Goal: Task Accomplishment & Management: Use online tool/utility

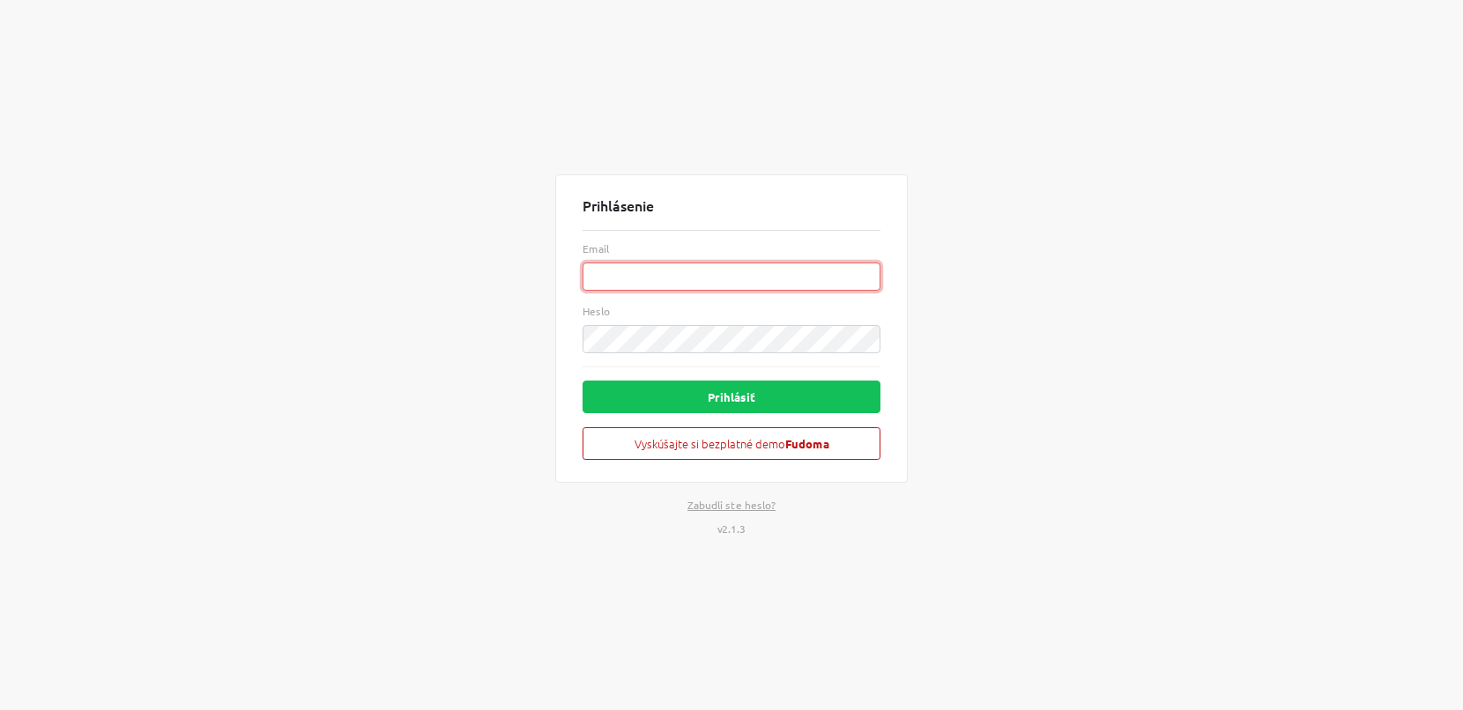
click at [628, 279] on input "Email" at bounding box center [732, 277] width 298 height 28
paste input "[EMAIL_ADDRESS][DOMAIN_NAME]"
type input "[EMAIL_ADDRESS][DOMAIN_NAME]"
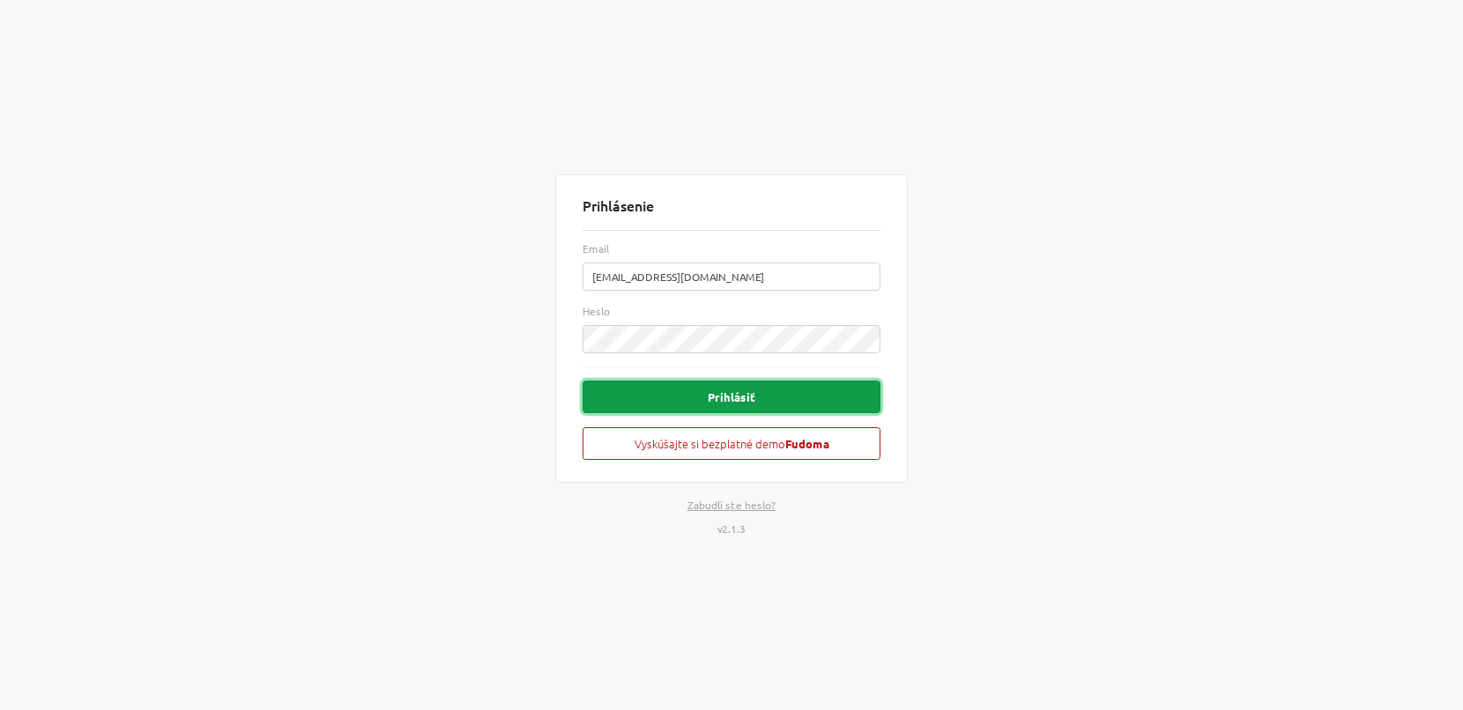
click at [718, 400] on button "Prihlásiť" at bounding box center [732, 397] width 298 height 33
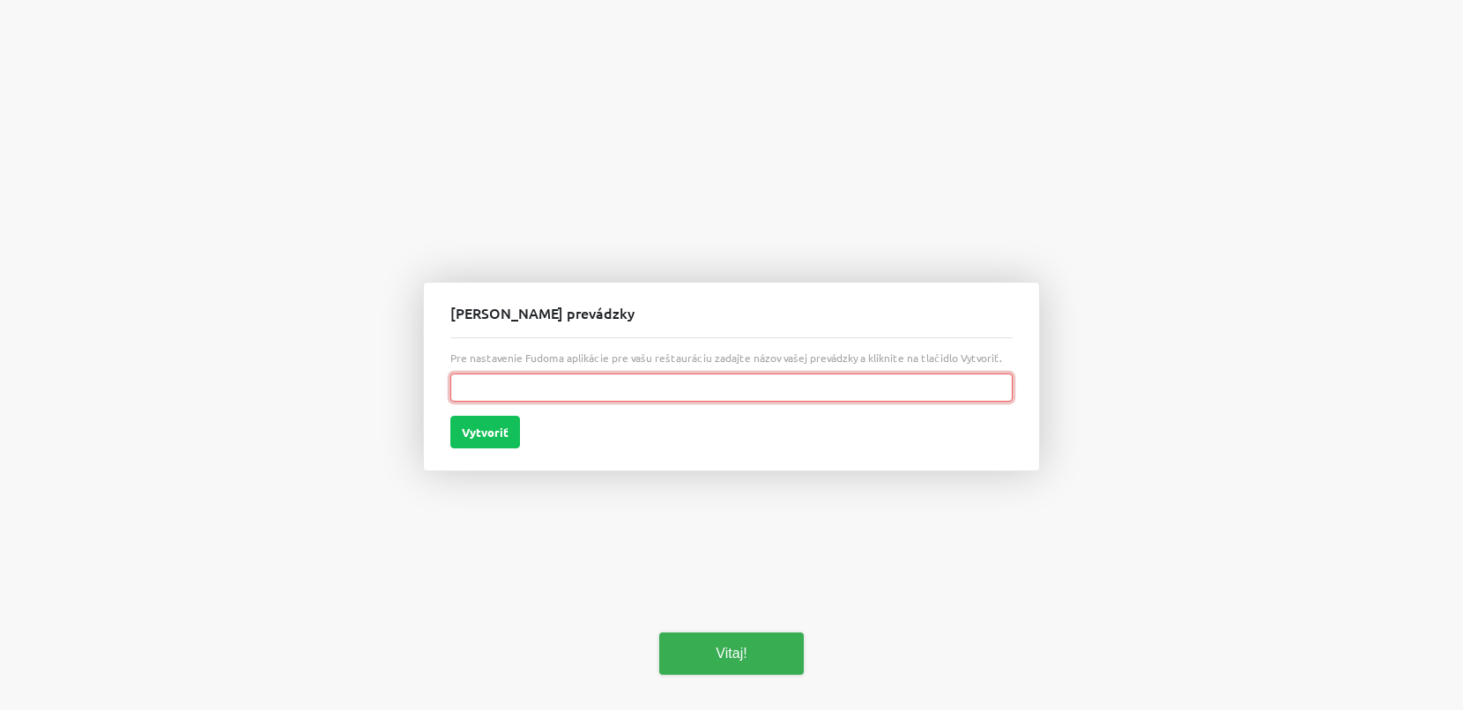
click at [718, 400] on input "text" at bounding box center [731, 388] width 562 height 28
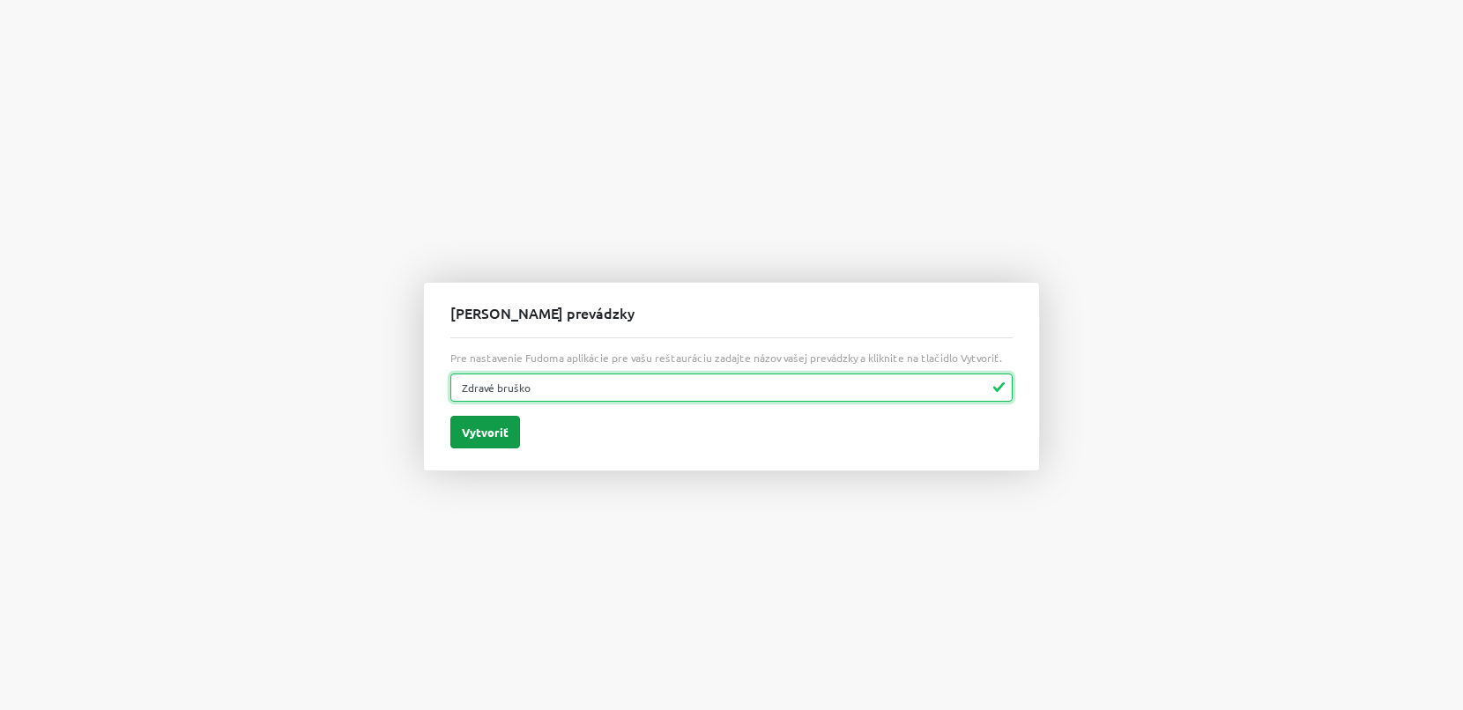
type input "Zdravé bruško"
click at [504, 435] on button "Vytvoriť" at bounding box center [485, 432] width 70 height 33
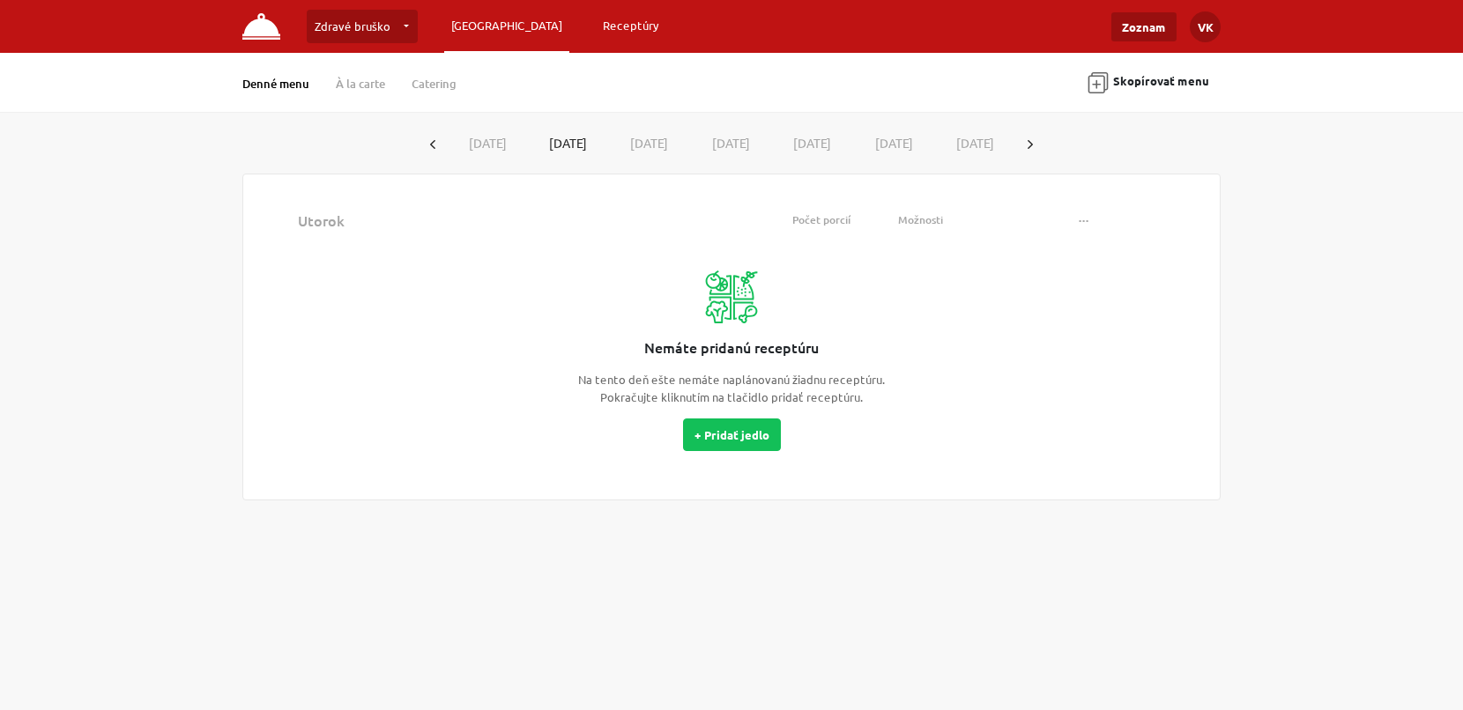
click at [596, 37] on link "Receptúry" at bounding box center [631, 26] width 71 height 32
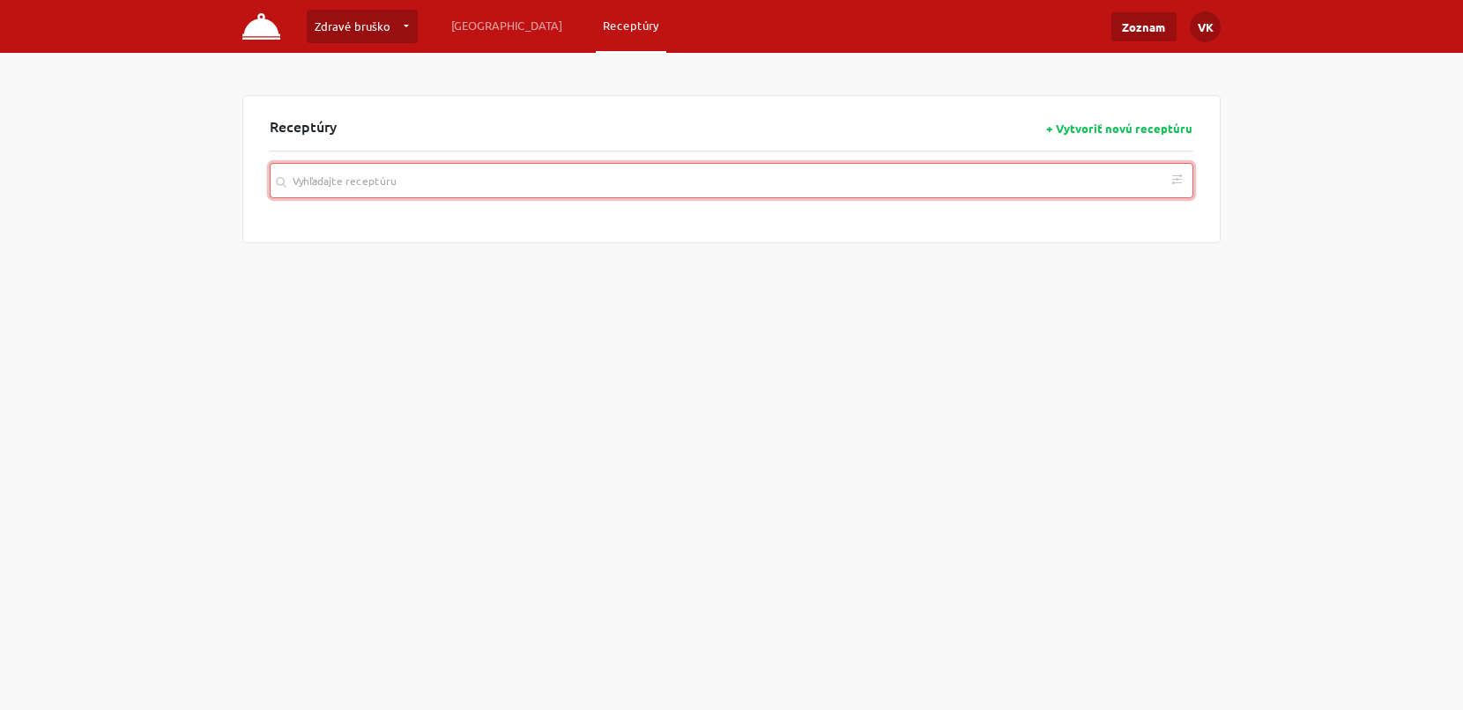
click at [489, 165] on input "search" at bounding box center [732, 180] width 924 height 35
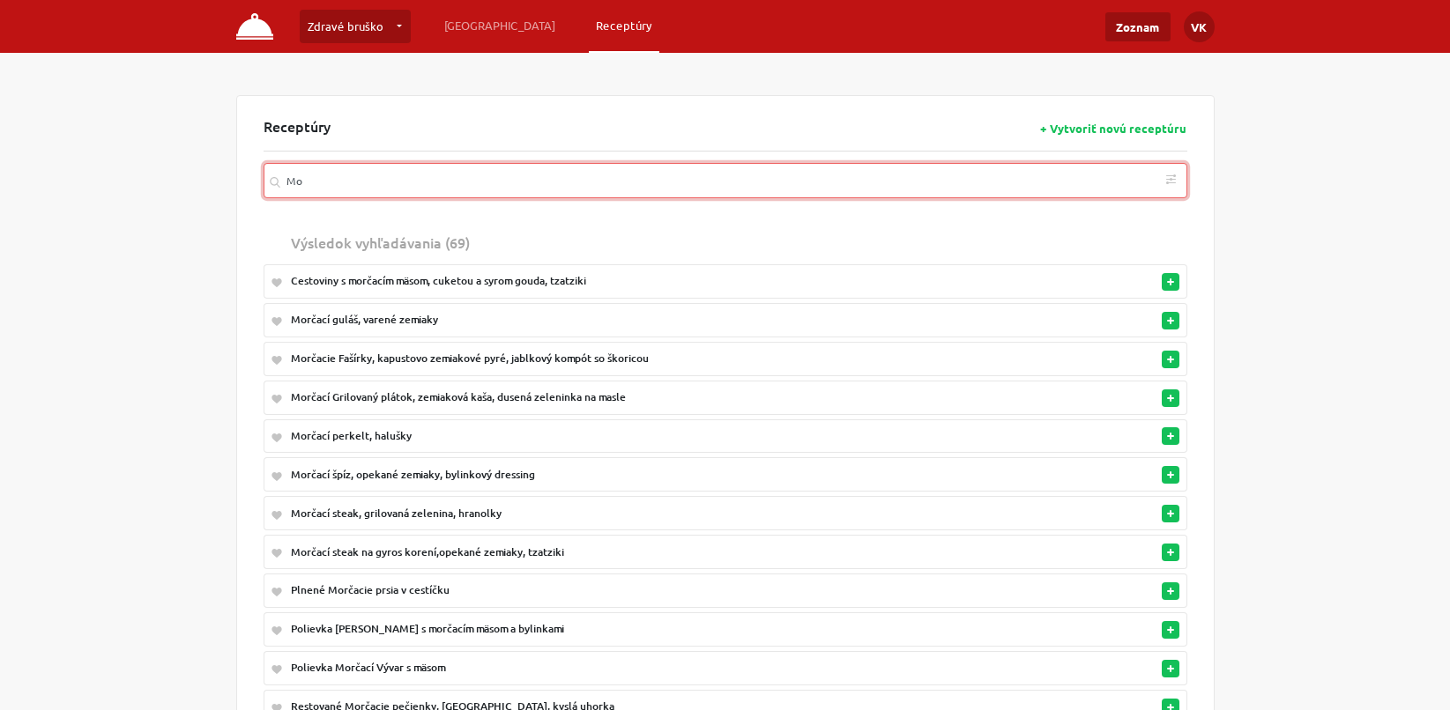
type input "M"
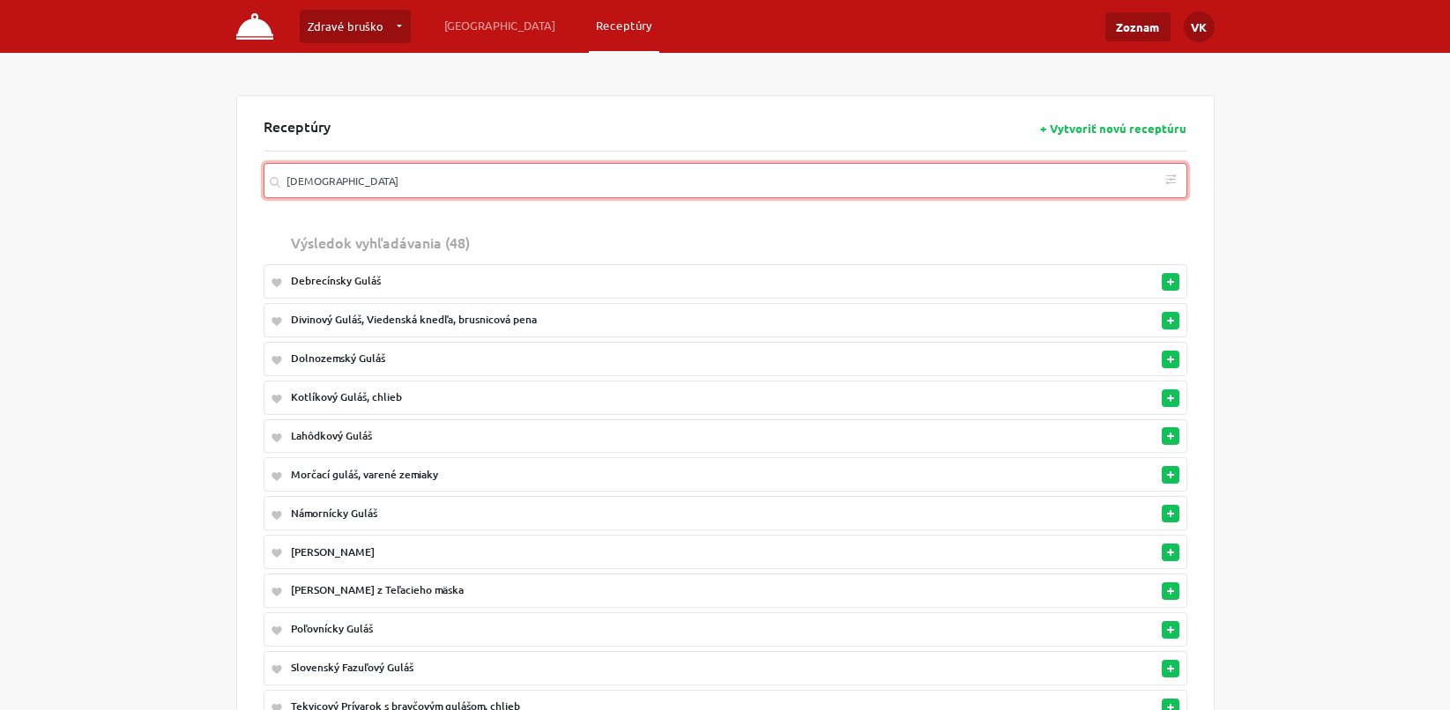
type input "[DEMOGRAPHIC_DATA]"
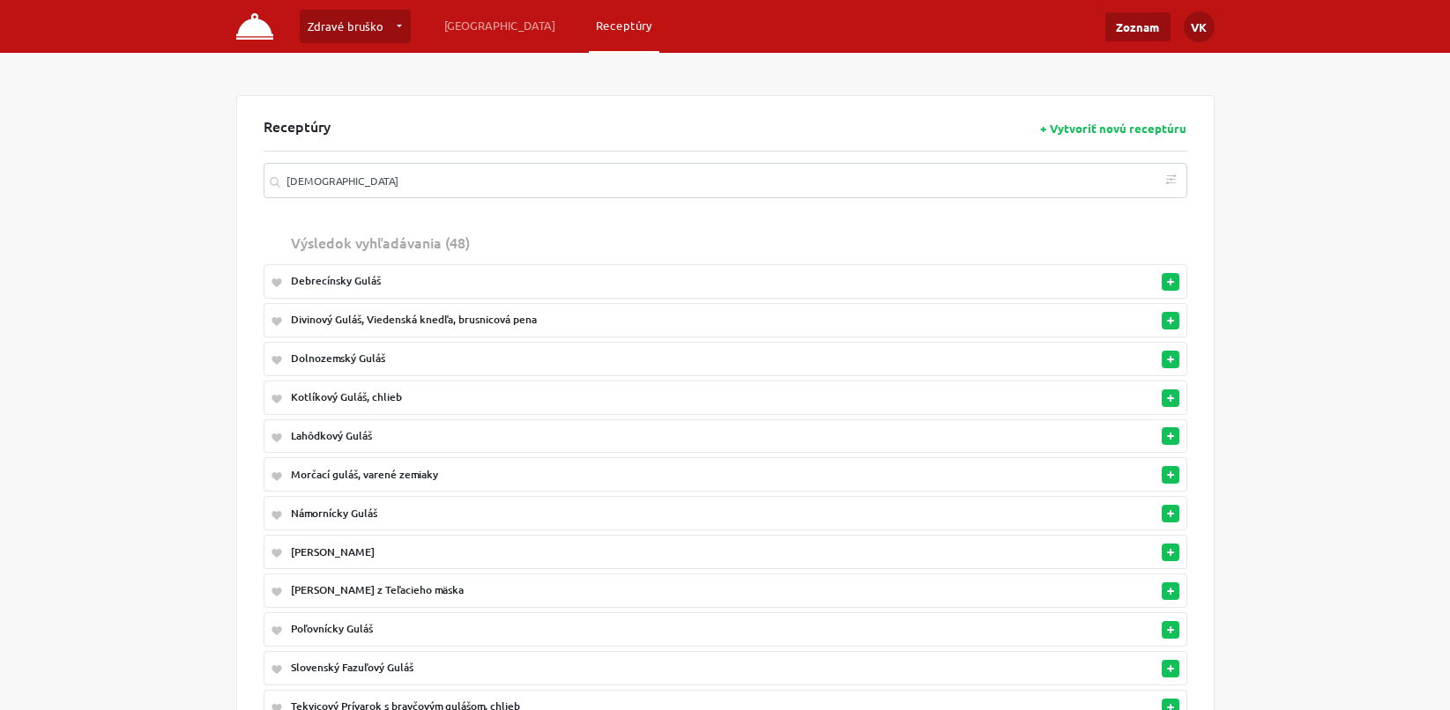
click at [374, 286] on div "Debrecínsky Guláš" at bounding box center [653, 281] width 724 height 16
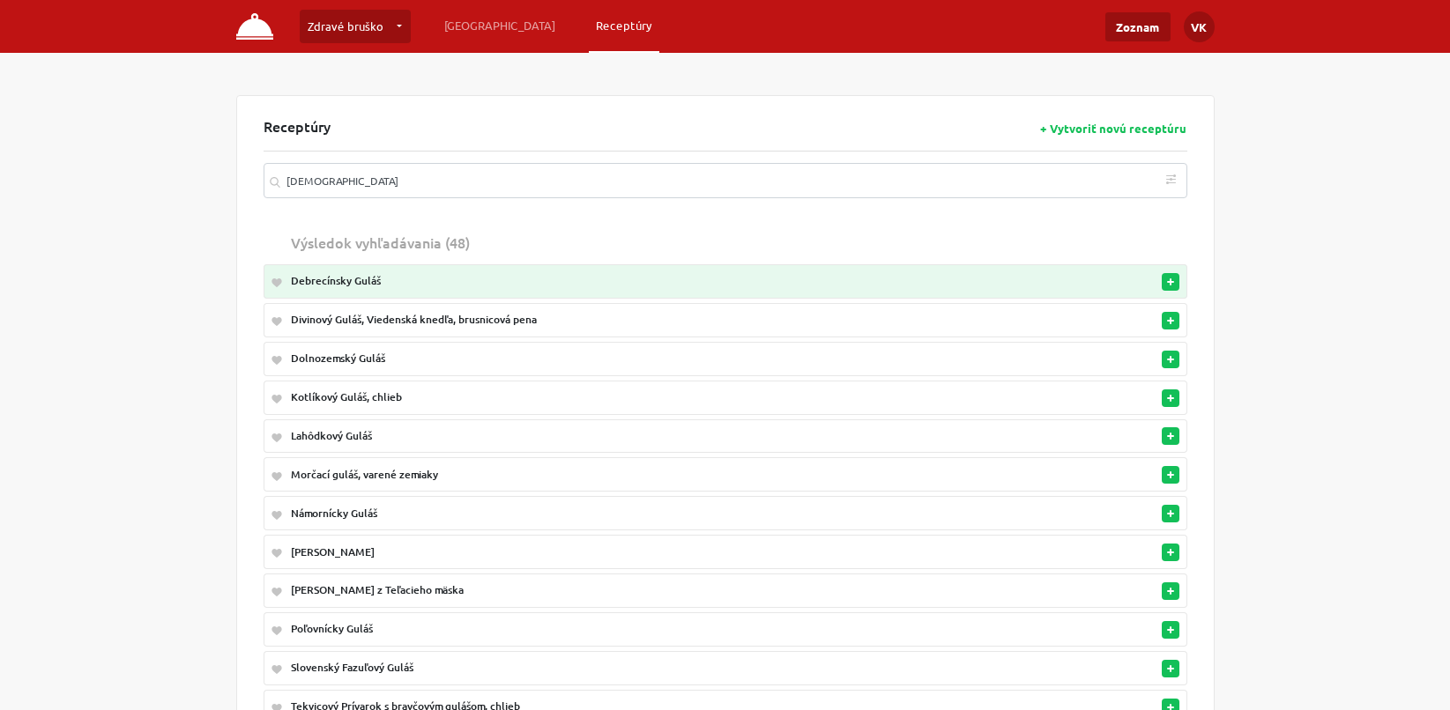
click at [961, 277] on div "Debrecínsky Guláš" at bounding box center [653, 281] width 724 height 16
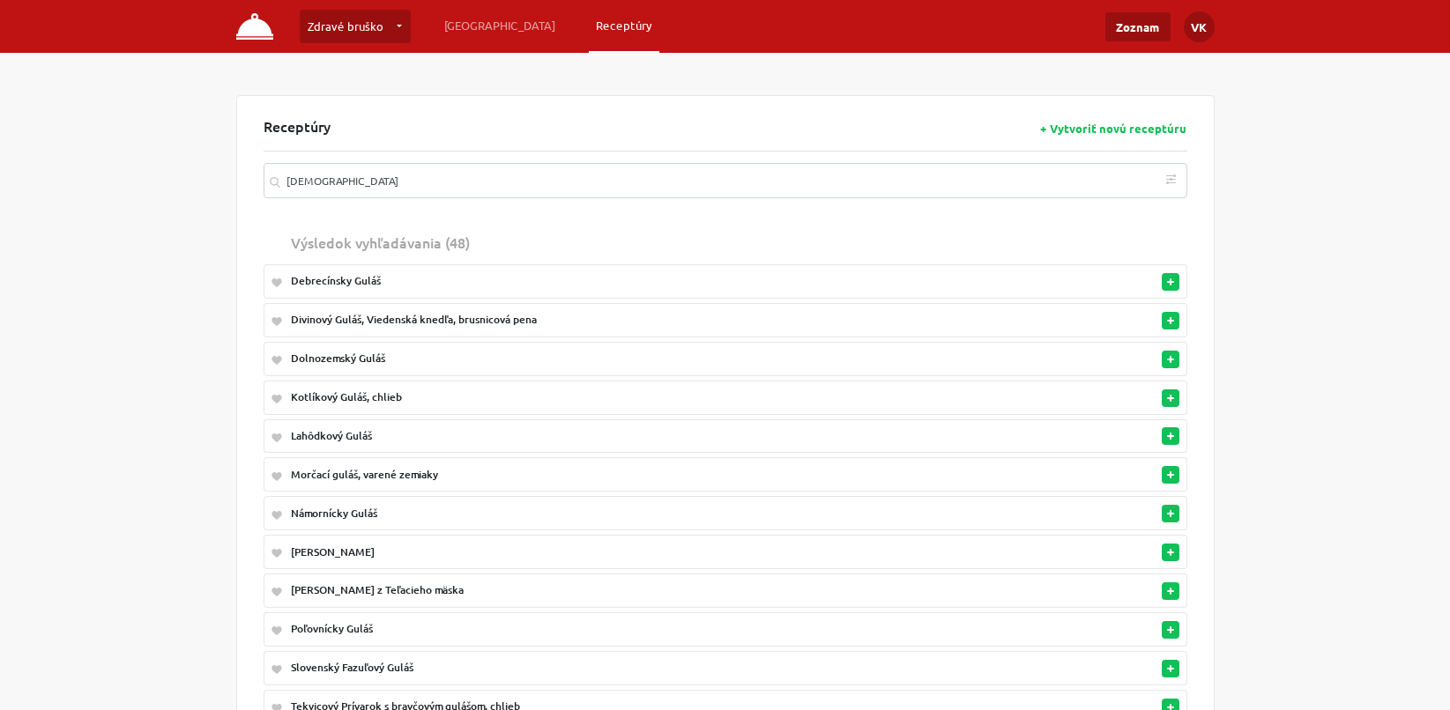
click at [961, 277] on div "Debrecínsky Guláš" at bounding box center [653, 281] width 724 height 16
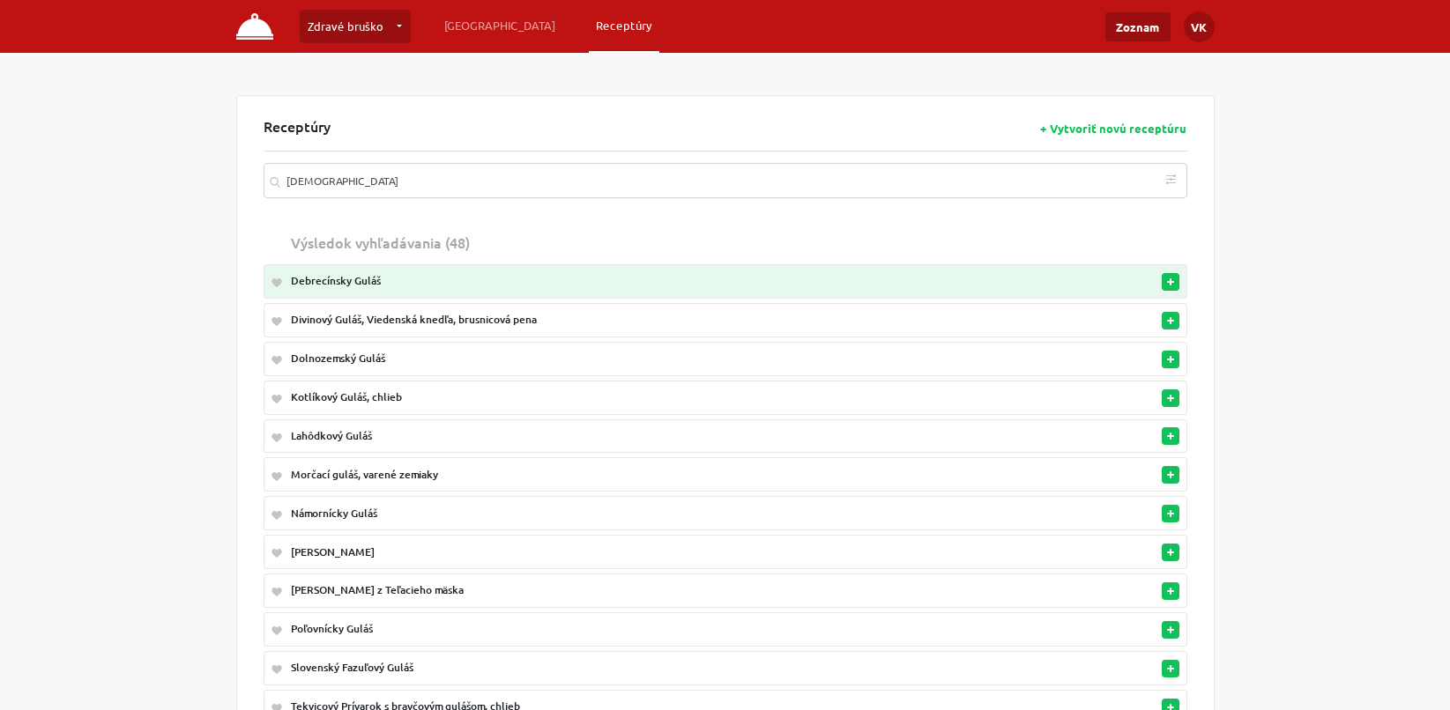
click at [961, 277] on div "Debrecínsky Guláš" at bounding box center [653, 281] width 724 height 16
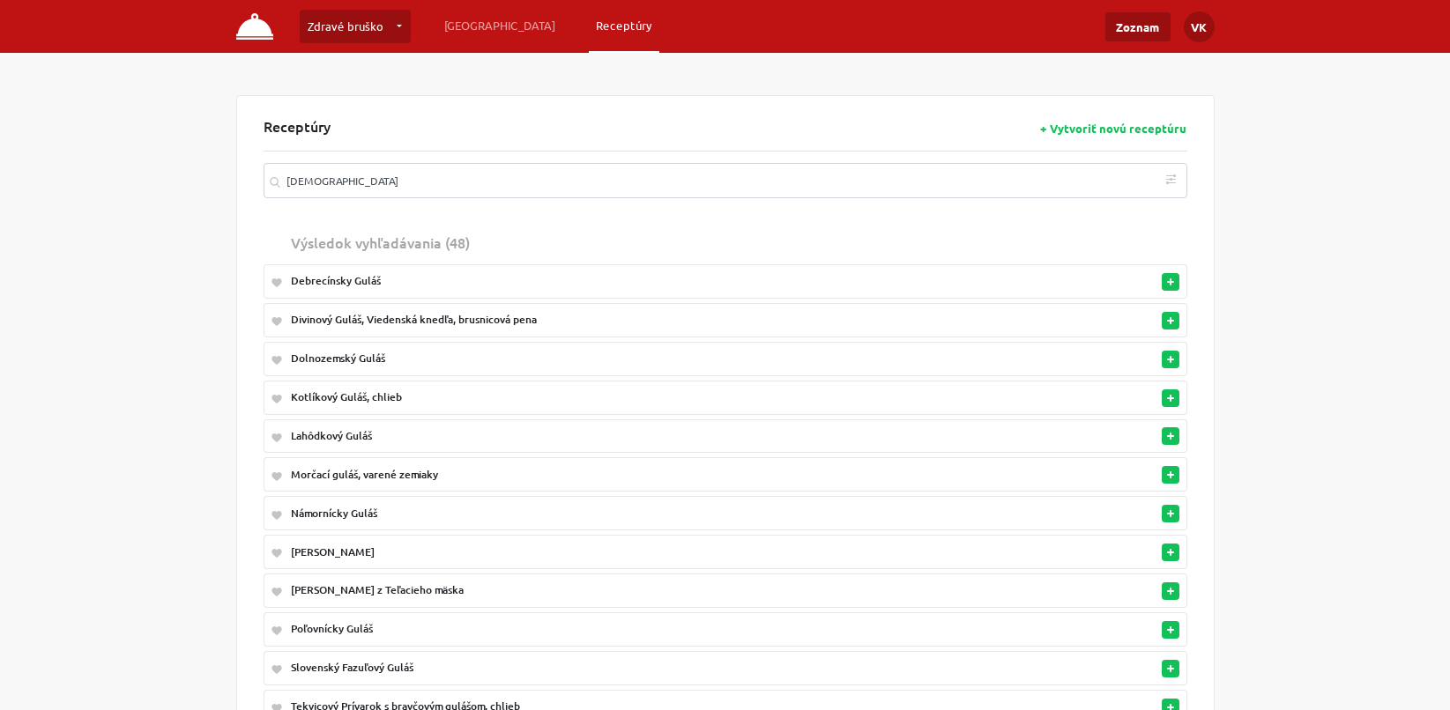
click at [961, 277] on div "Debrecínsky Guláš" at bounding box center [653, 281] width 724 height 16
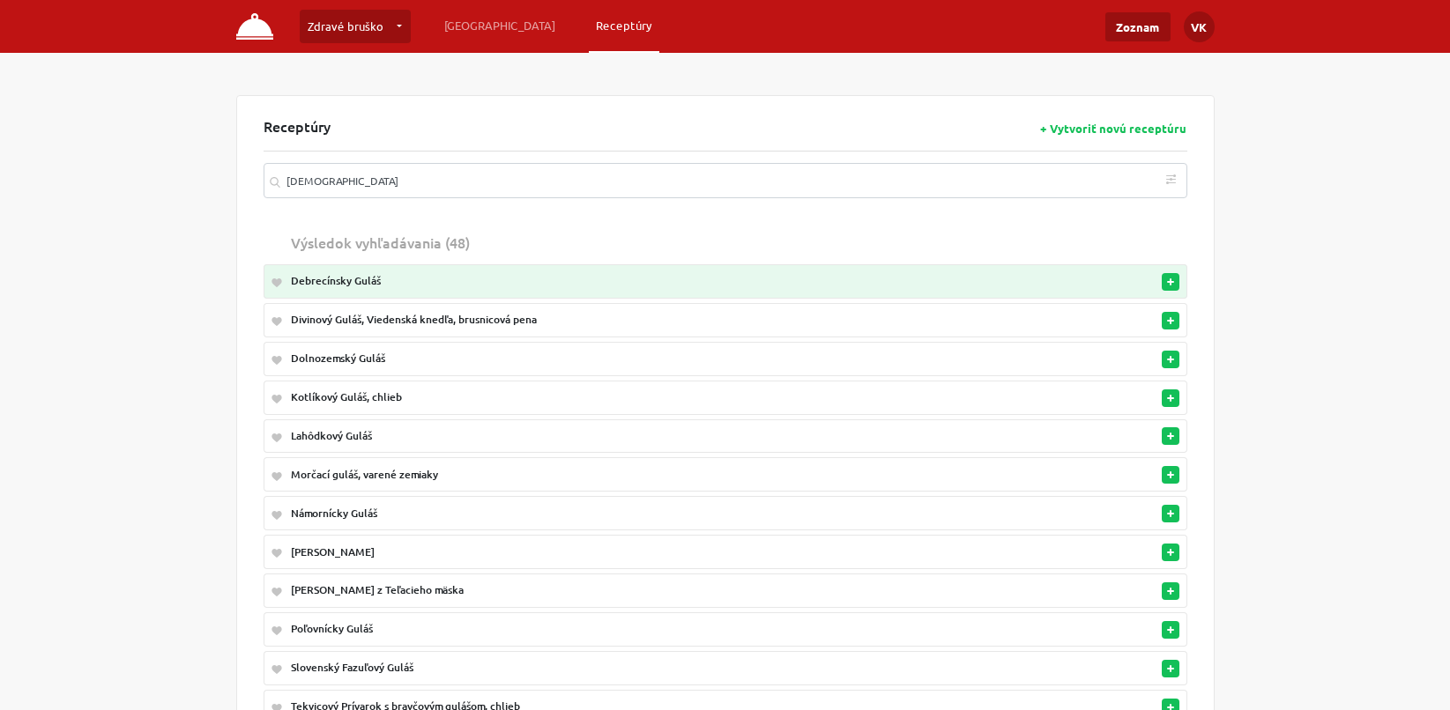
click at [359, 281] on div "Debrecínsky Guláš" at bounding box center [653, 281] width 724 height 16
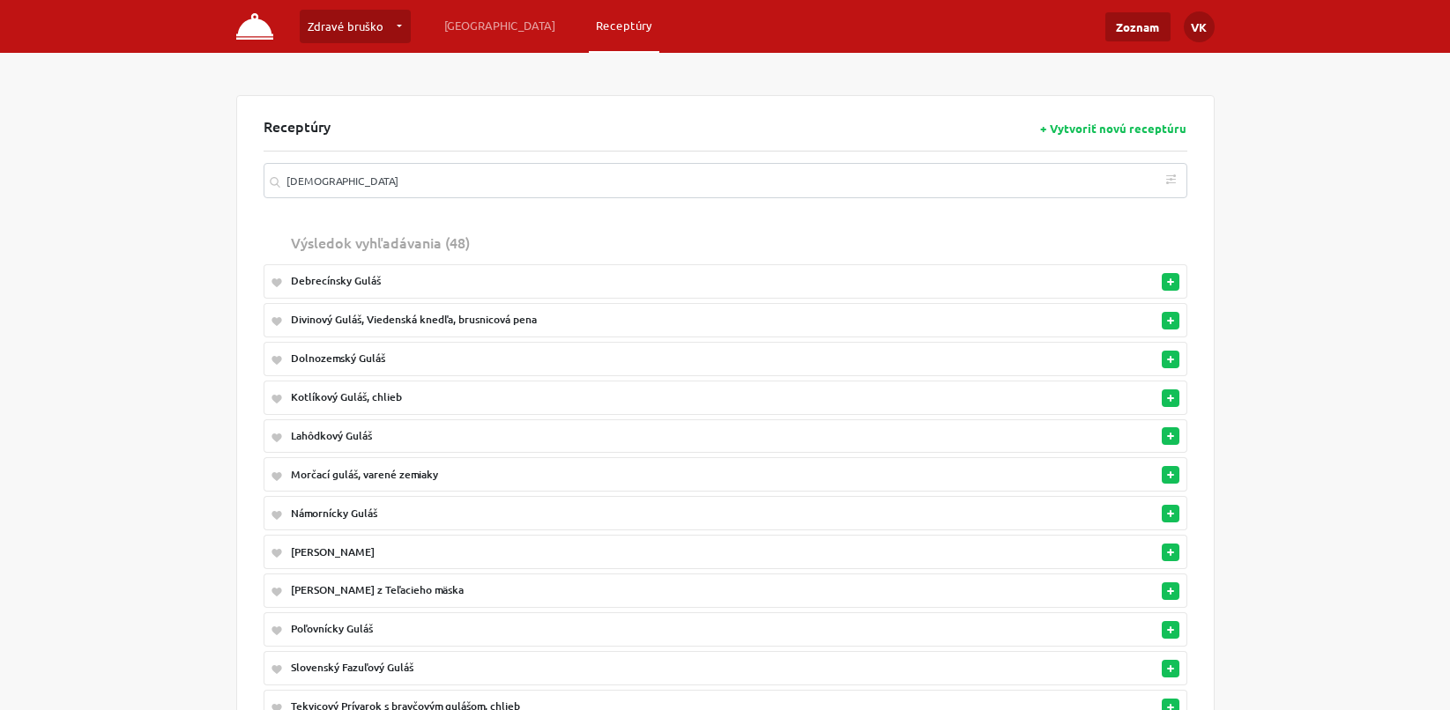
click at [359, 281] on div "Debrecínsky Guláš" at bounding box center [653, 281] width 724 height 16
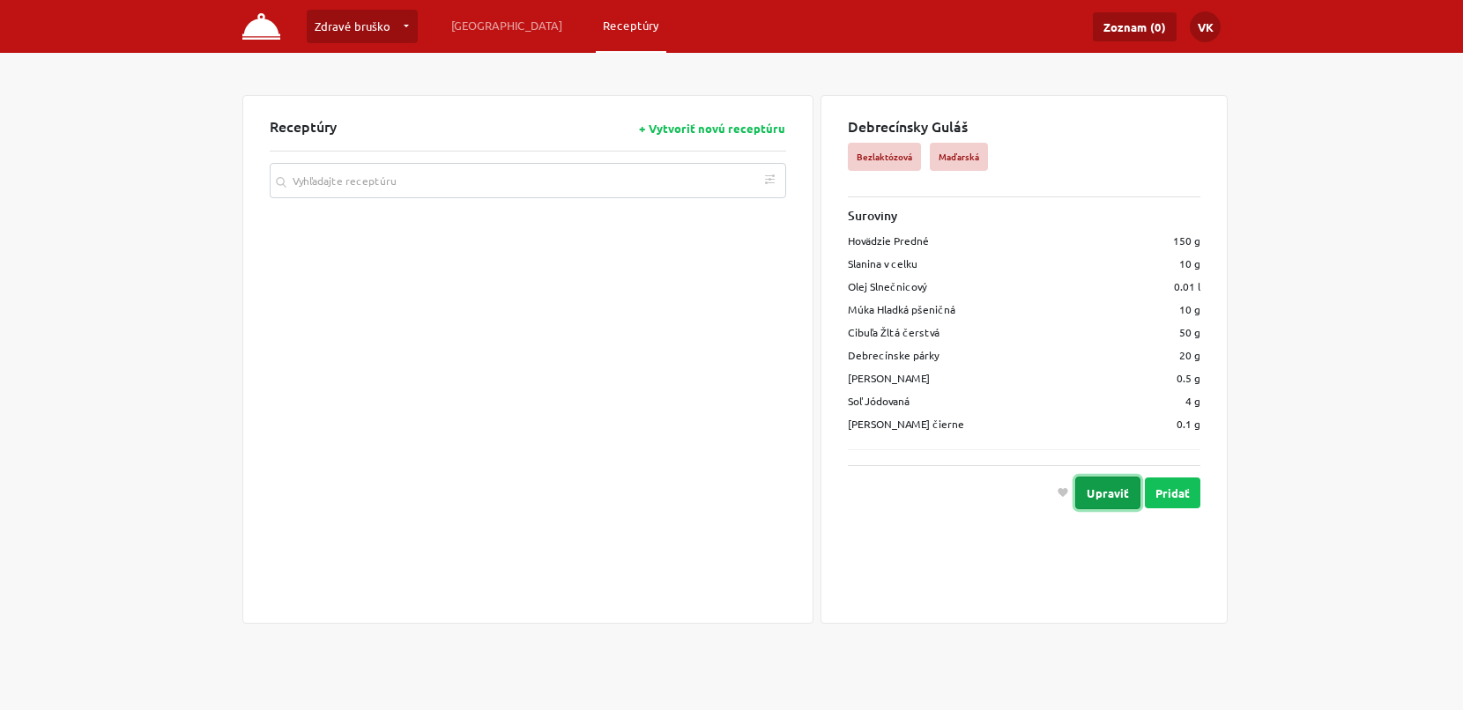
click at [1103, 486] on button "Upraviť" at bounding box center [1107, 493] width 65 height 33
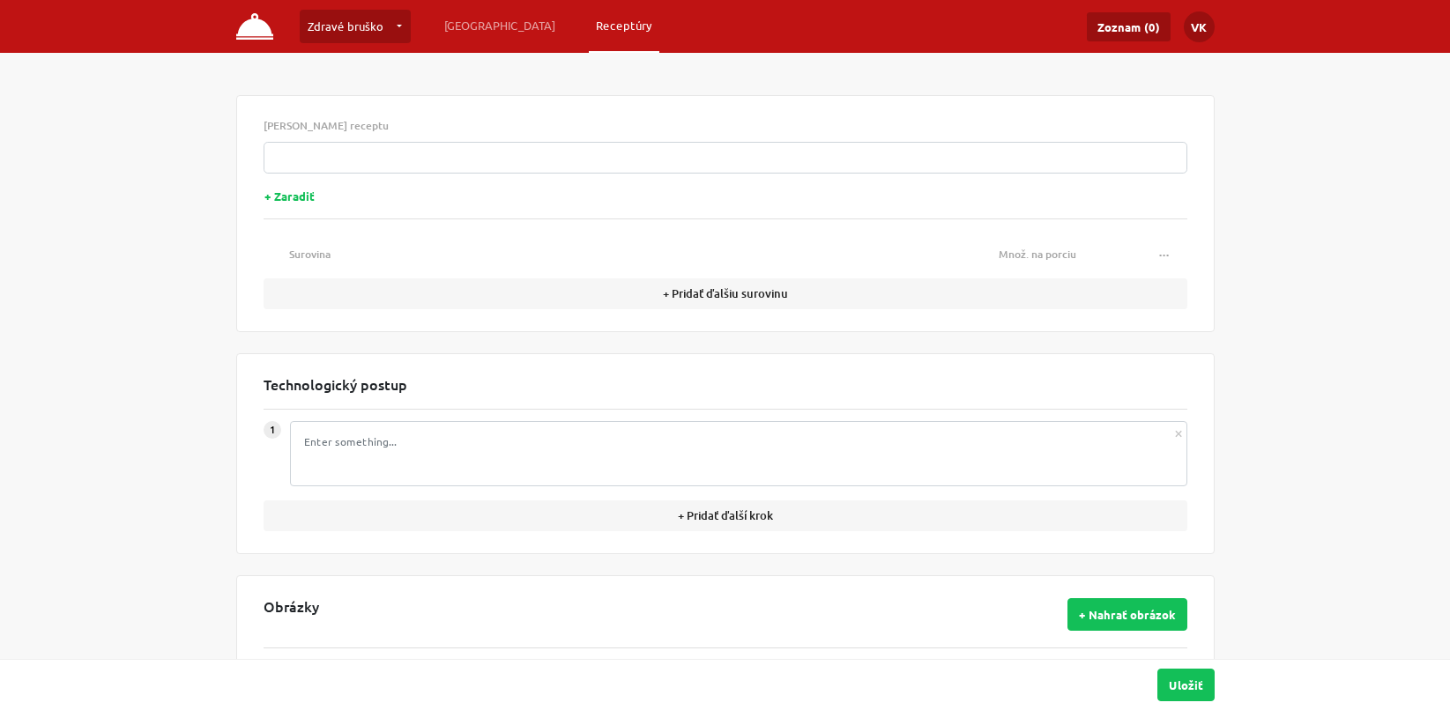
type input "Debrecínsky Guláš"
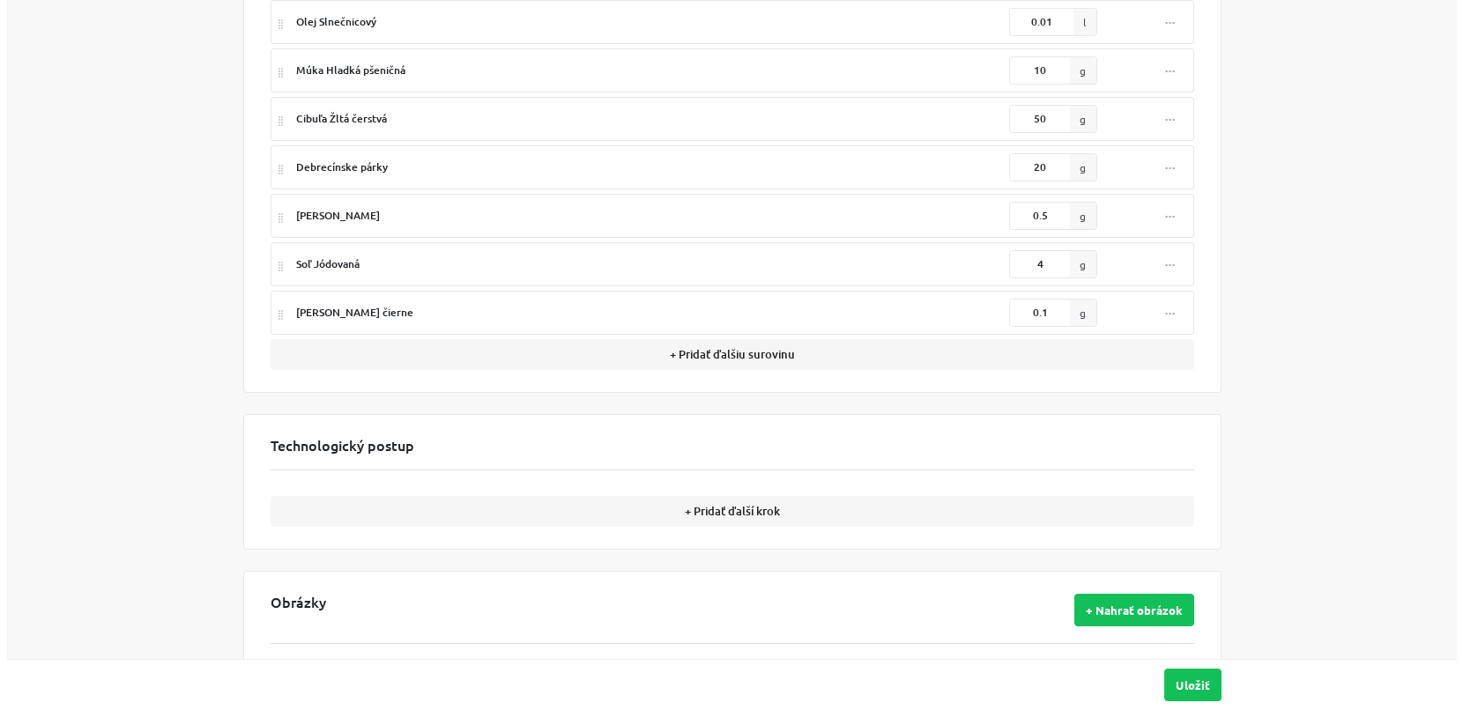
scroll to position [386, 0]
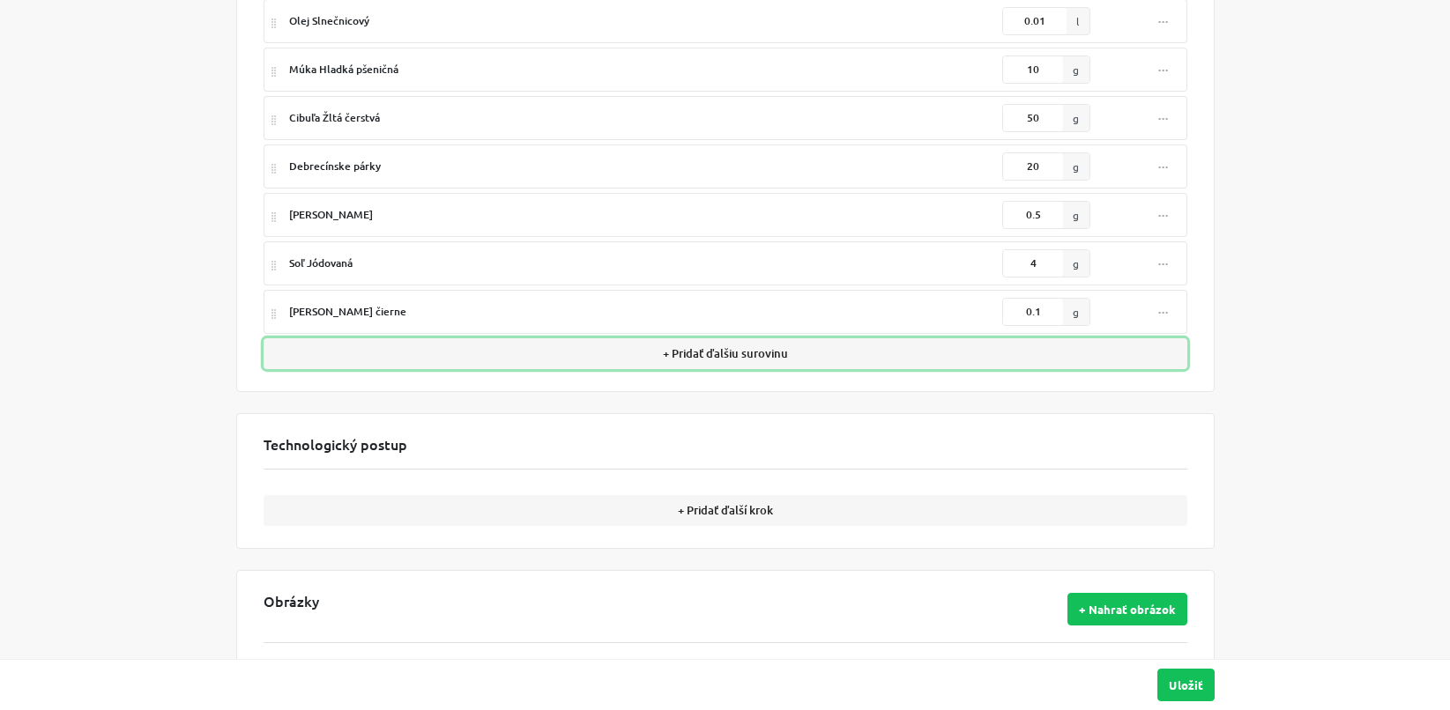
click at [830, 357] on button "+ Pridať ďalšiu surovinu" at bounding box center [726, 353] width 924 height 31
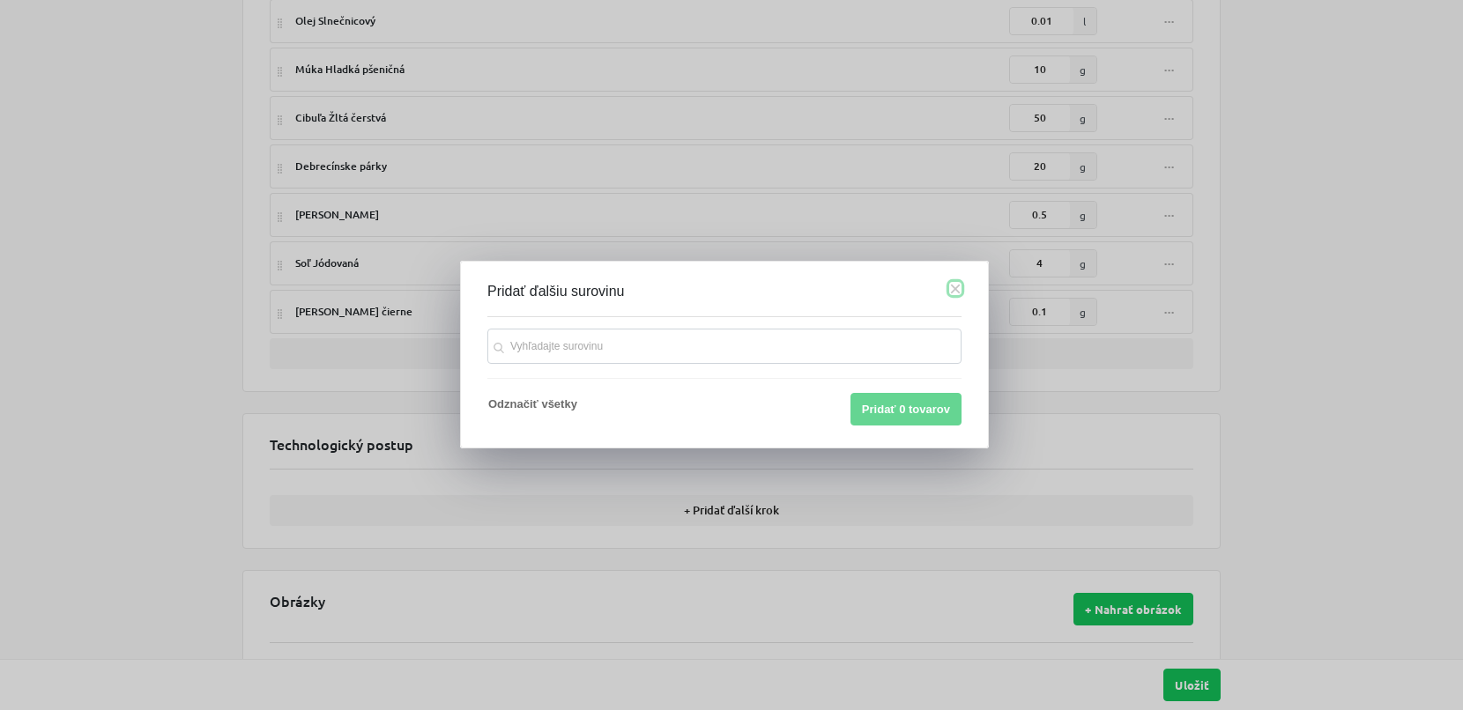
click at [956, 293] on button "×" at bounding box center [955, 288] width 12 height 13
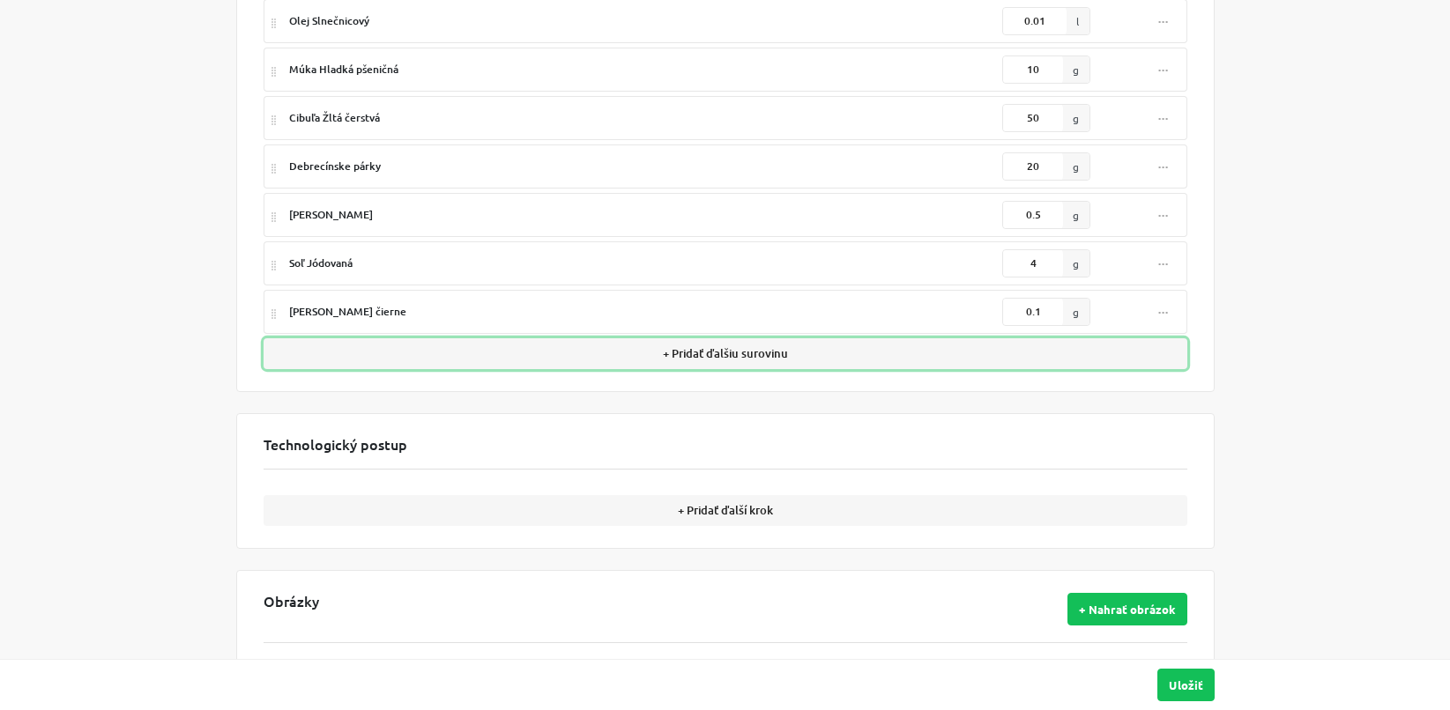
click at [783, 356] on button "+ Pridať ďalšiu surovinu" at bounding box center [726, 353] width 924 height 31
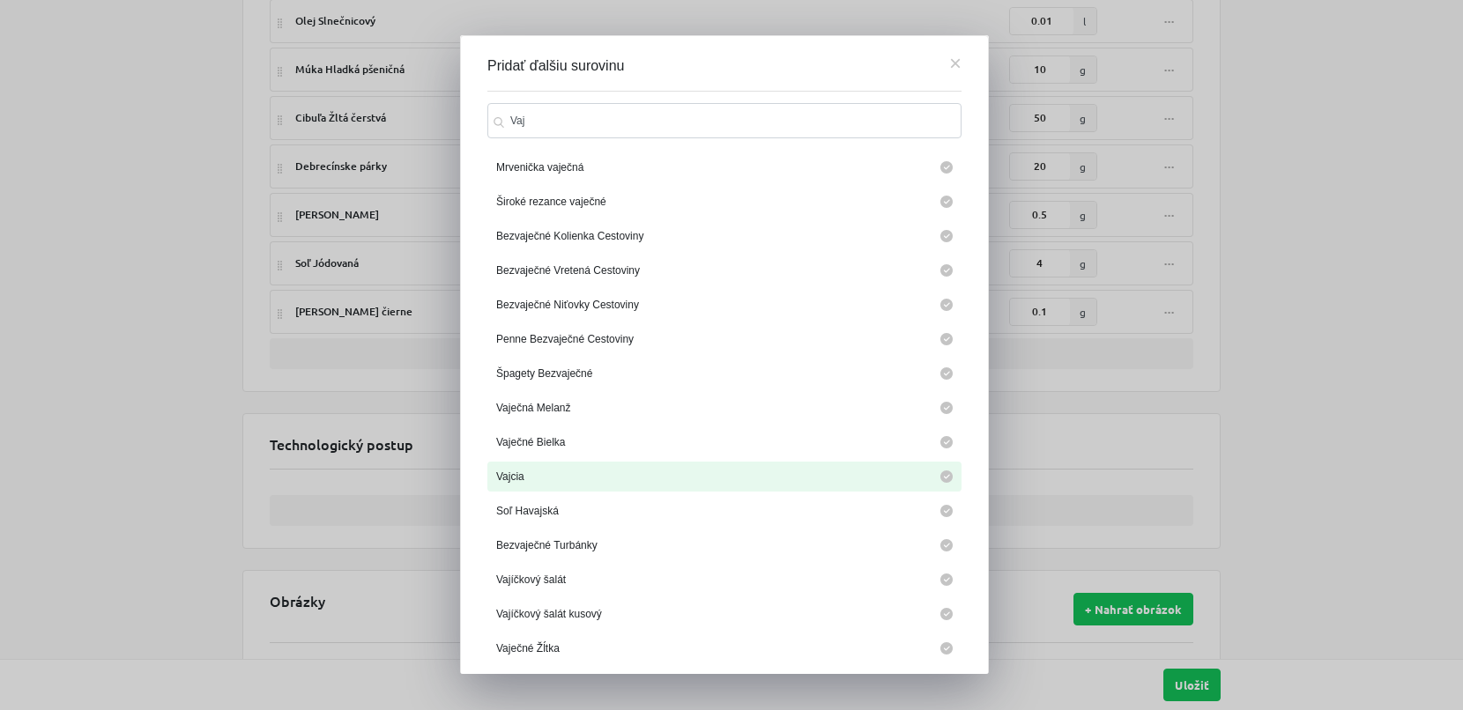
click at [774, 478] on li "Vajcia" at bounding box center [724, 477] width 474 height 30
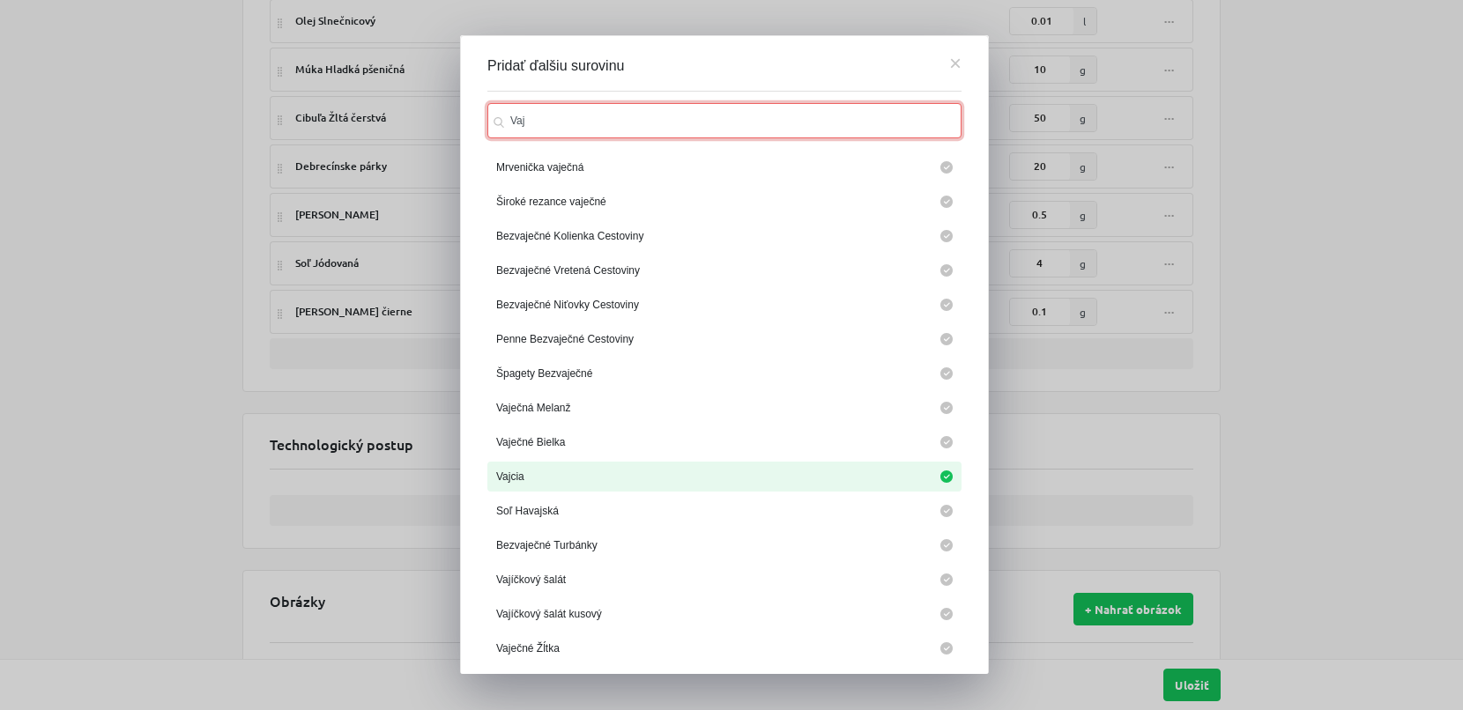
click at [761, 128] on input "Vaj" at bounding box center [724, 120] width 474 height 35
type input "V"
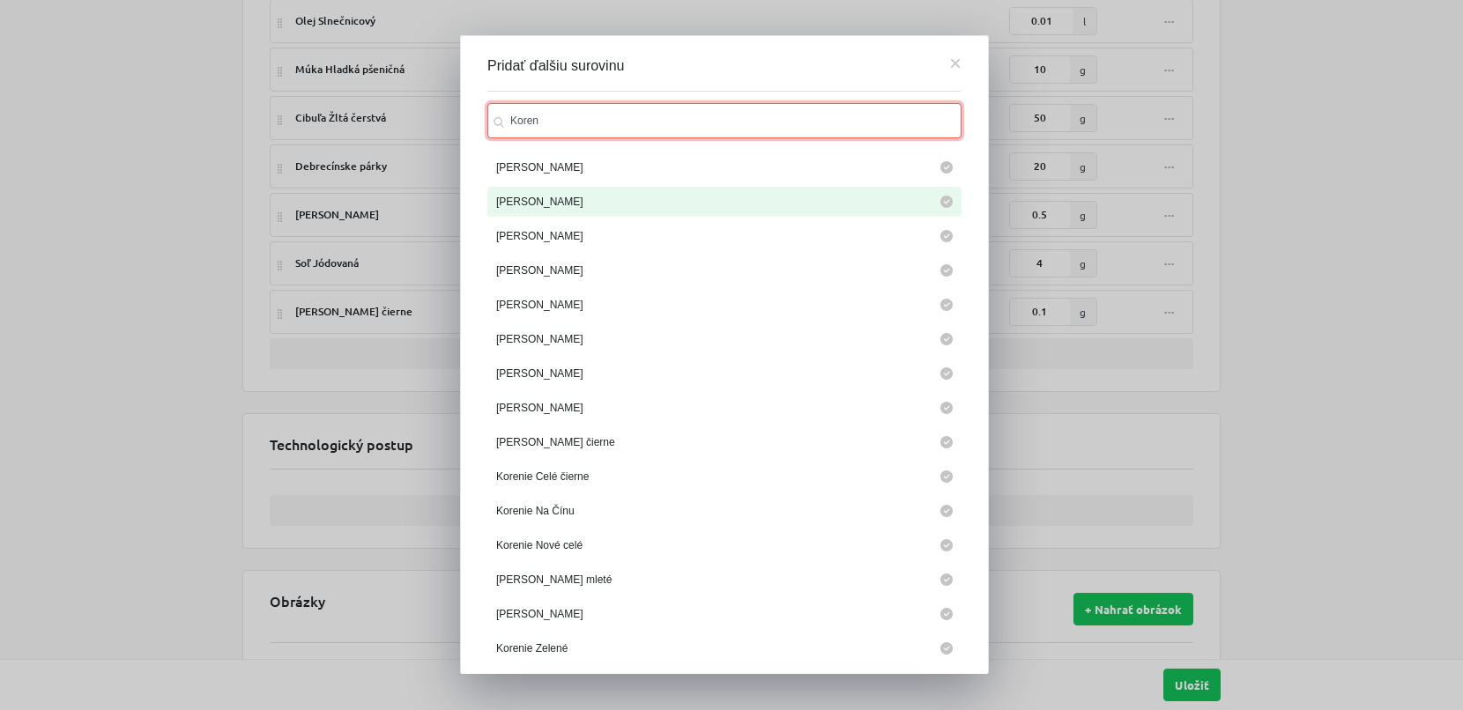
type input "Koren"
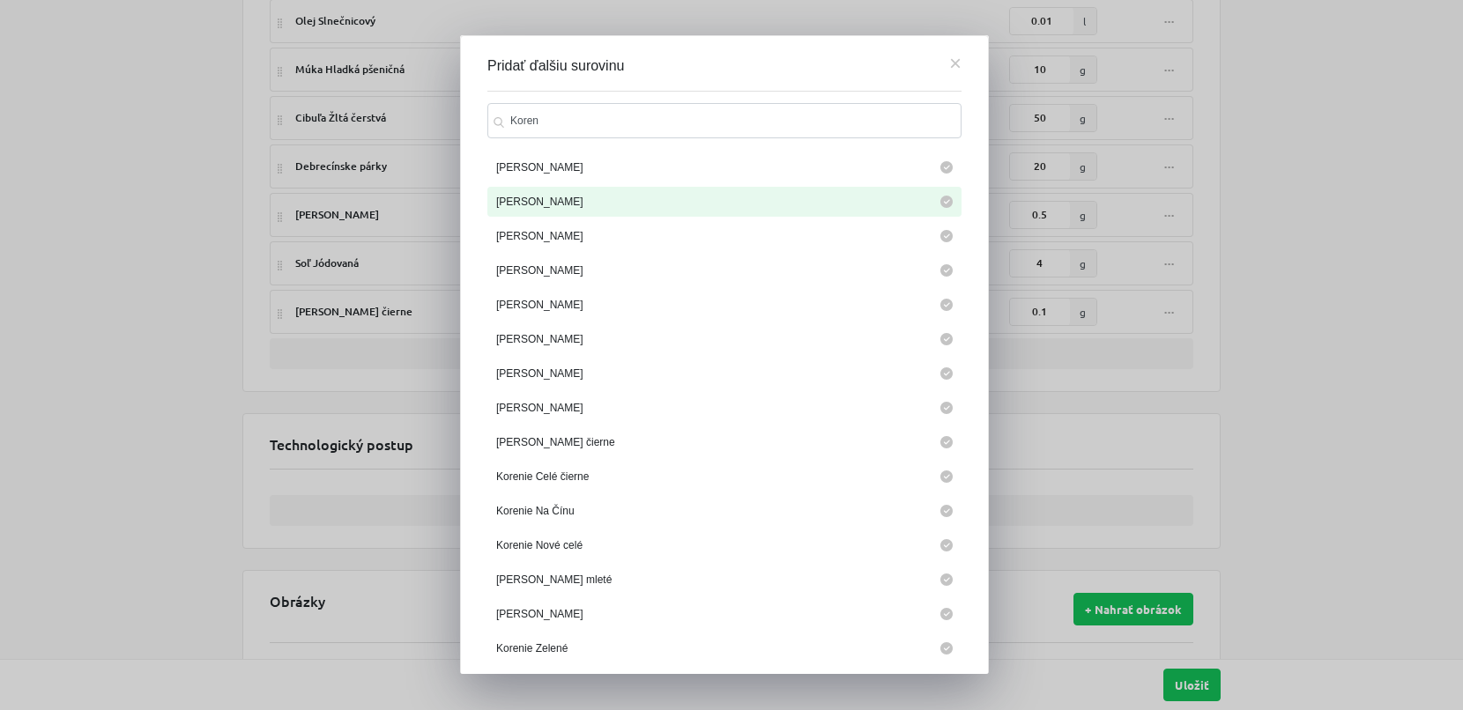
click at [768, 205] on li "Korenie Polievkové" at bounding box center [724, 202] width 474 height 30
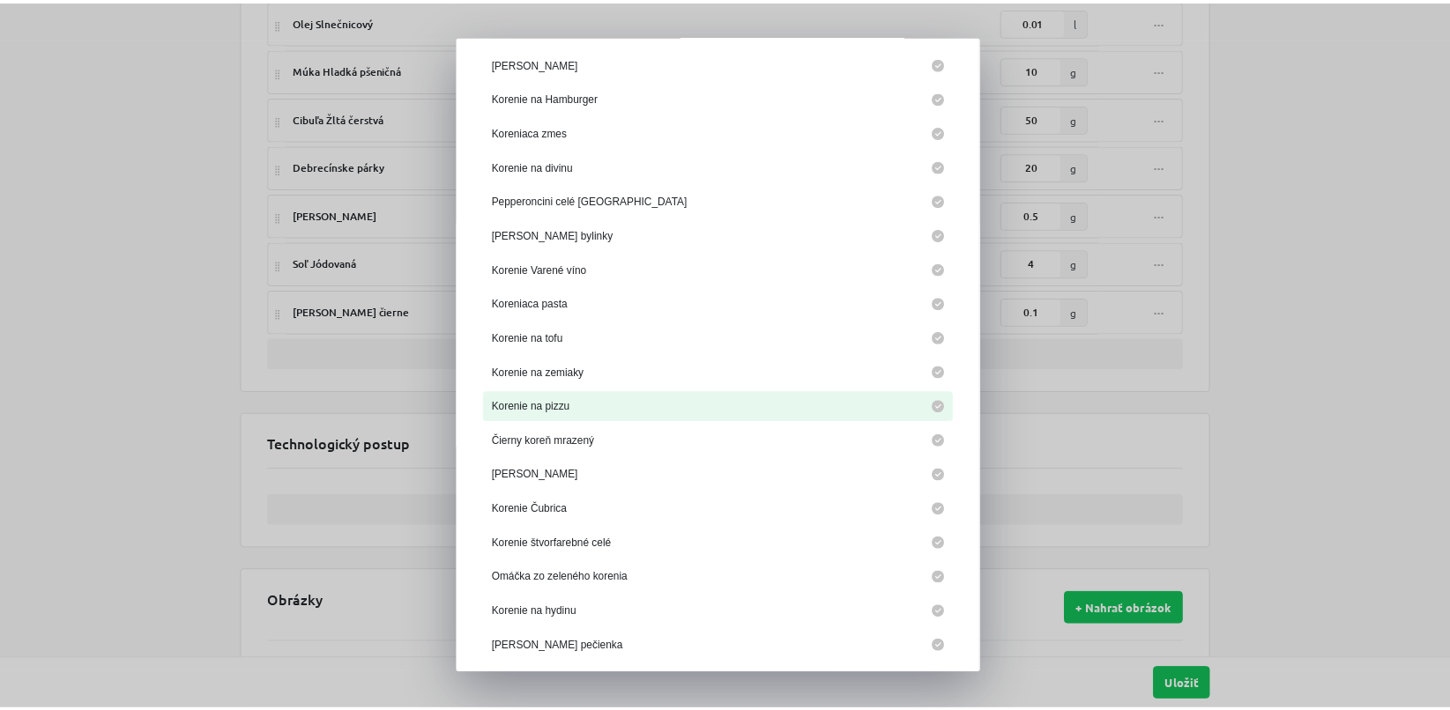
scroll to position [1301, 0]
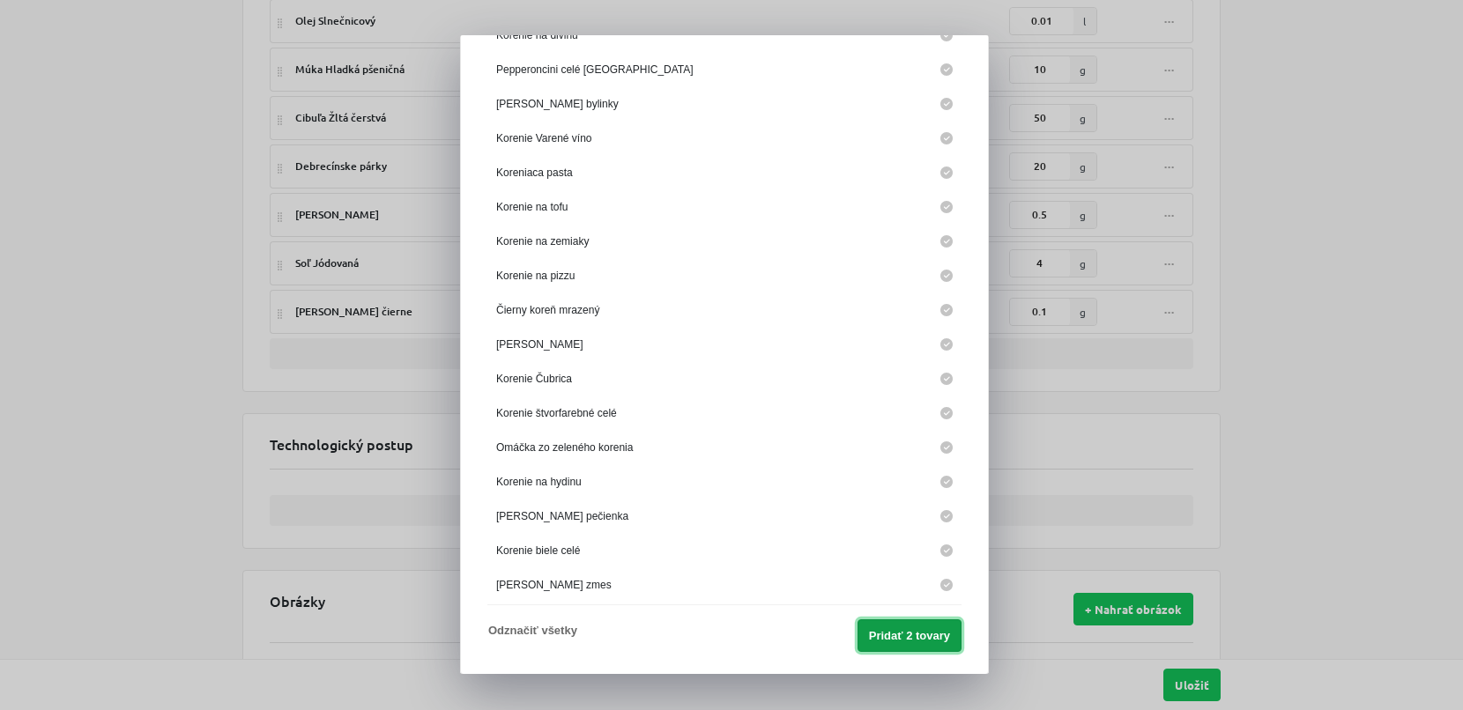
click at [876, 635] on button "Pridať 2 tovary" at bounding box center [910, 636] width 104 height 33
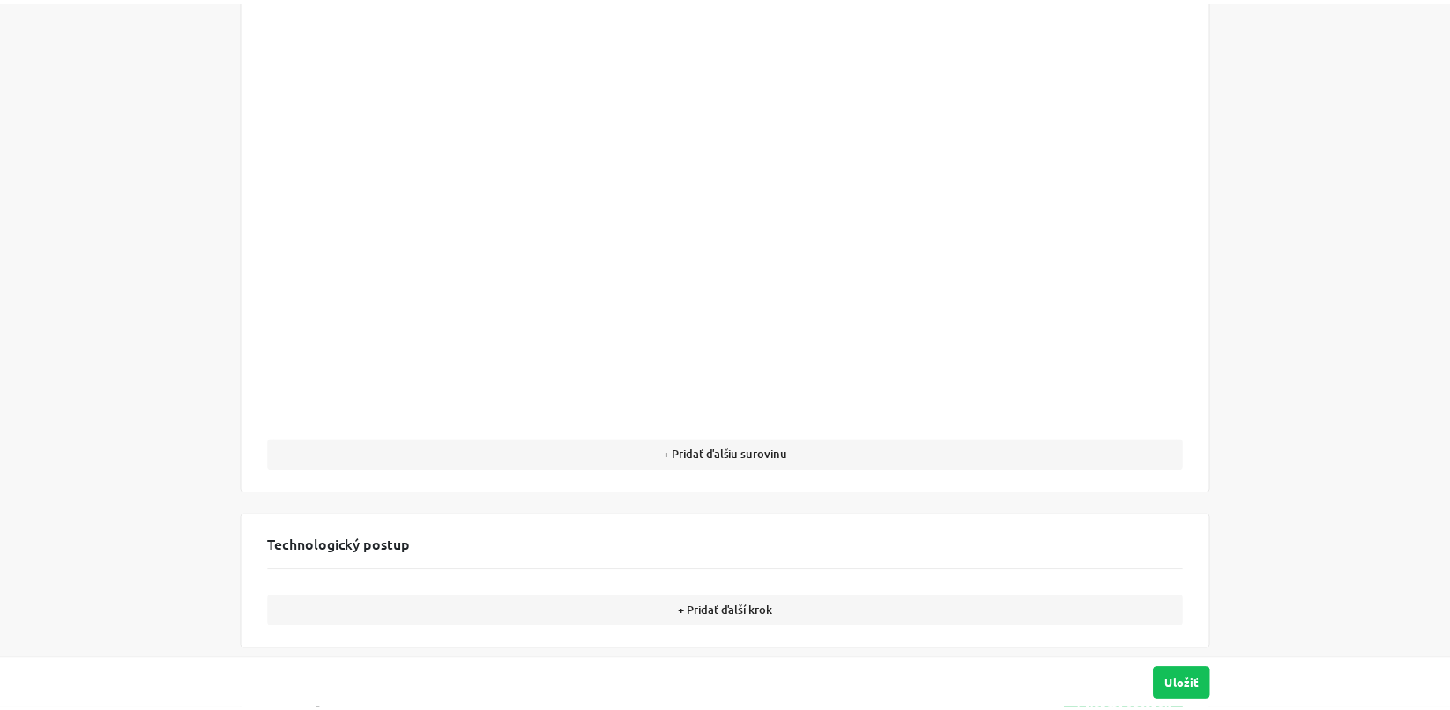
scroll to position [0, 0]
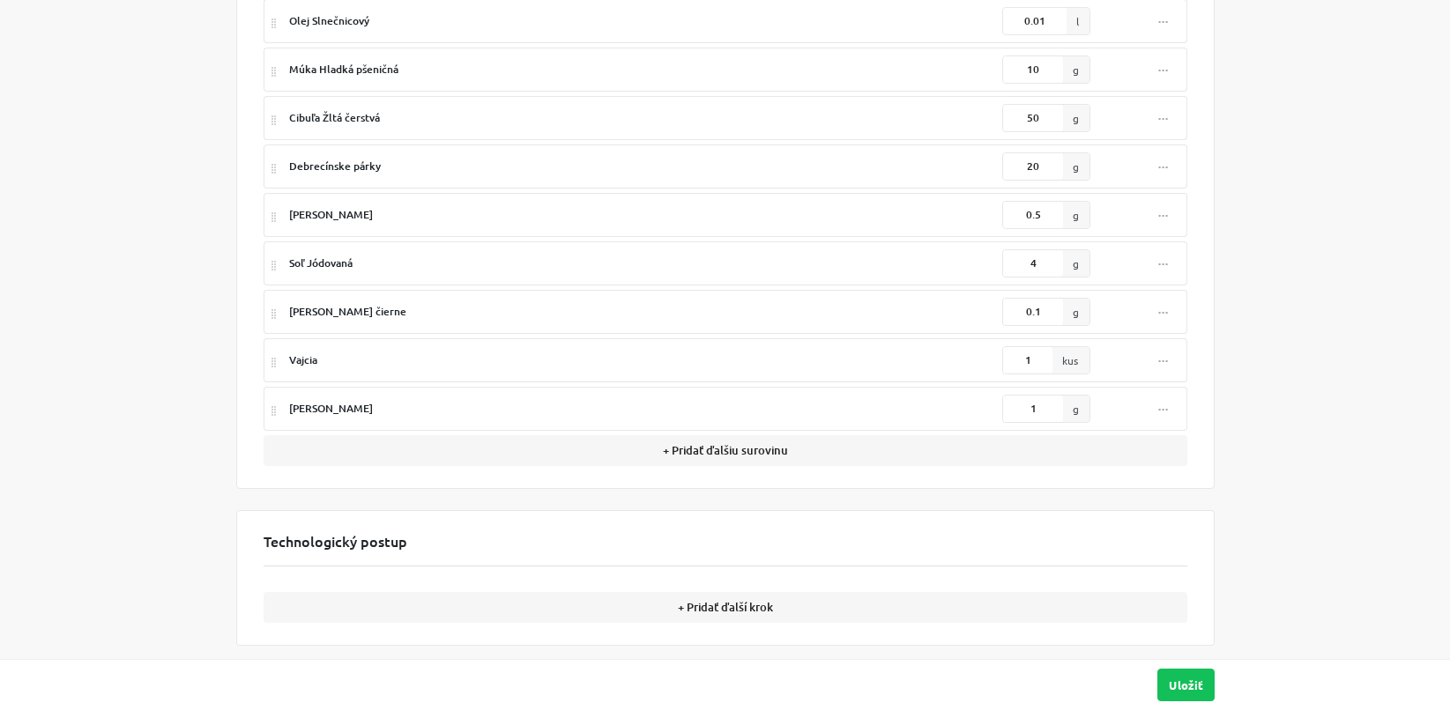
click at [1046, 346] on div "1 kus" at bounding box center [1046, 360] width 88 height 28
click at [1039, 361] on input "1" at bounding box center [1027, 360] width 49 height 26
type input "0.2"
click at [1044, 410] on input "1" at bounding box center [1033, 409] width 60 height 26
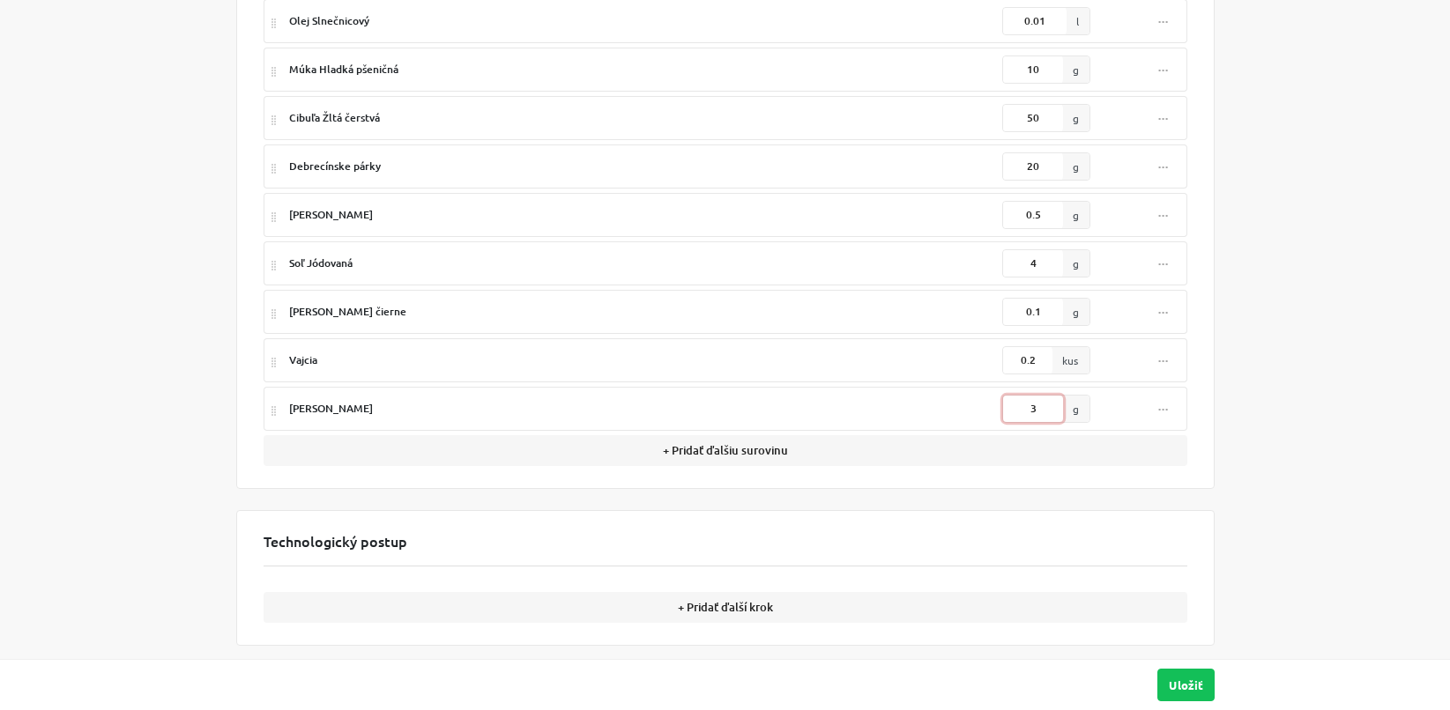
type input "30"
click at [1053, 413] on input "30" at bounding box center [1033, 409] width 60 height 26
type input "3"
type input "0.001"
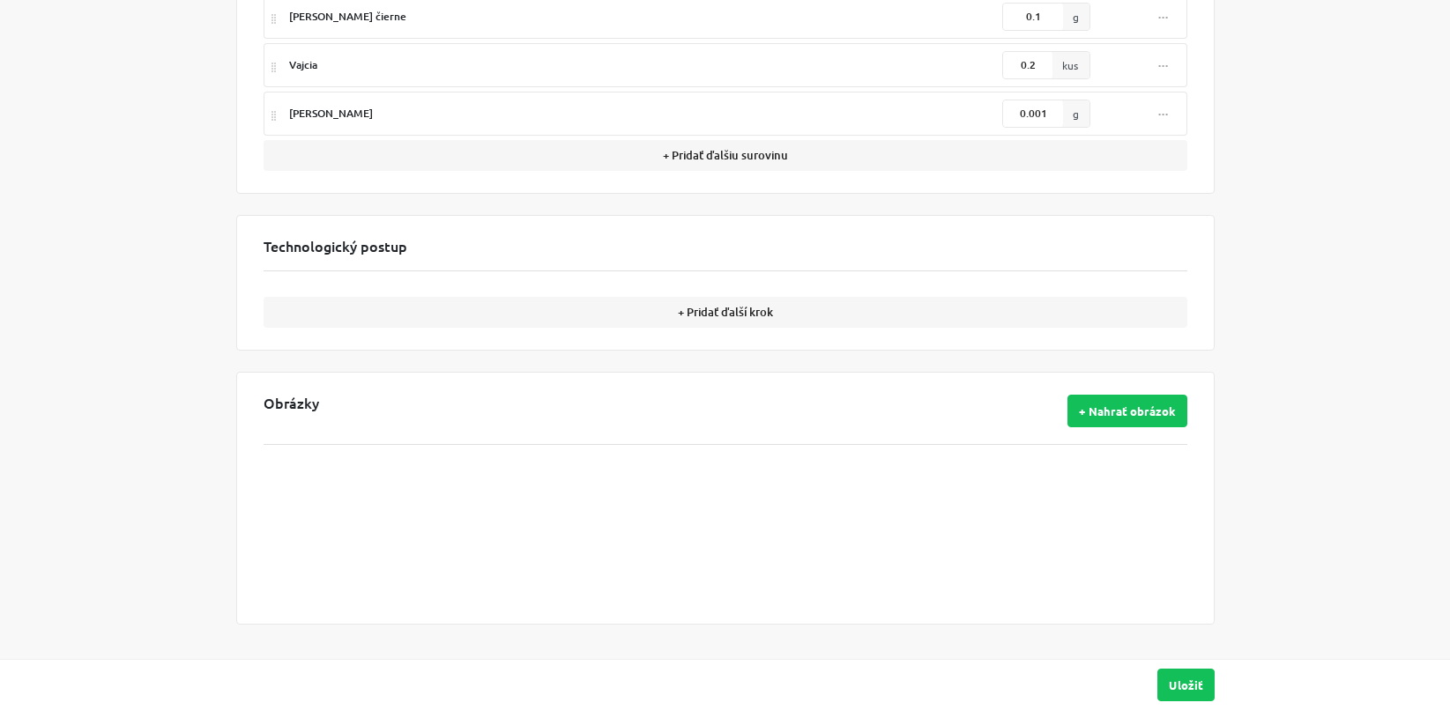
scroll to position [683, 0]
click at [1192, 683] on button "Uložiť" at bounding box center [1185, 685] width 57 height 33
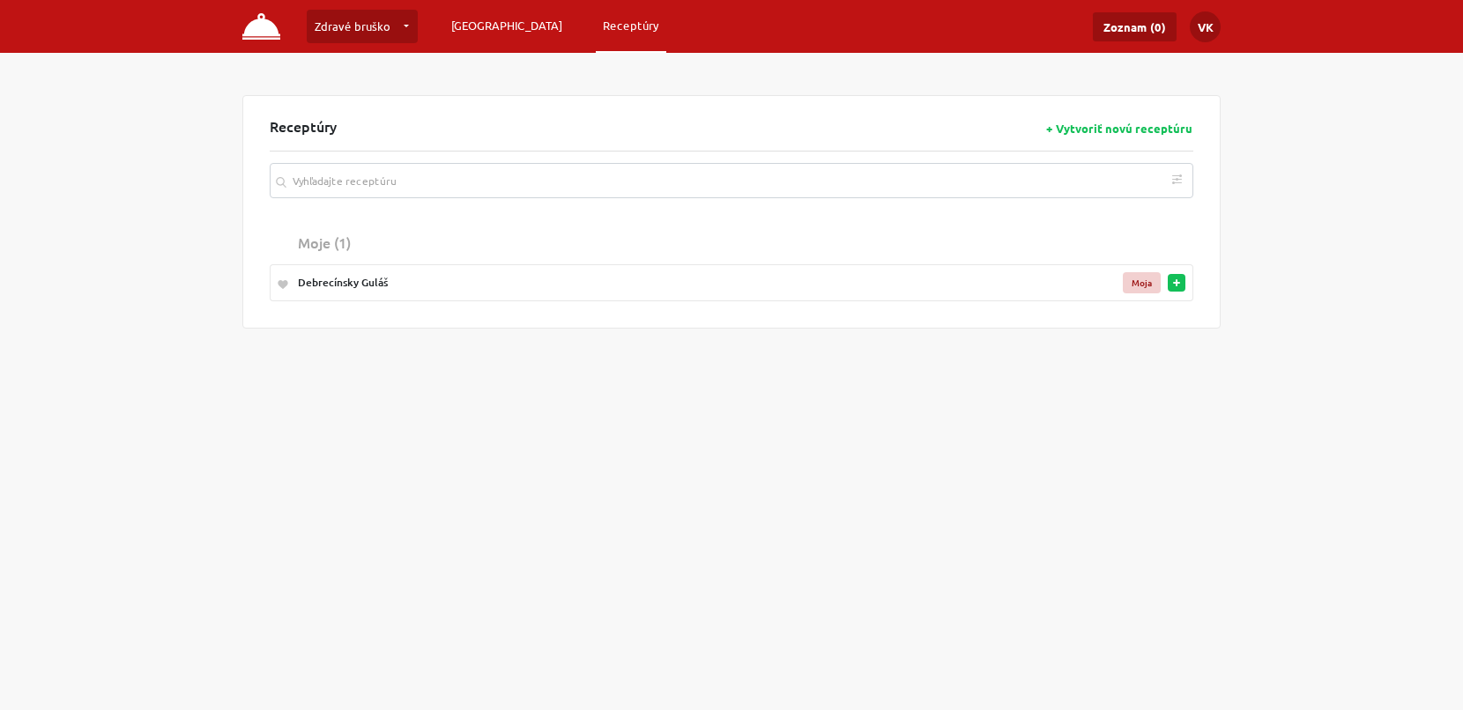
click at [468, 19] on link "[GEOGRAPHIC_DATA]" at bounding box center [506, 26] width 125 height 32
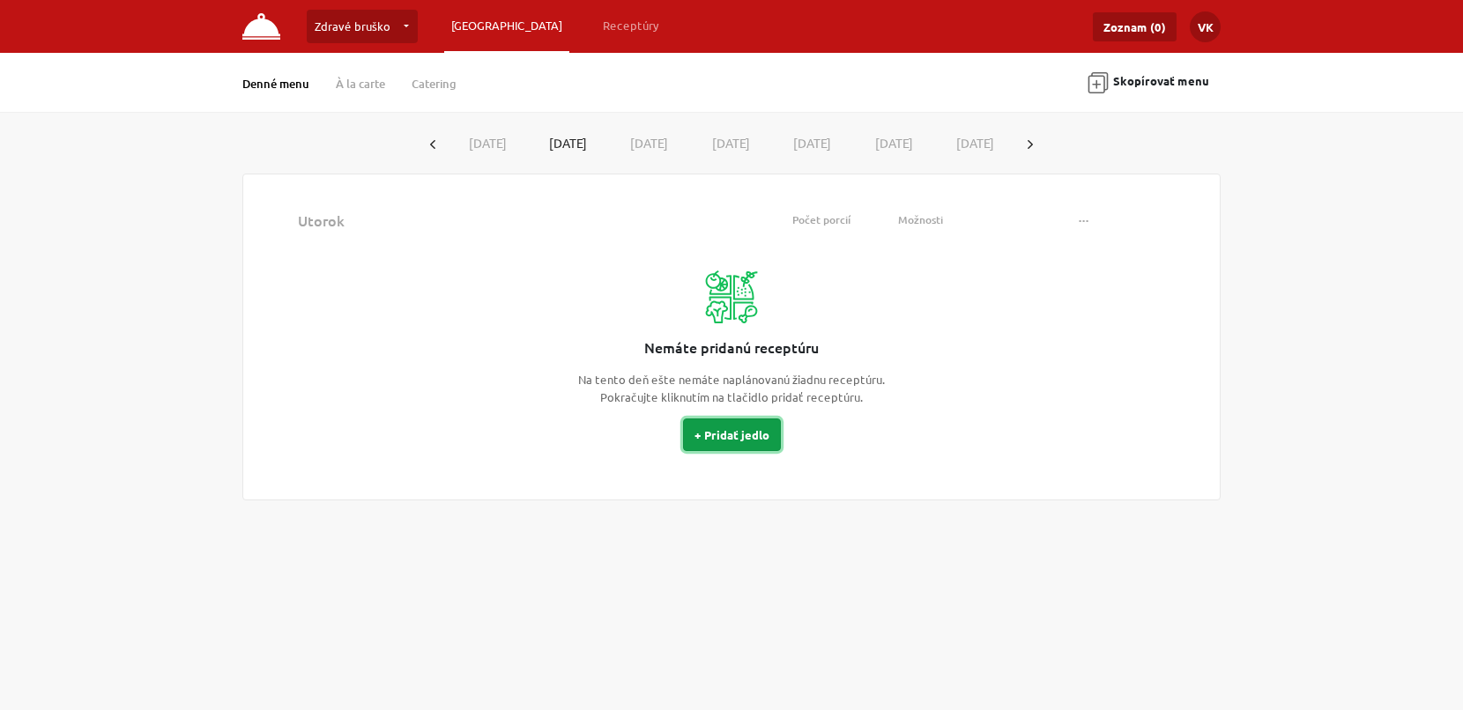
click at [744, 442] on button "+ Pridať jedlo" at bounding box center [732, 435] width 98 height 33
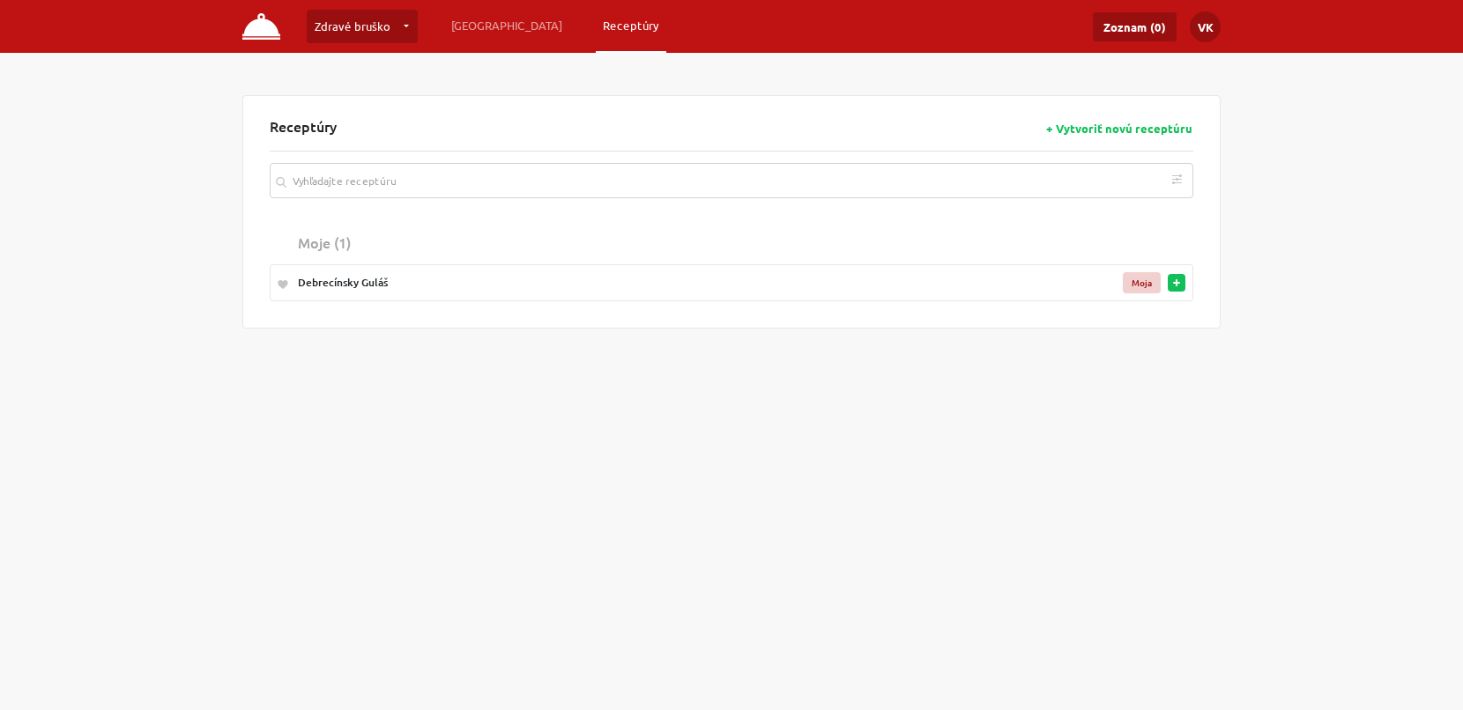
click at [1181, 286] on button "button" at bounding box center [1177, 283] width 18 height 18
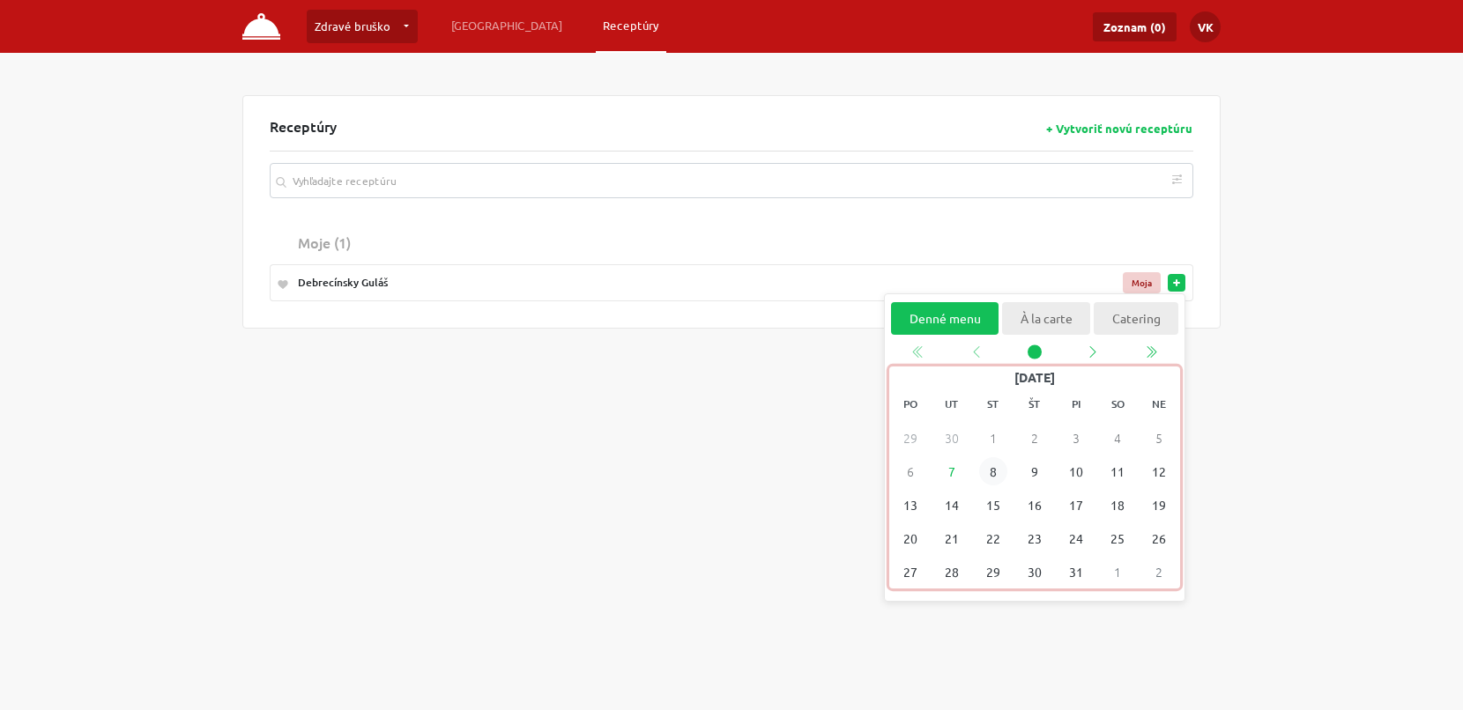
click at [991, 469] on span "8" at bounding box center [993, 472] width 28 height 28
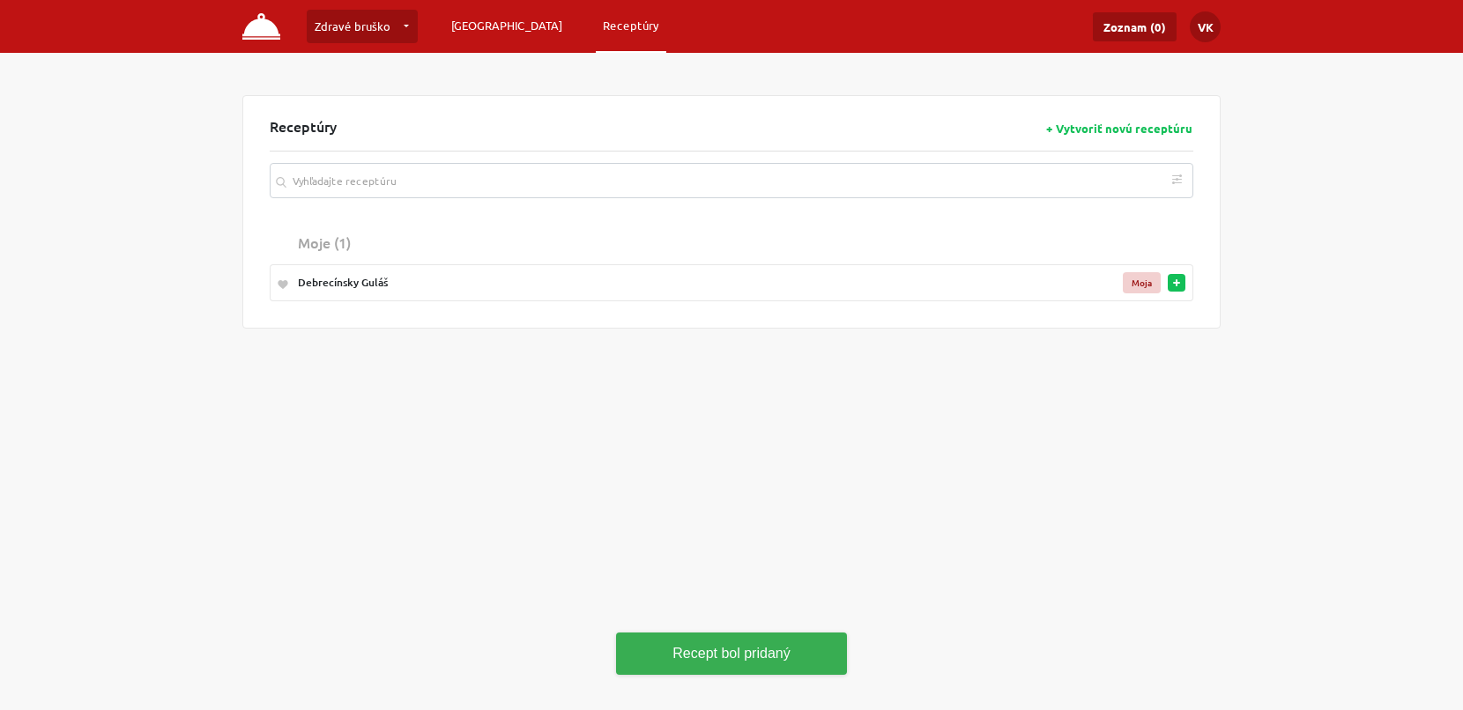
click at [472, 27] on link "[GEOGRAPHIC_DATA]" at bounding box center [506, 26] width 125 height 32
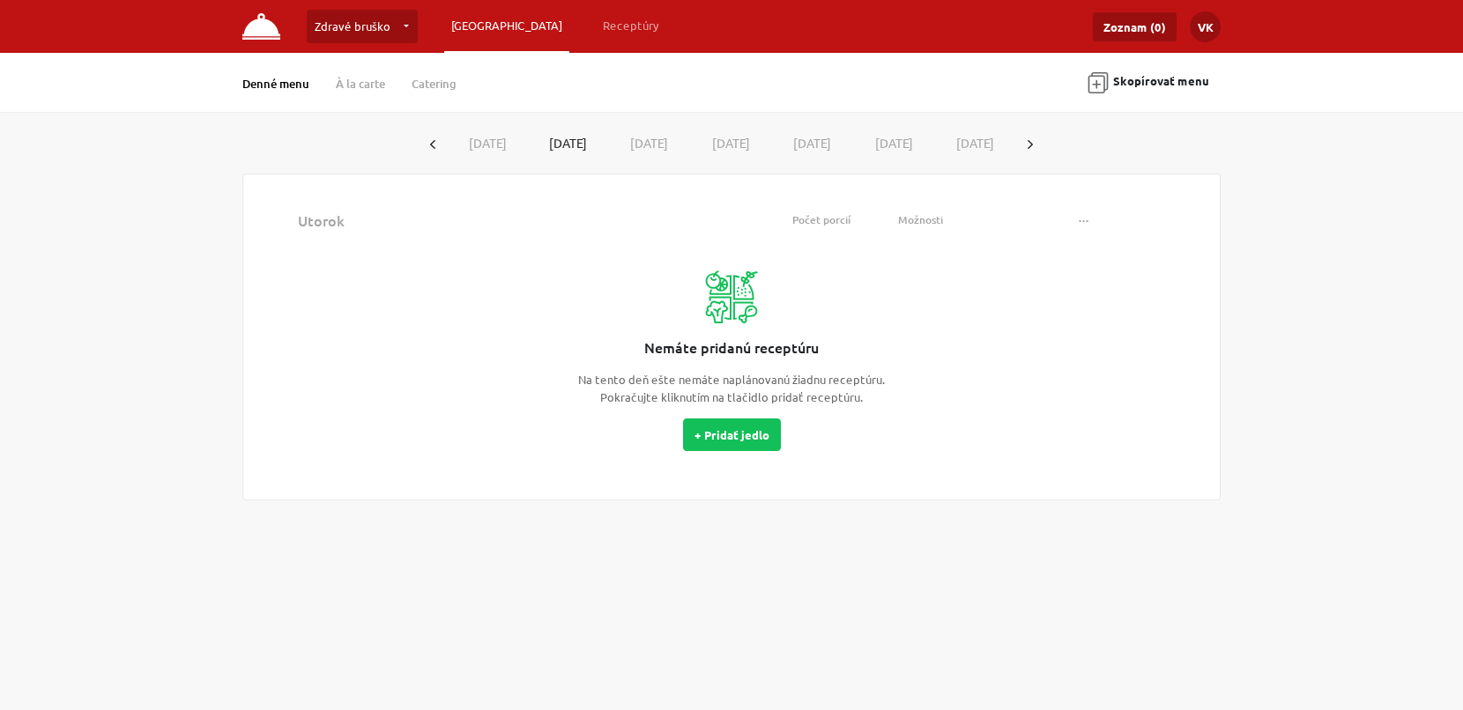
click at [676, 139] on button "[DATE]" at bounding box center [649, 143] width 82 height 33
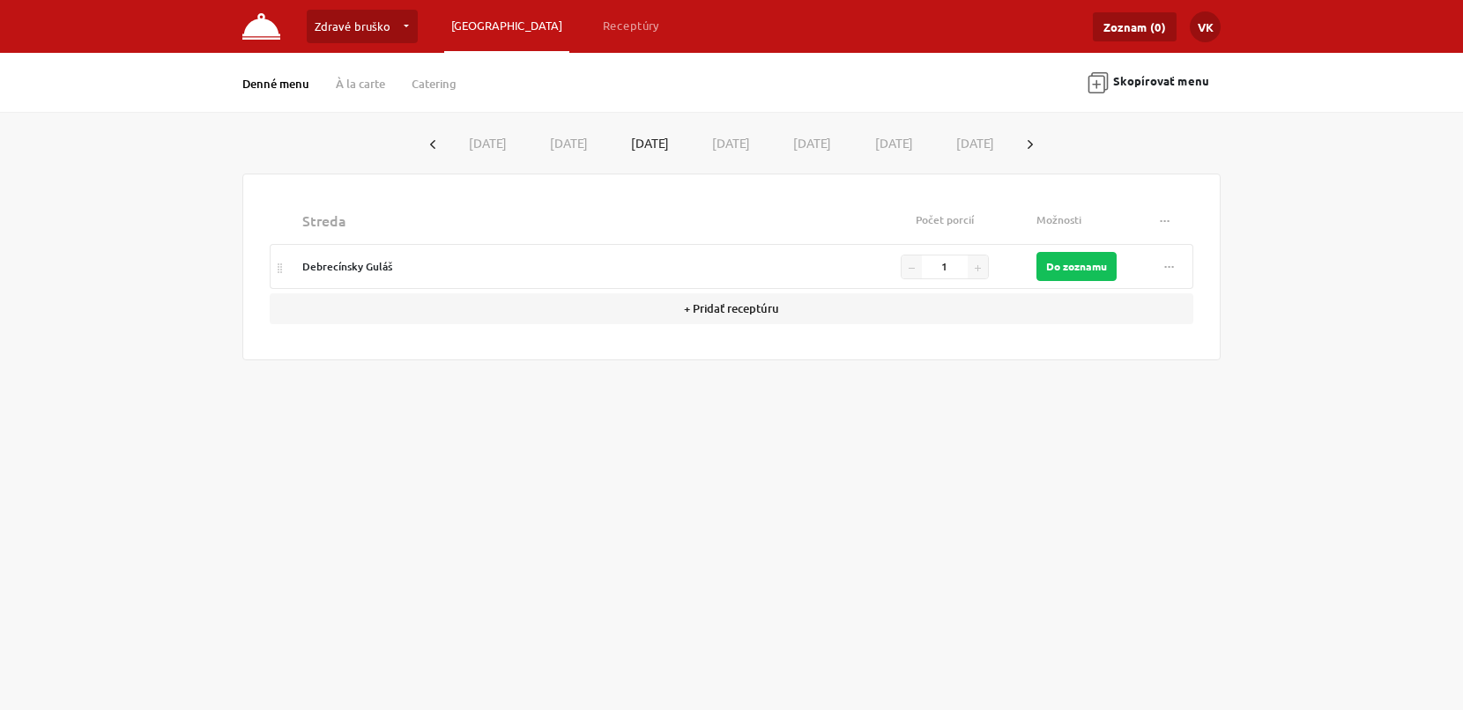
click at [983, 265] on button "button" at bounding box center [978, 267] width 20 height 23
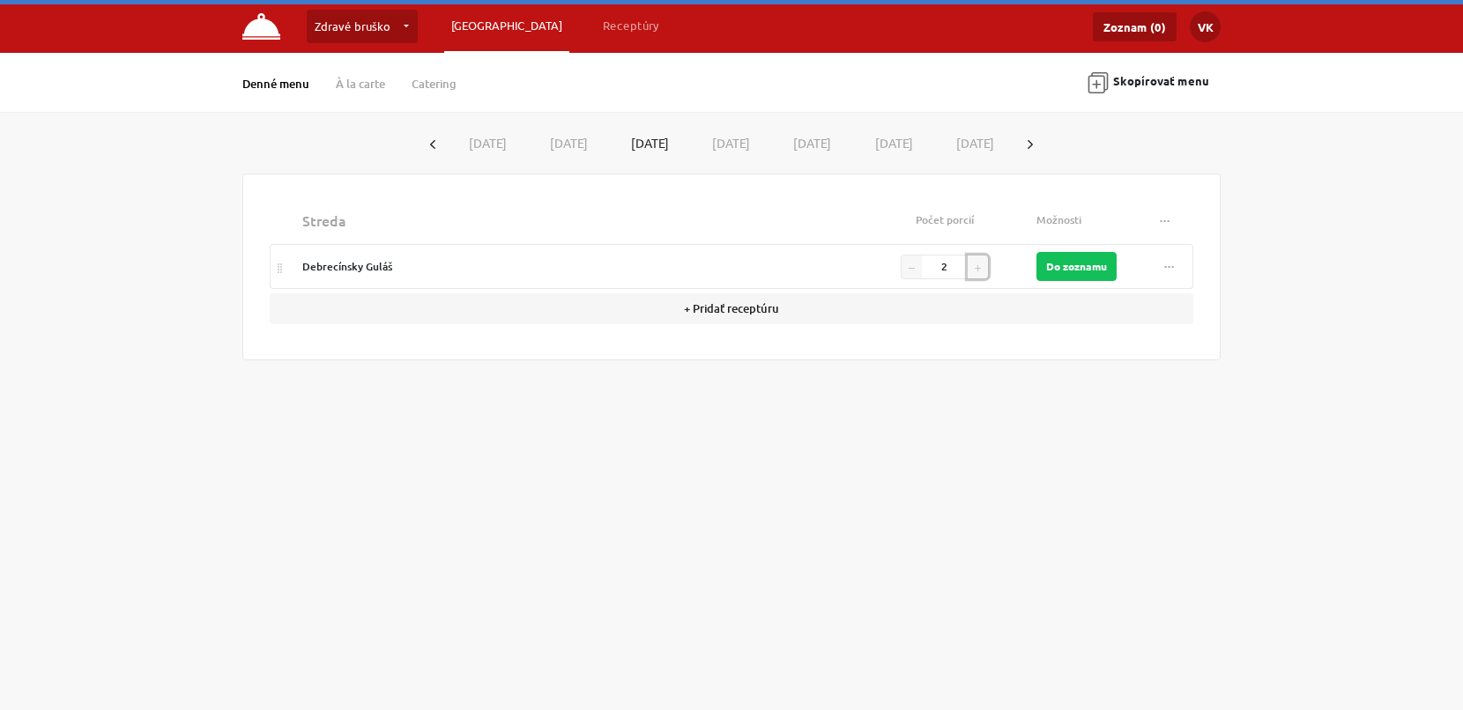
click at [983, 265] on button "button" at bounding box center [978, 267] width 20 height 23
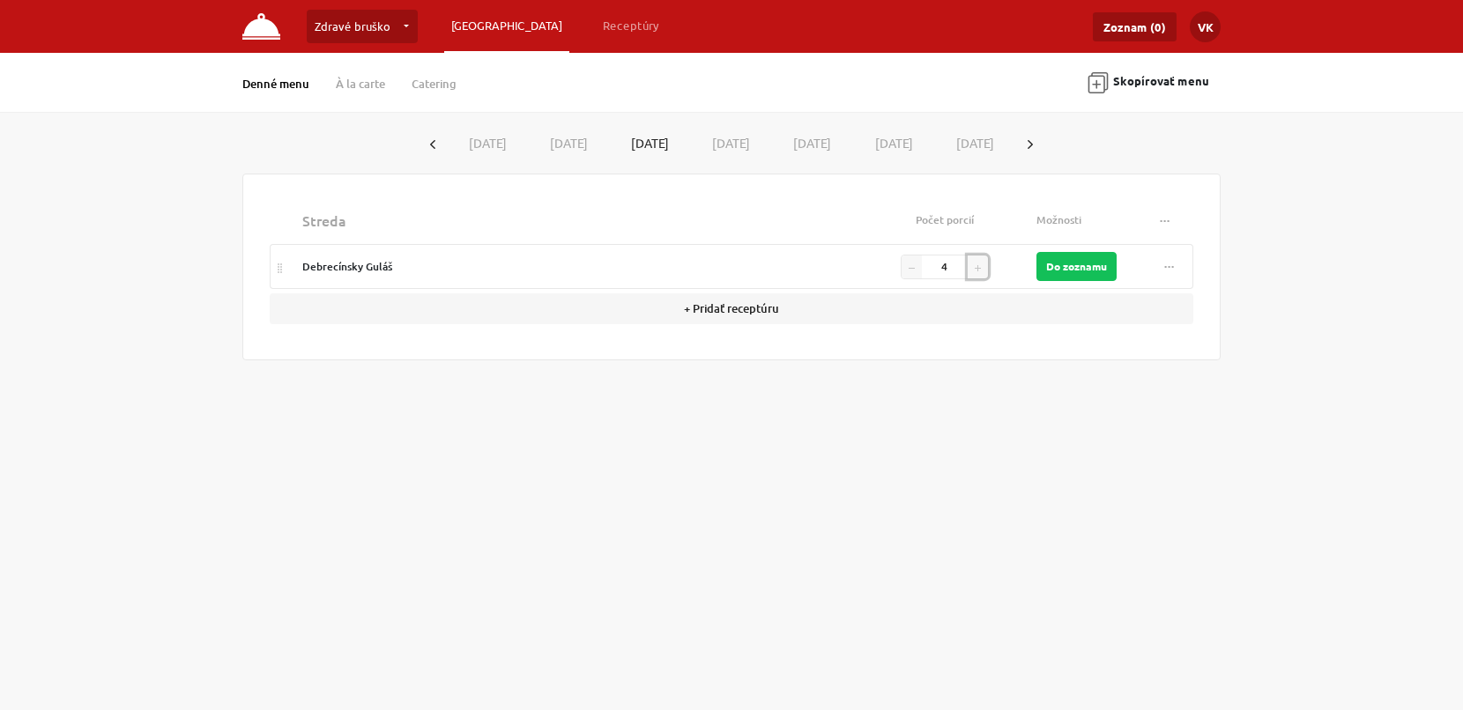
click at [983, 265] on button "button" at bounding box center [978, 267] width 20 height 23
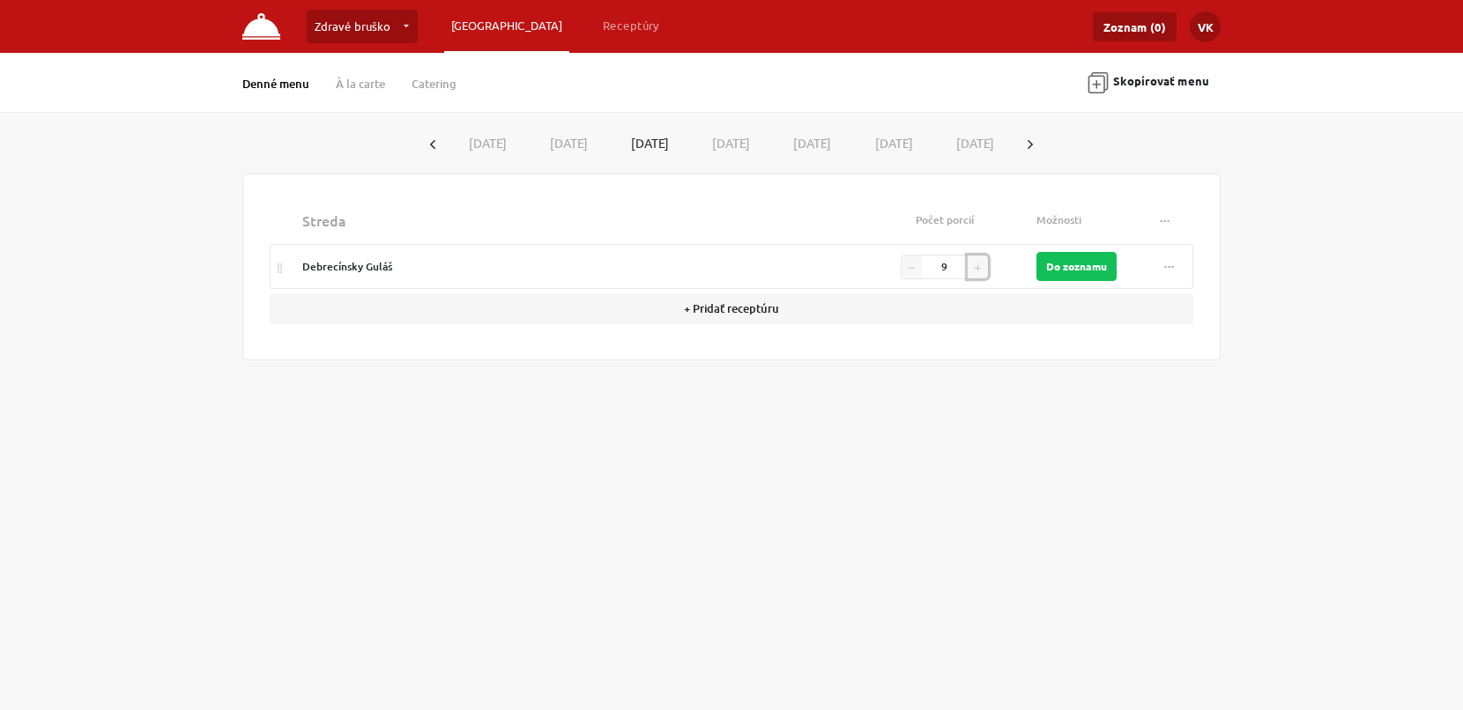
click at [983, 265] on button "button" at bounding box center [978, 267] width 20 height 23
click at [950, 259] on input "10" at bounding box center [945, 267] width 48 height 23
type input "1"
type input "45"
click at [1107, 269] on button "Do zoznamu" at bounding box center [1076, 266] width 80 height 29
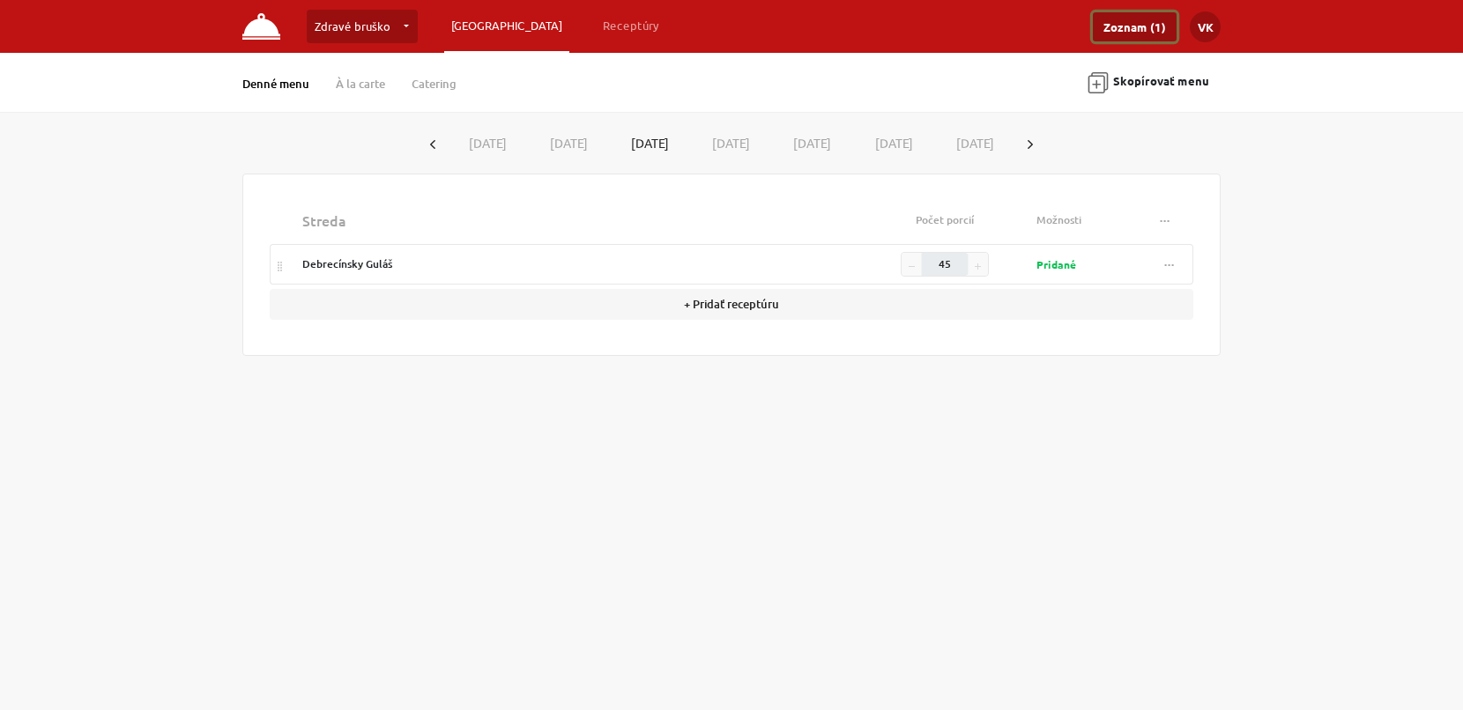
click at [1147, 29] on link "Zoznam (1)" at bounding box center [1135, 26] width 84 height 29
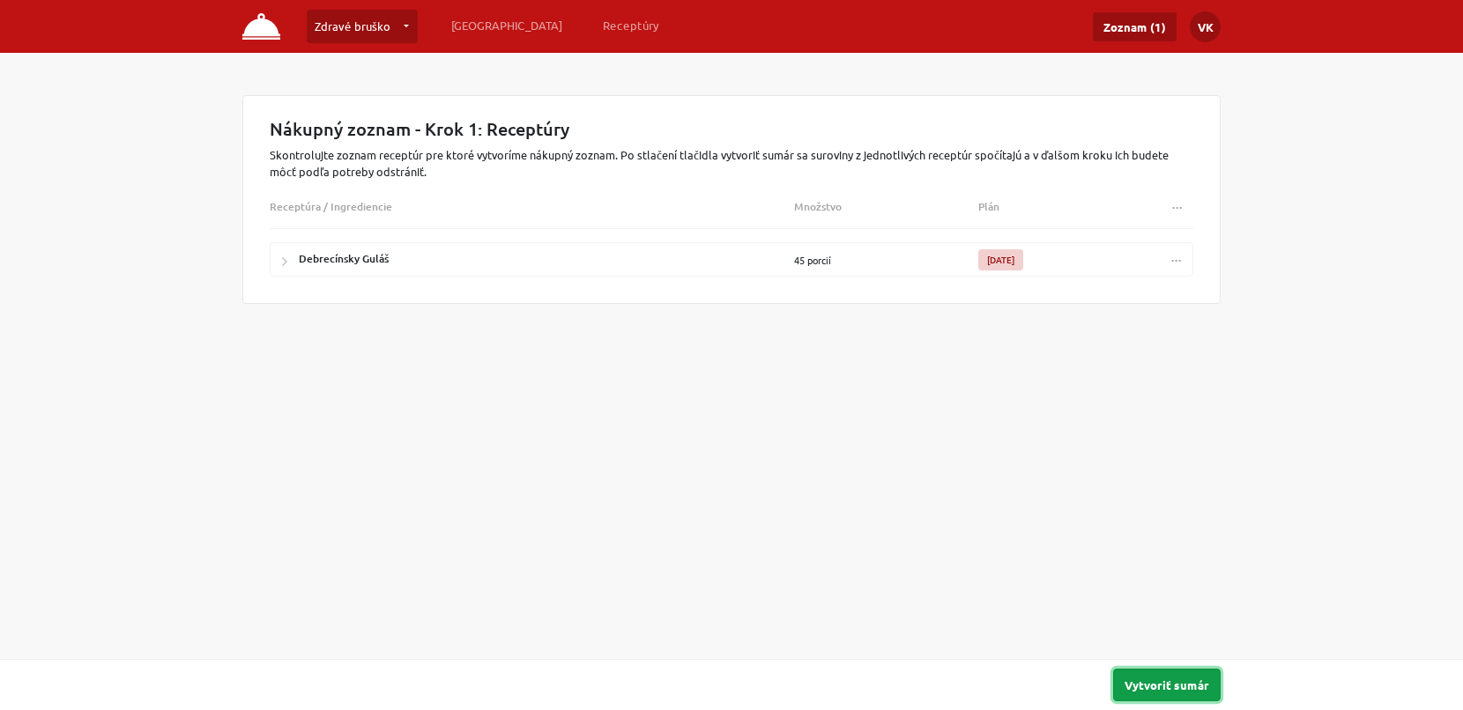
click at [1166, 682] on button "Vytvoriť sumár" at bounding box center [1167, 685] width 108 height 33
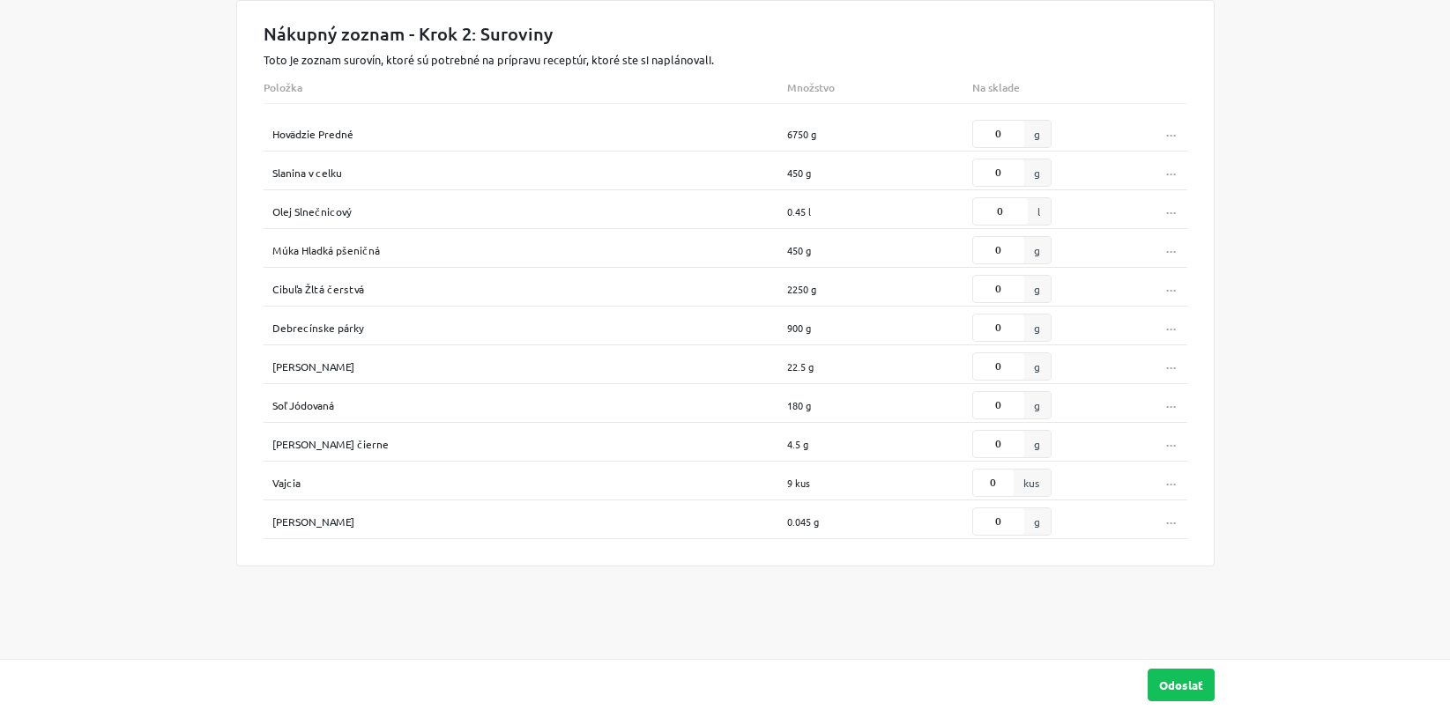
scroll to position [112, 0]
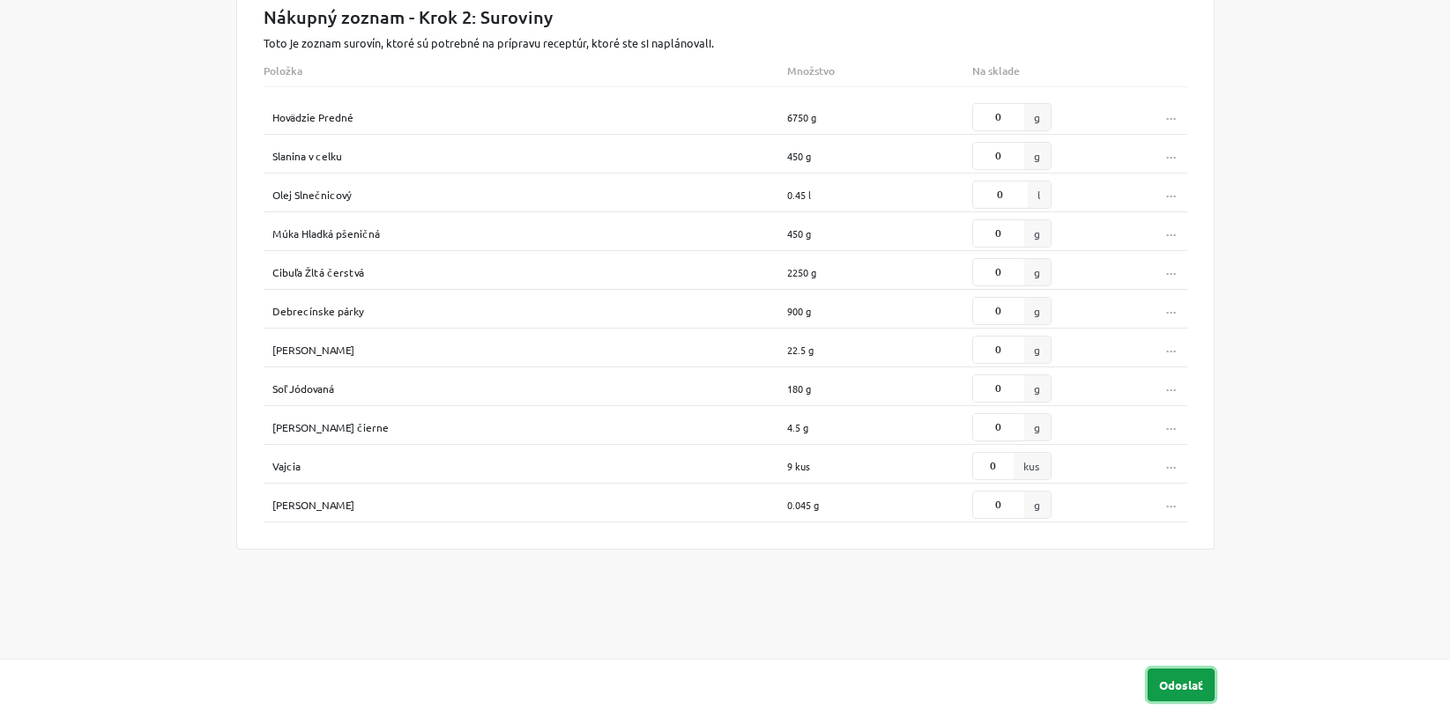
click at [1166, 682] on button "Odoslať" at bounding box center [1180, 685] width 67 height 33
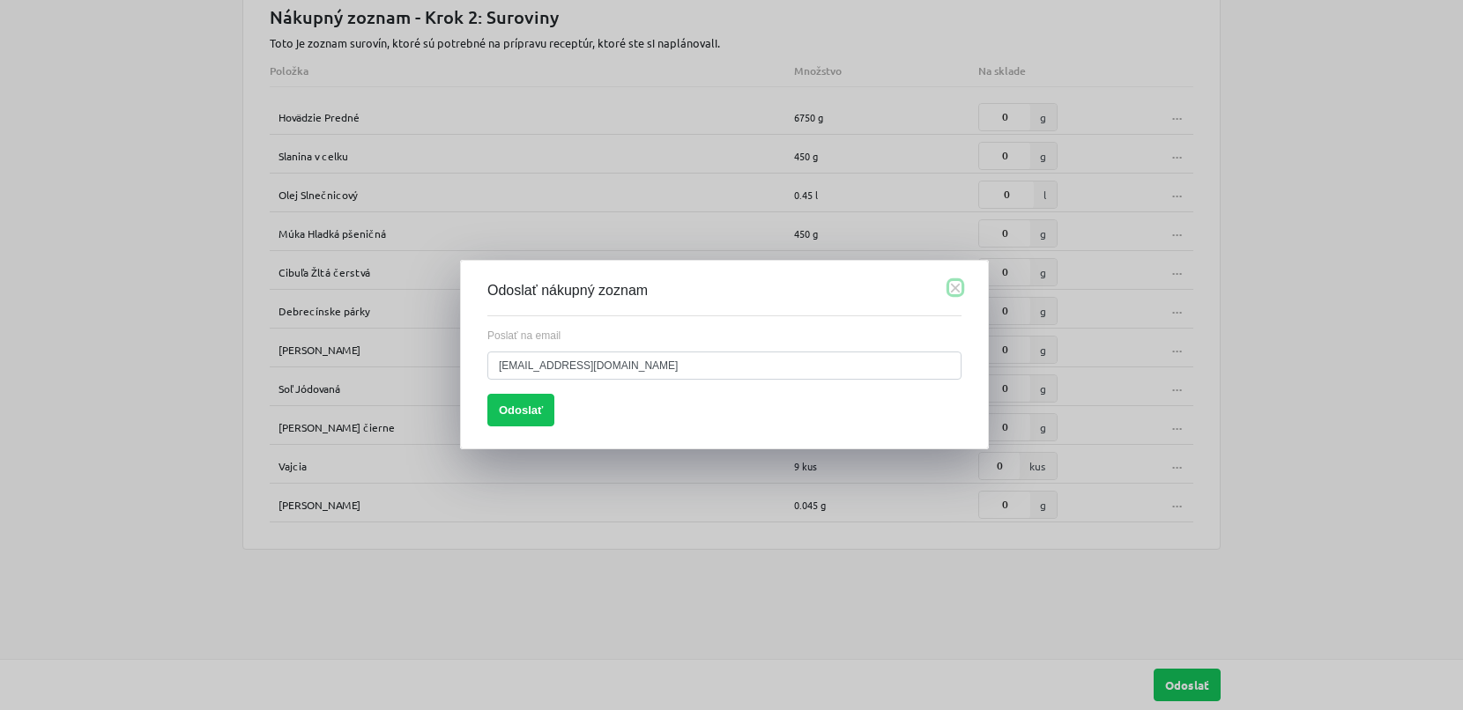
click at [953, 294] on button "×" at bounding box center [955, 287] width 12 height 13
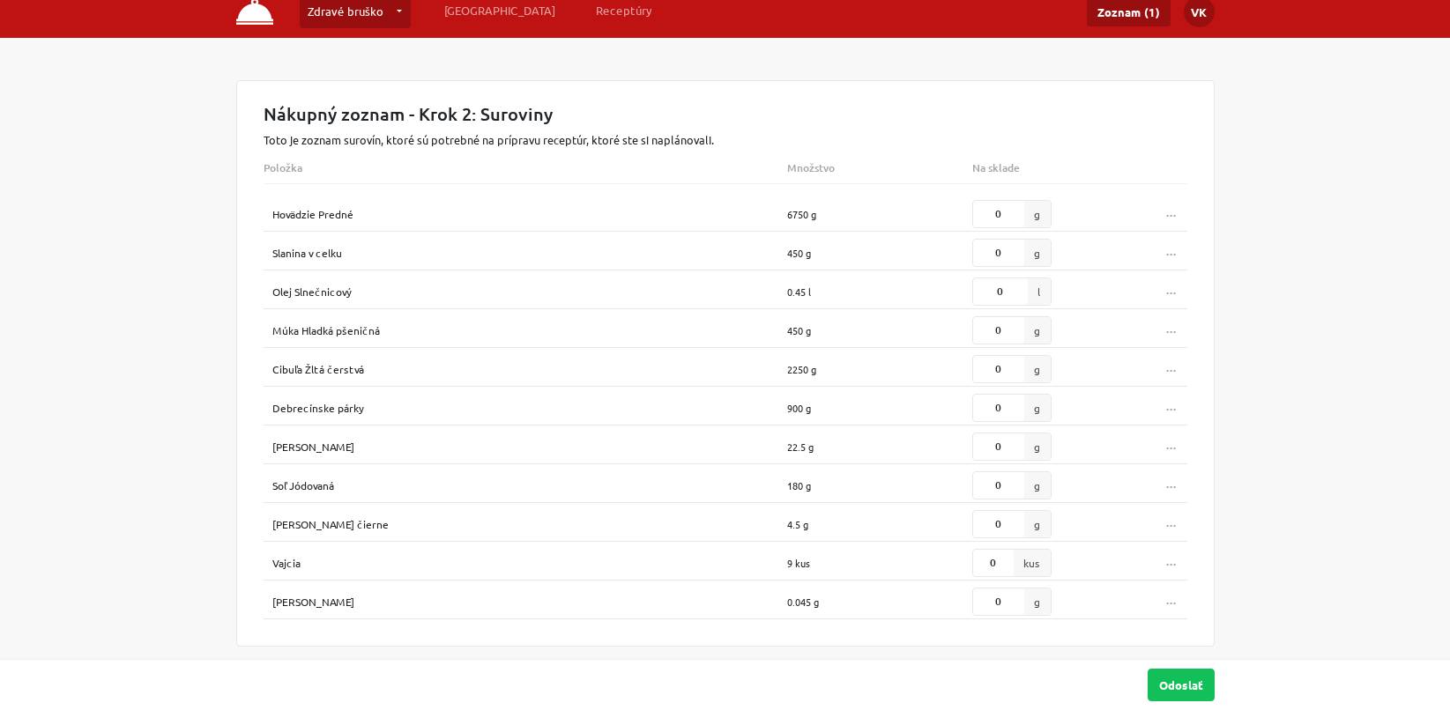
scroll to position [0, 0]
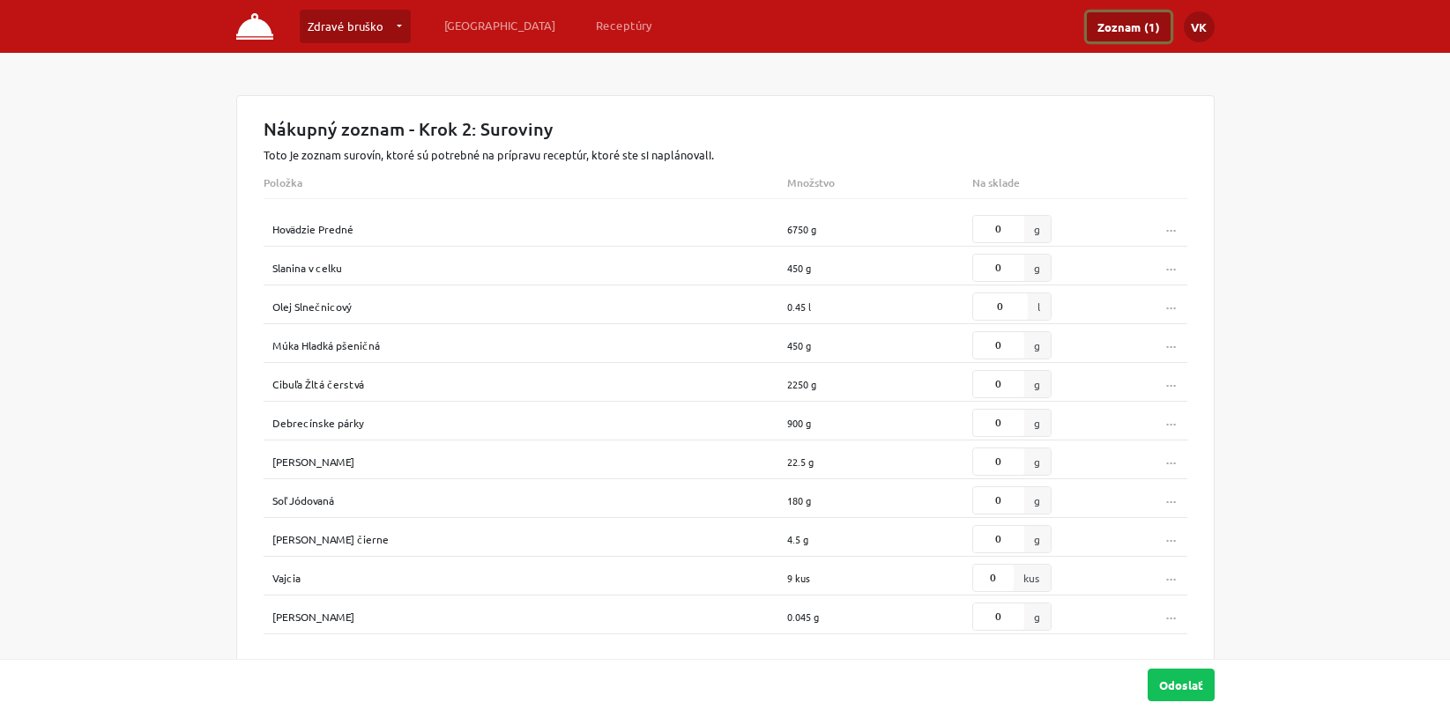
click at [1153, 32] on link "Zoznam (1)" at bounding box center [1129, 26] width 84 height 29
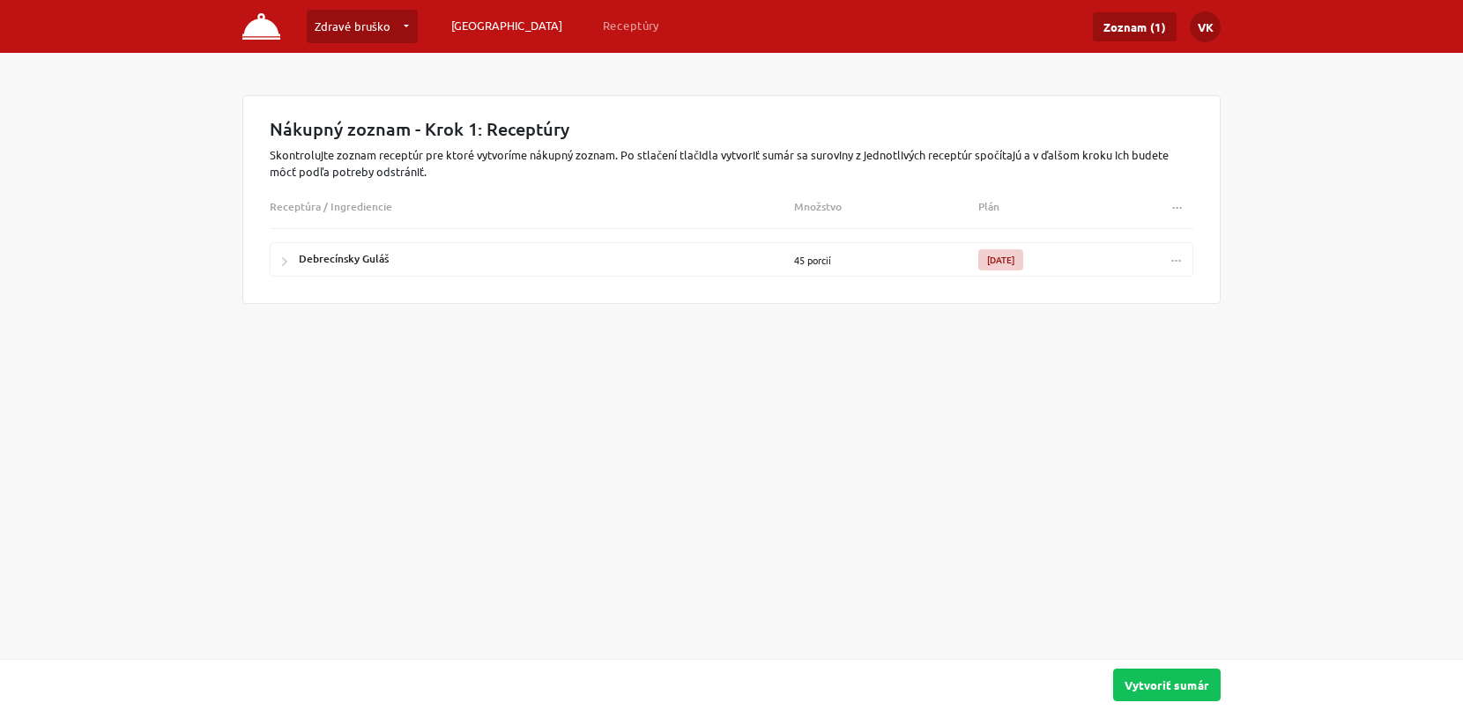
click at [465, 29] on link "[GEOGRAPHIC_DATA]" at bounding box center [506, 26] width 125 height 32
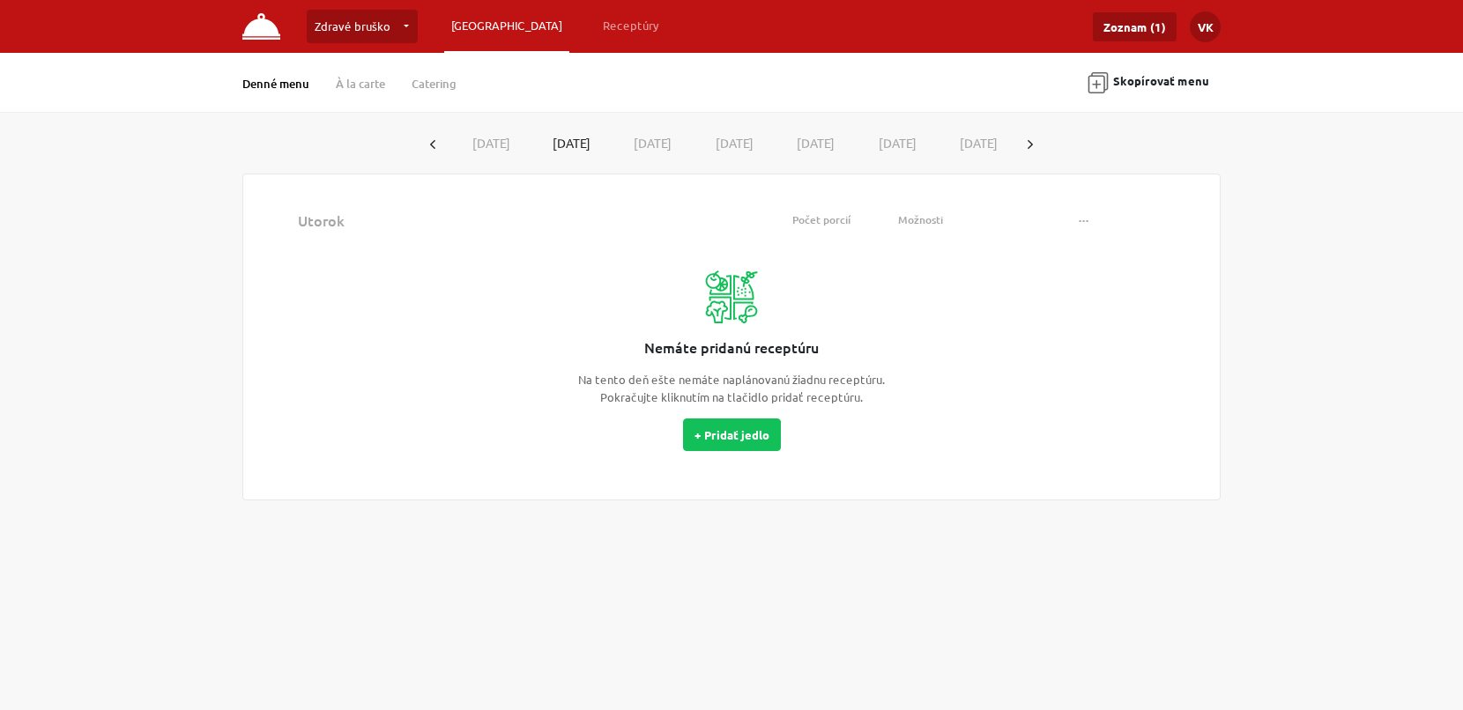
click at [489, 141] on button "[DATE]" at bounding box center [488, 143] width 82 height 33
click at [1169, 79] on button "Skopírovať menu" at bounding box center [1148, 83] width 145 height 41
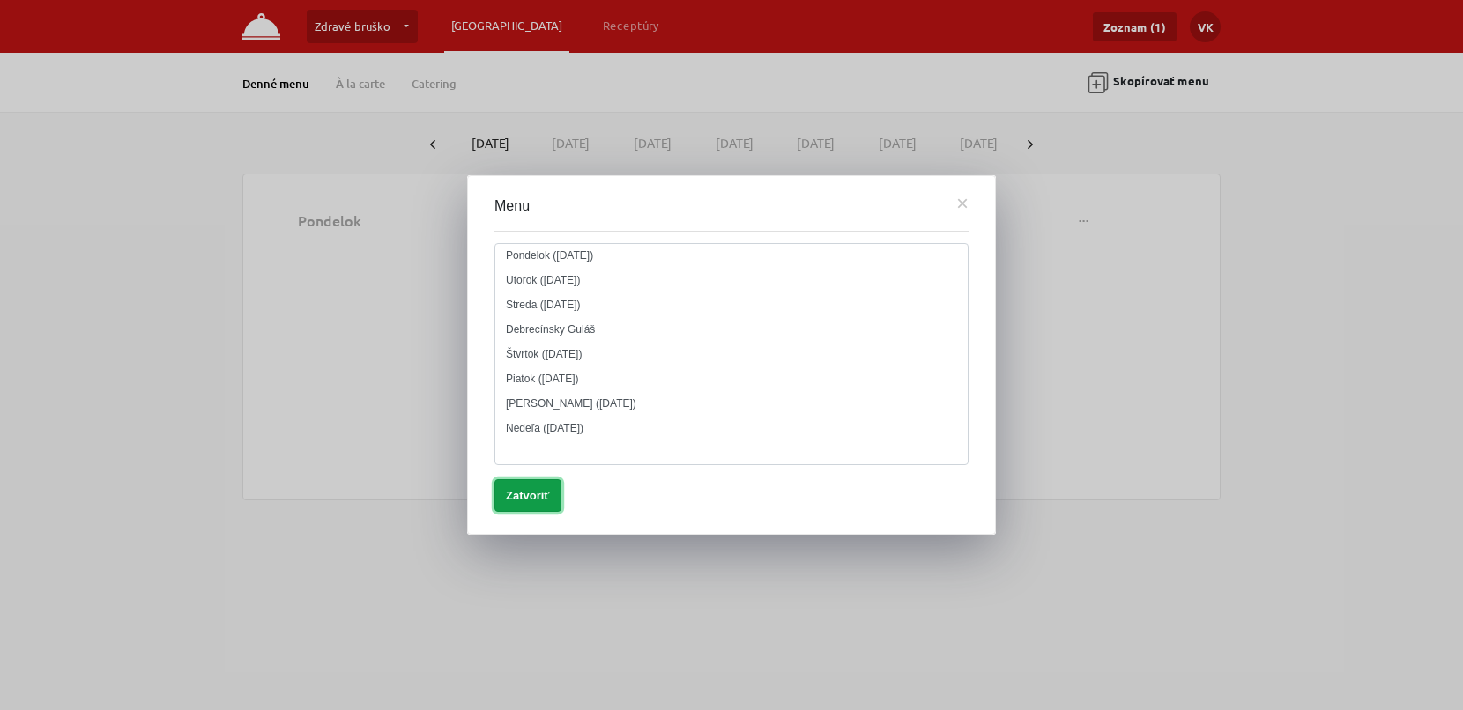
click at [528, 501] on button "Zatvoriť" at bounding box center [527, 495] width 67 height 33
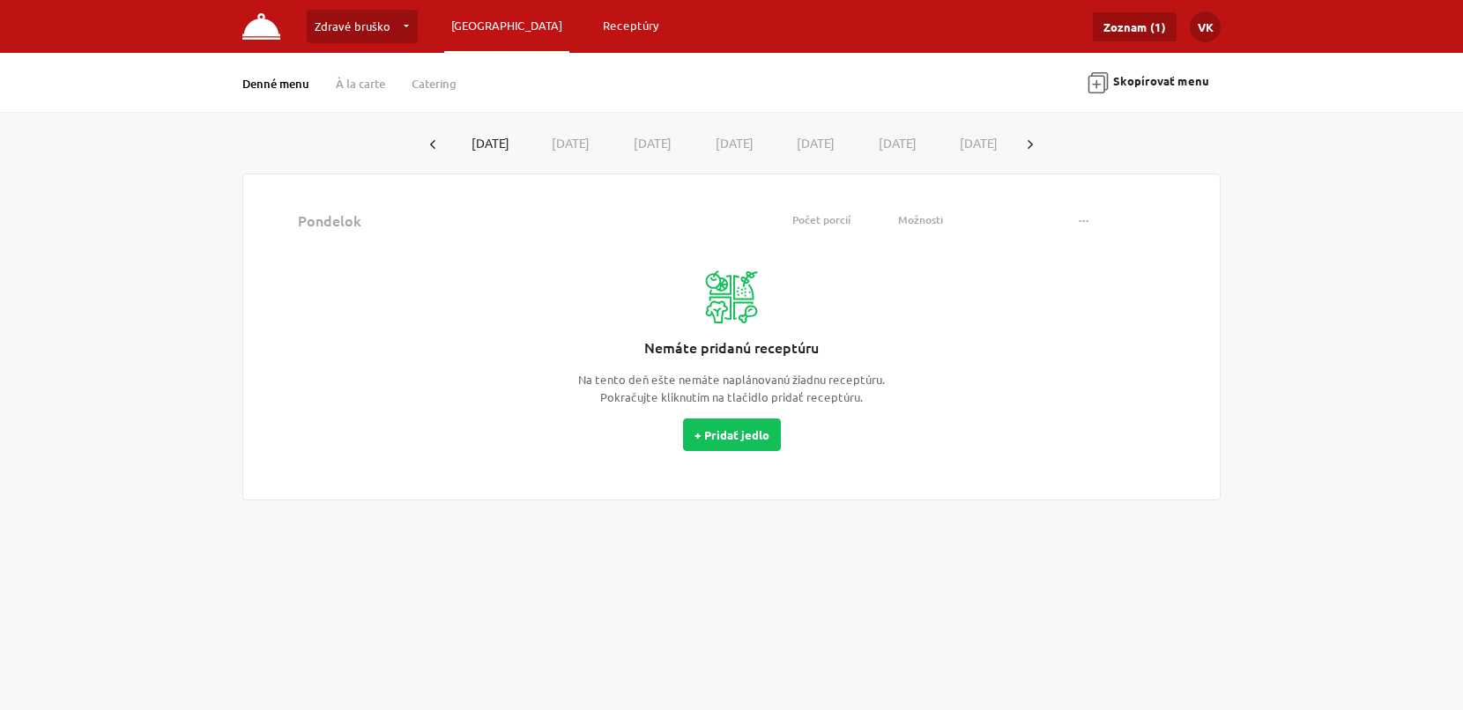
click at [596, 40] on link "Receptúry" at bounding box center [631, 26] width 71 height 32
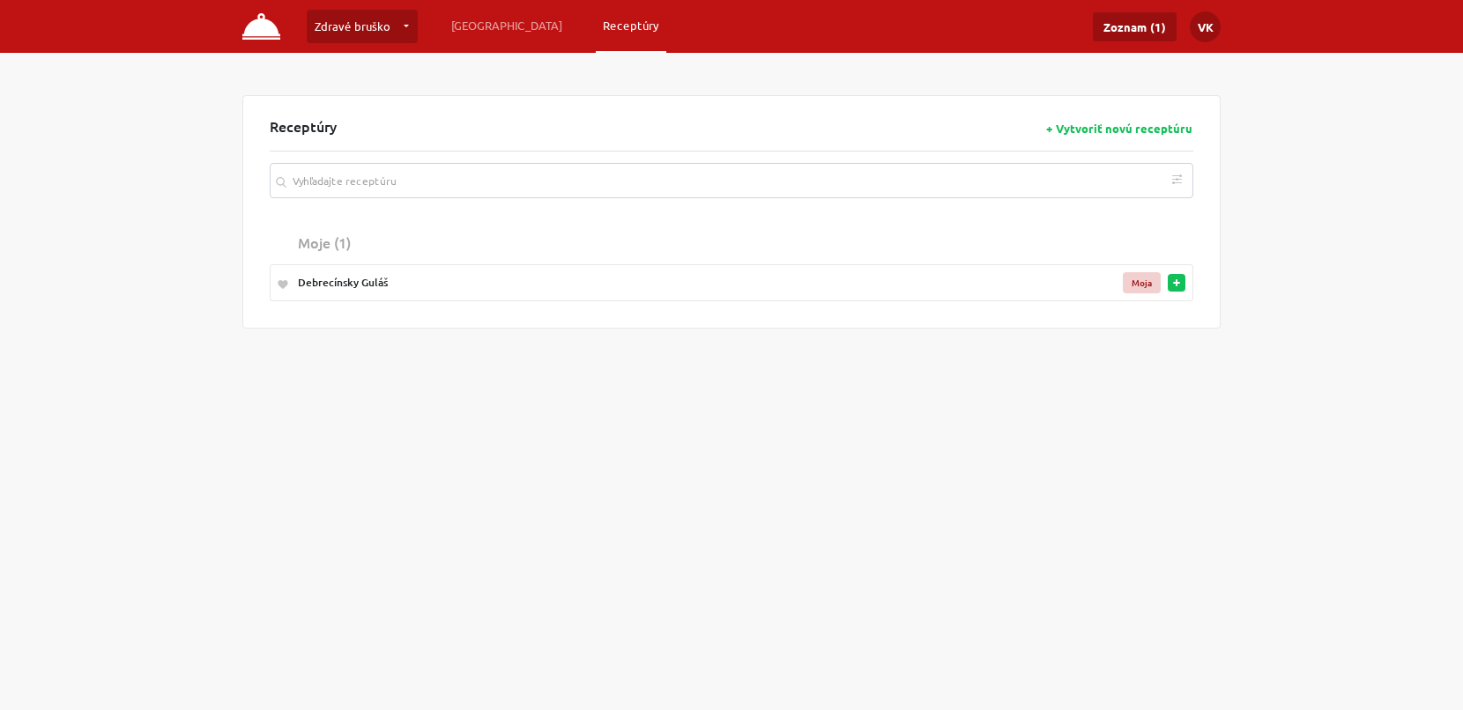
click at [490, 123] on div "Receptúry + Vytvoriť novú receptúru" at bounding box center [732, 134] width 924 height 33
click at [400, 27] on link "Zdravé bruško" at bounding box center [362, 26] width 111 height 33
click at [531, 76] on div "Zdravé bruško Zdravé bruško … Vytvoriť novú prevádzku Plánovanie Receptúry Zozn…" at bounding box center [731, 208] width 1463 height 417
click at [477, 15] on link "[GEOGRAPHIC_DATA]" at bounding box center [506, 26] width 125 height 32
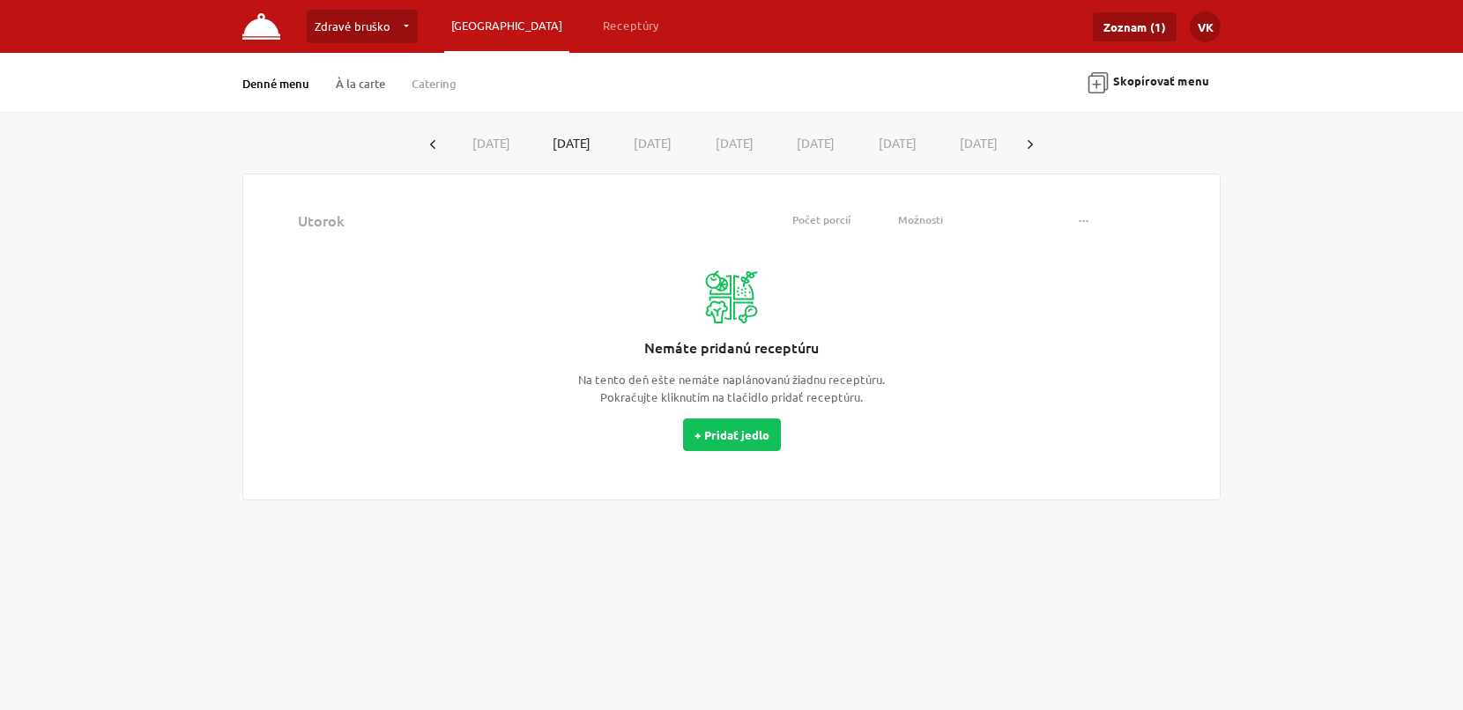
click at [351, 78] on link "À la carte" at bounding box center [360, 84] width 49 height 16
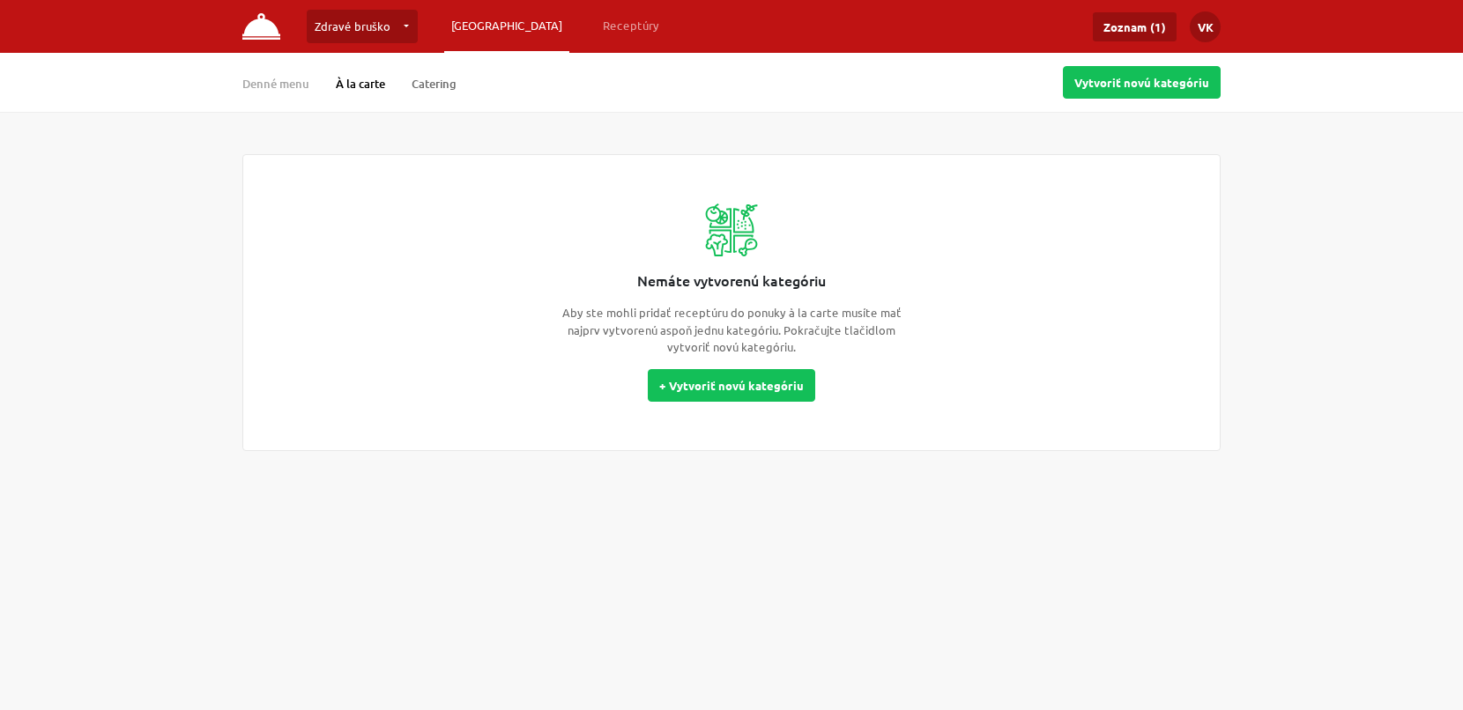
click at [442, 88] on link "Catering" at bounding box center [434, 84] width 45 height 16
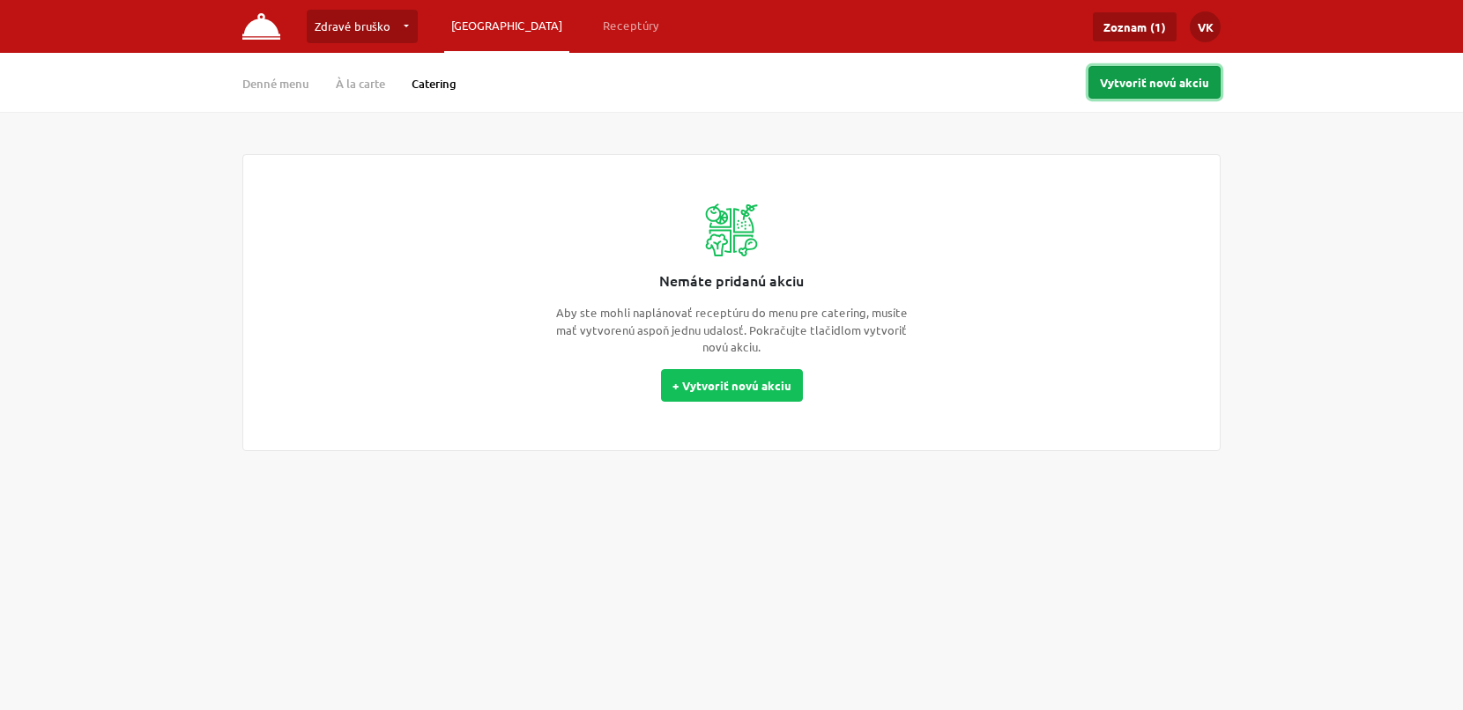
click at [1185, 85] on button "Vytvoriť novú akciu" at bounding box center [1154, 82] width 132 height 33
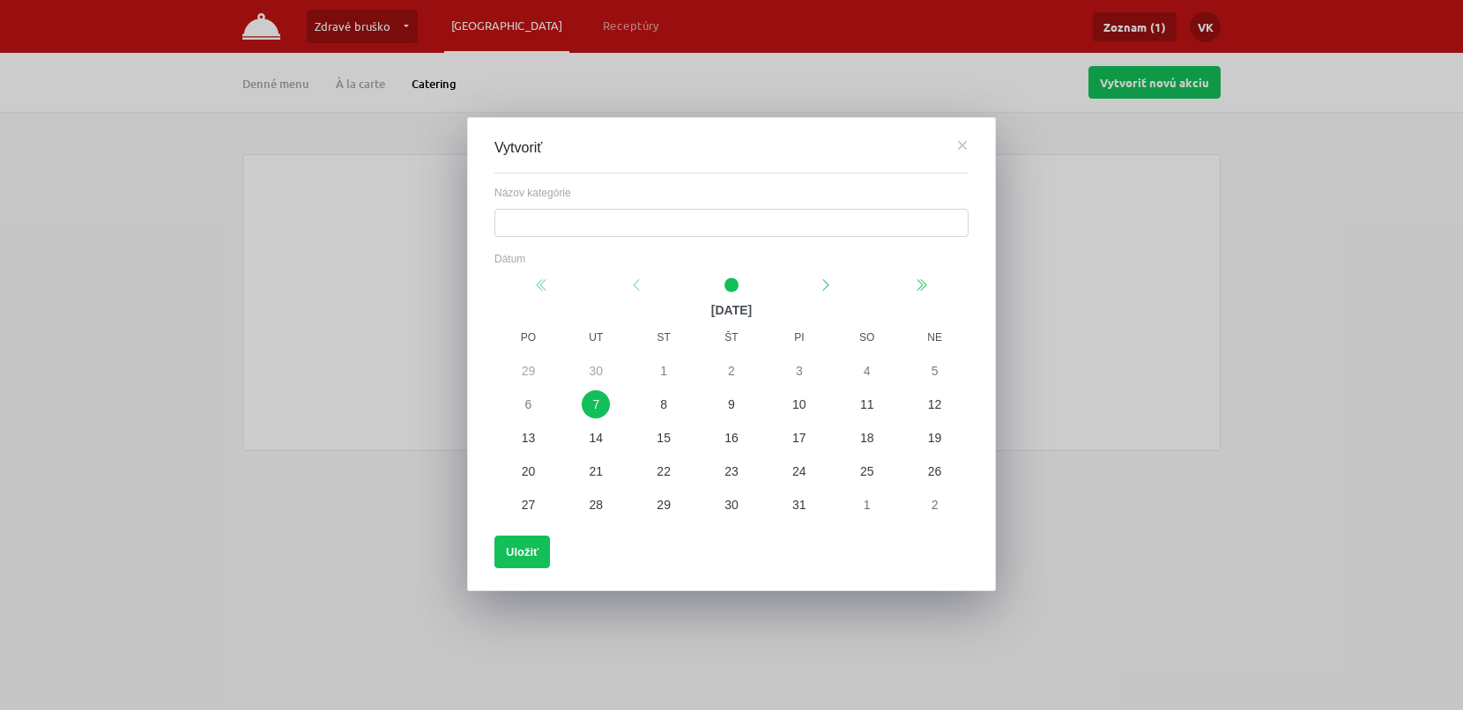
click at [964, 148] on button "×" at bounding box center [962, 144] width 12 height 13
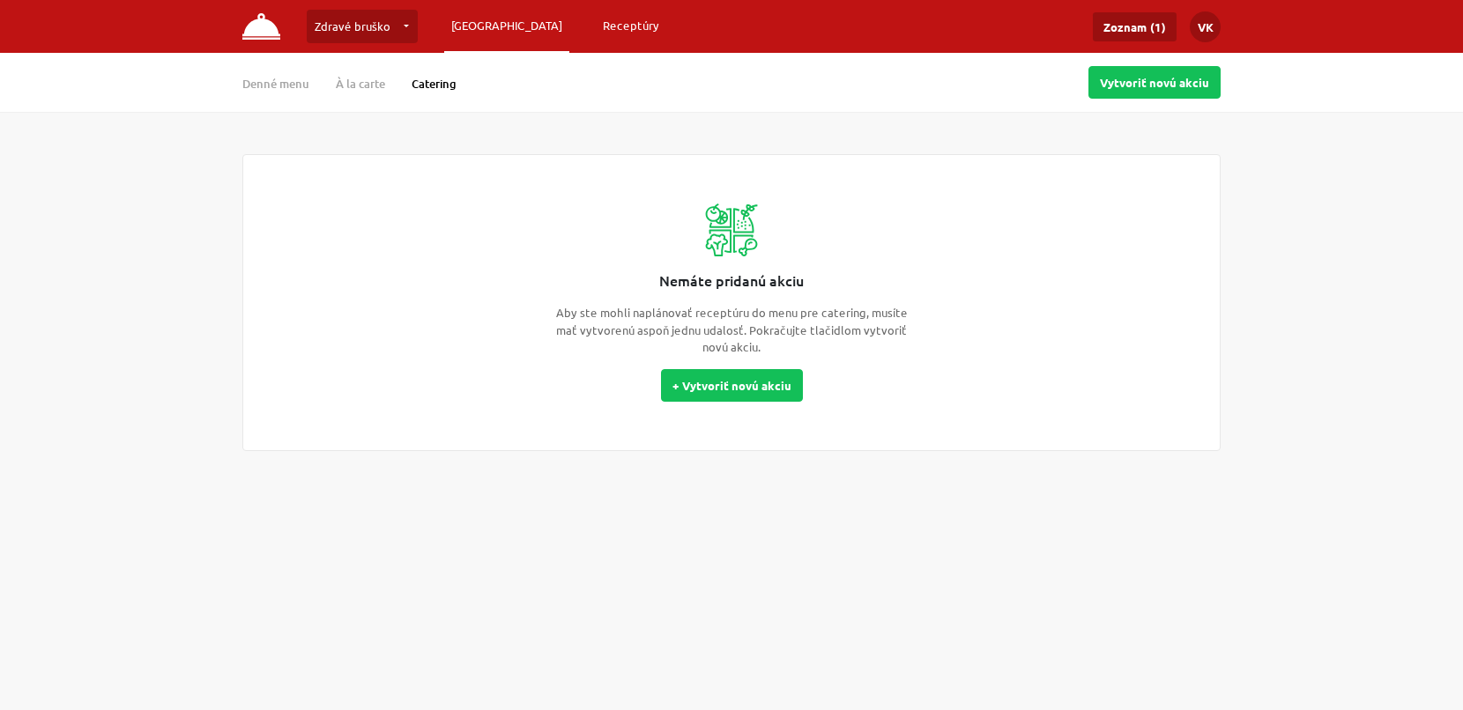
click at [596, 34] on link "Receptúry" at bounding box center [631, 26] width 71 height 32
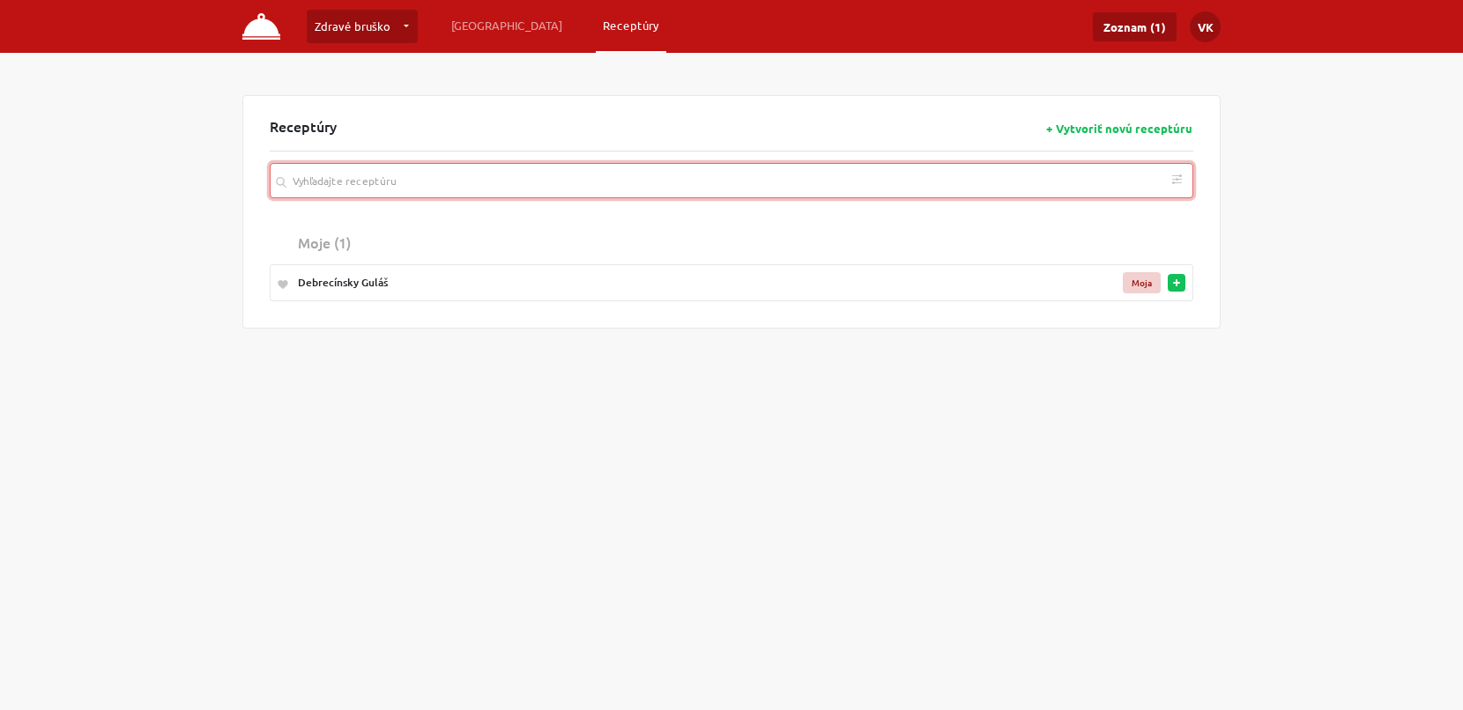
click at [508, 182] on input "search" at bounding box center [732, 180] width 924 height 35
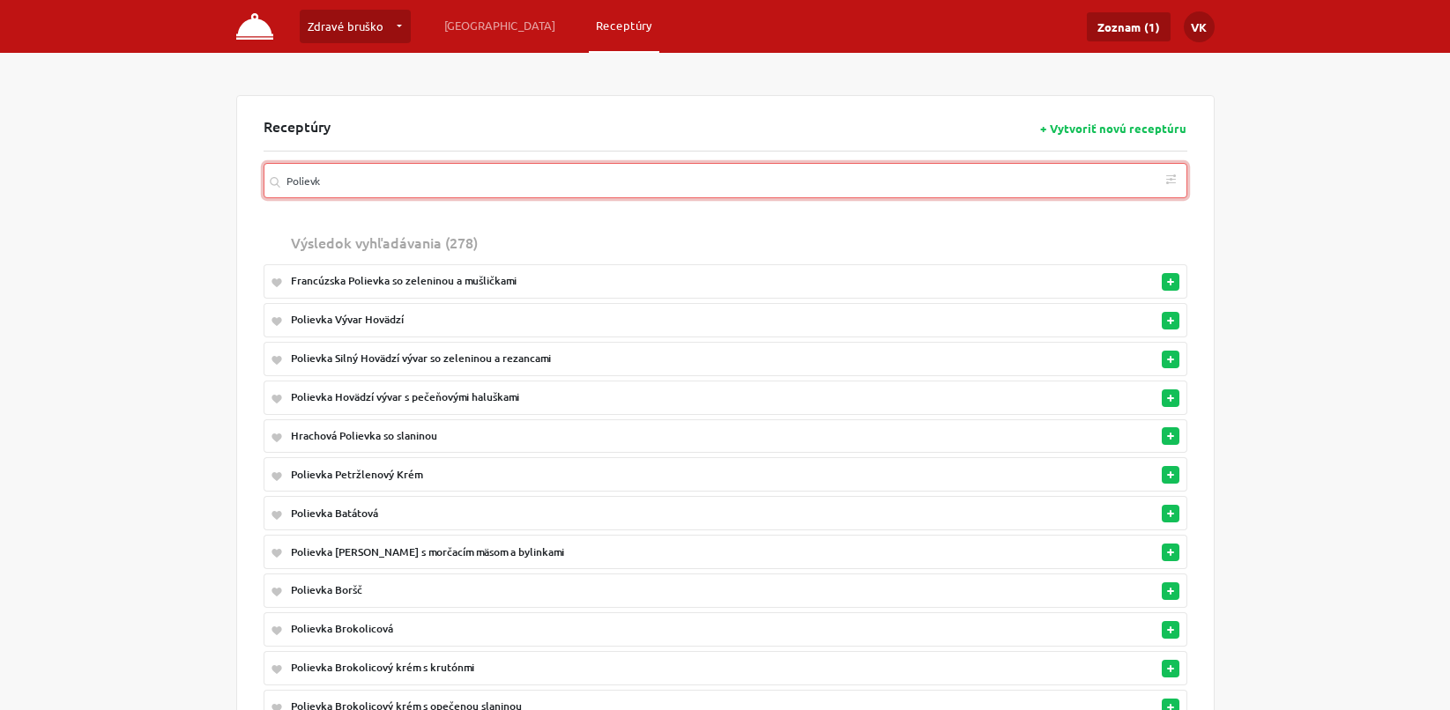
click at [493, 184] on input "Polievk" at bounding box center [726, 180] width 924 height 35
click at [1175, 319] on button "button" at bounding box center [1171, 321] width 18 height 18
type input "Polievk"
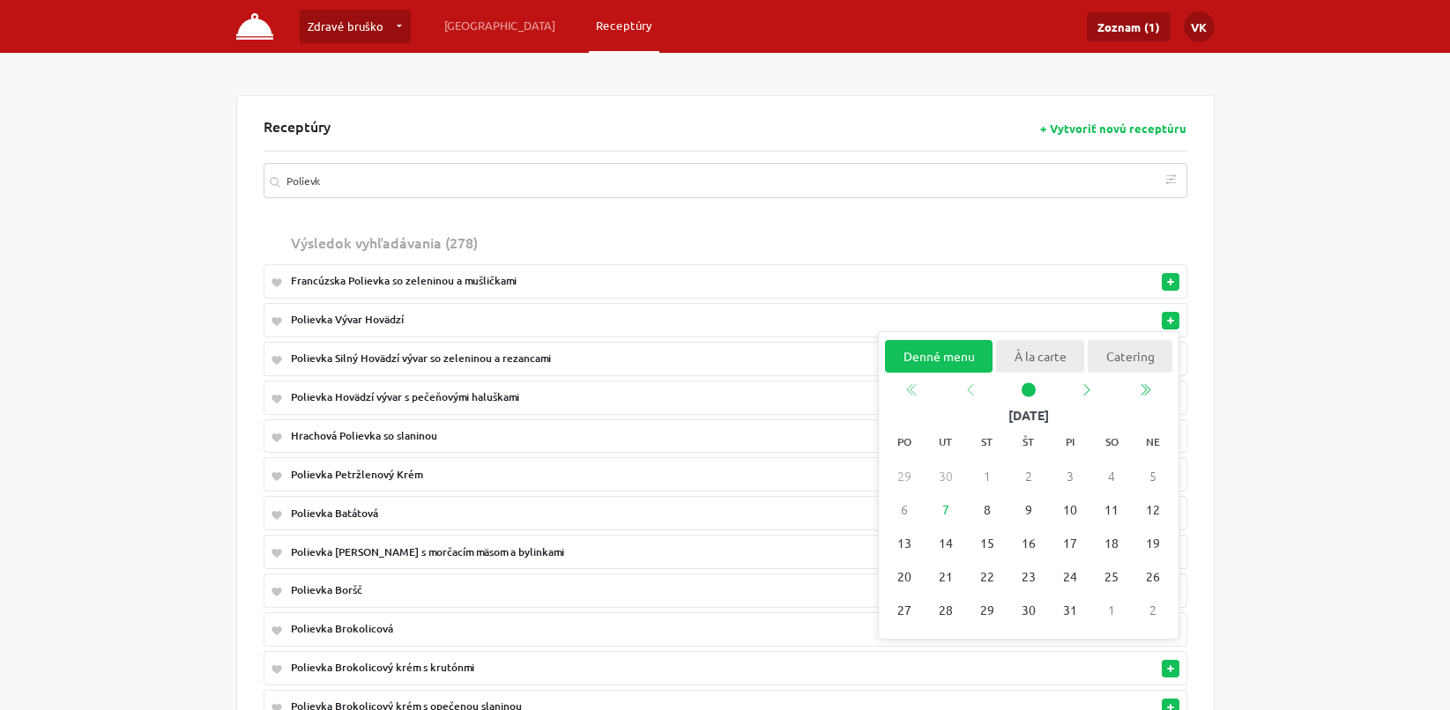
click at [720, 323] on div "Polievka Vývar Hovädzí" at bounding box center [653, 320] width 724 height 16
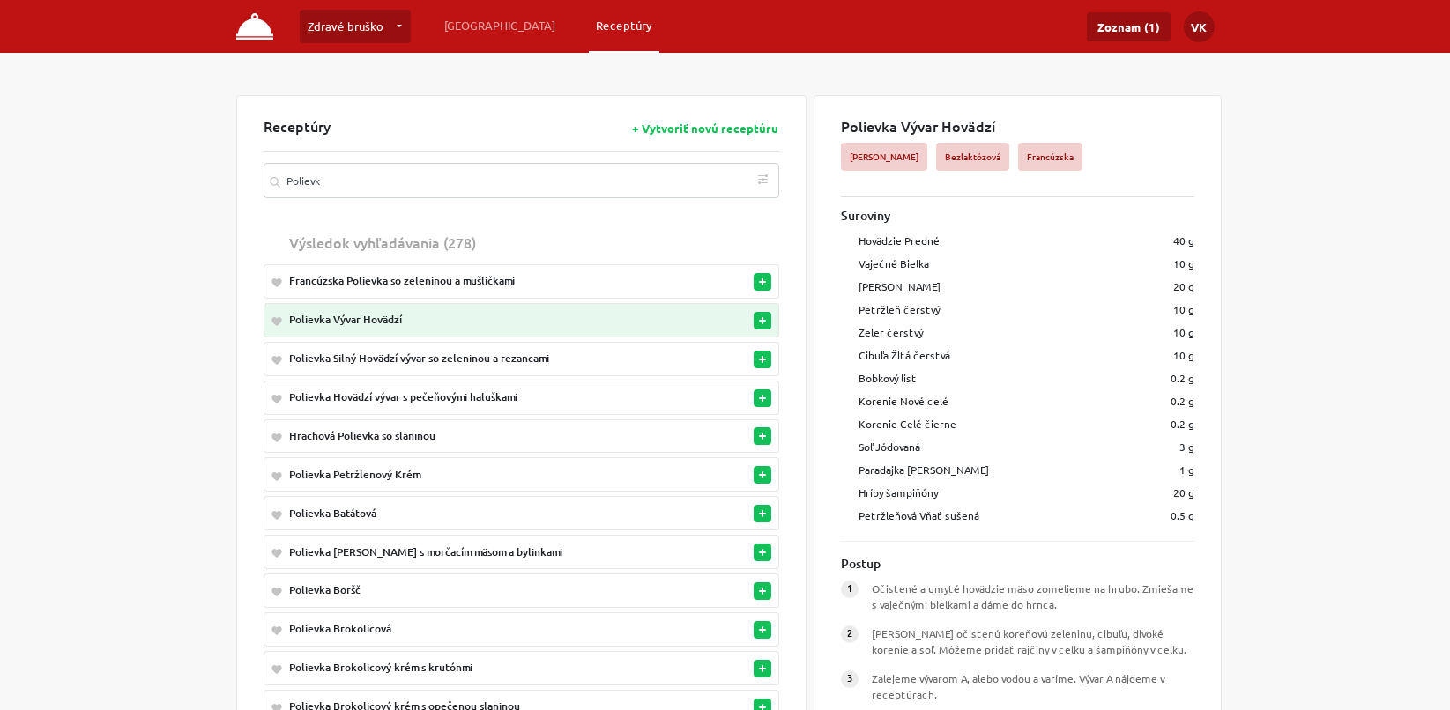
click at [761, 321] on icon "button" at bounding box center [762, 320] width 7 height 7
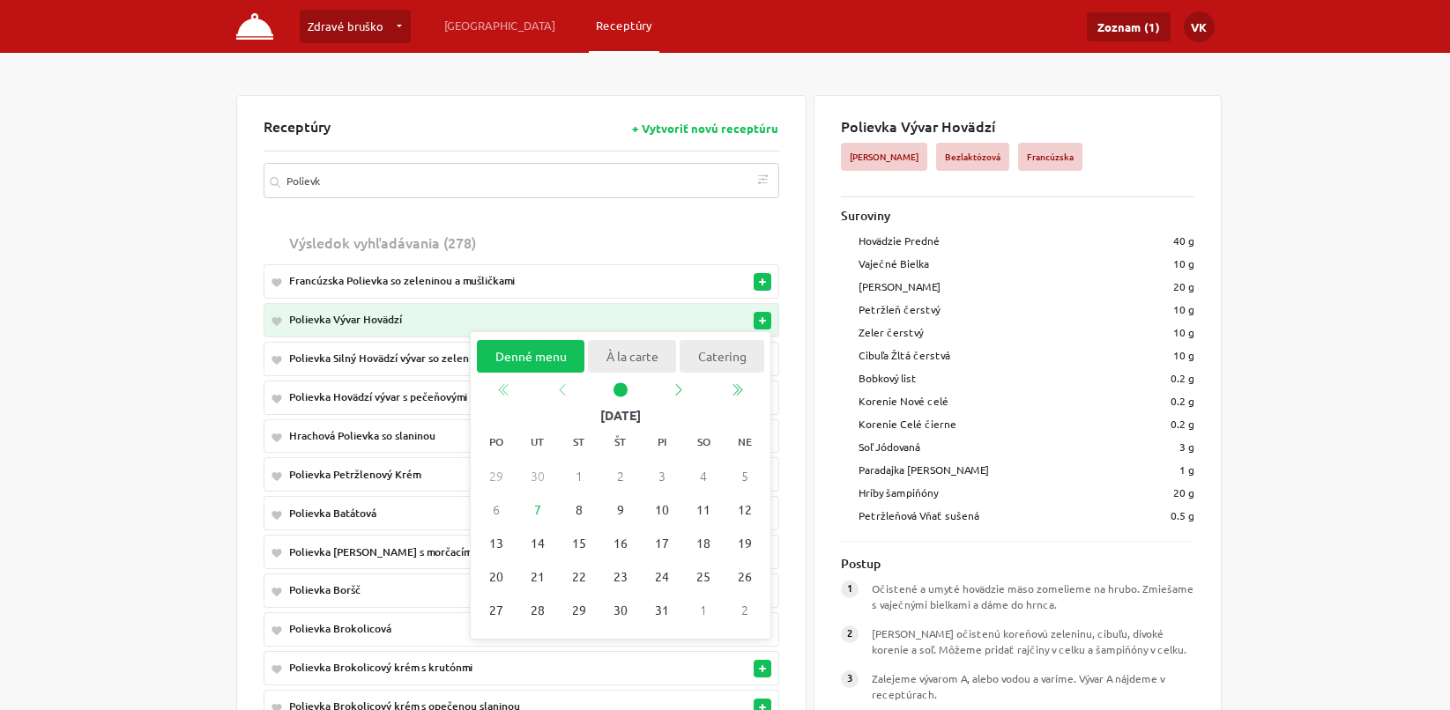
click at [769, 202] on div "Receptúry + Vytvoriť novú receptúru Polievk Podľa diéty Bezlaktózová Bezlepková…" at bounding box center [522, 609] width 516 height 982
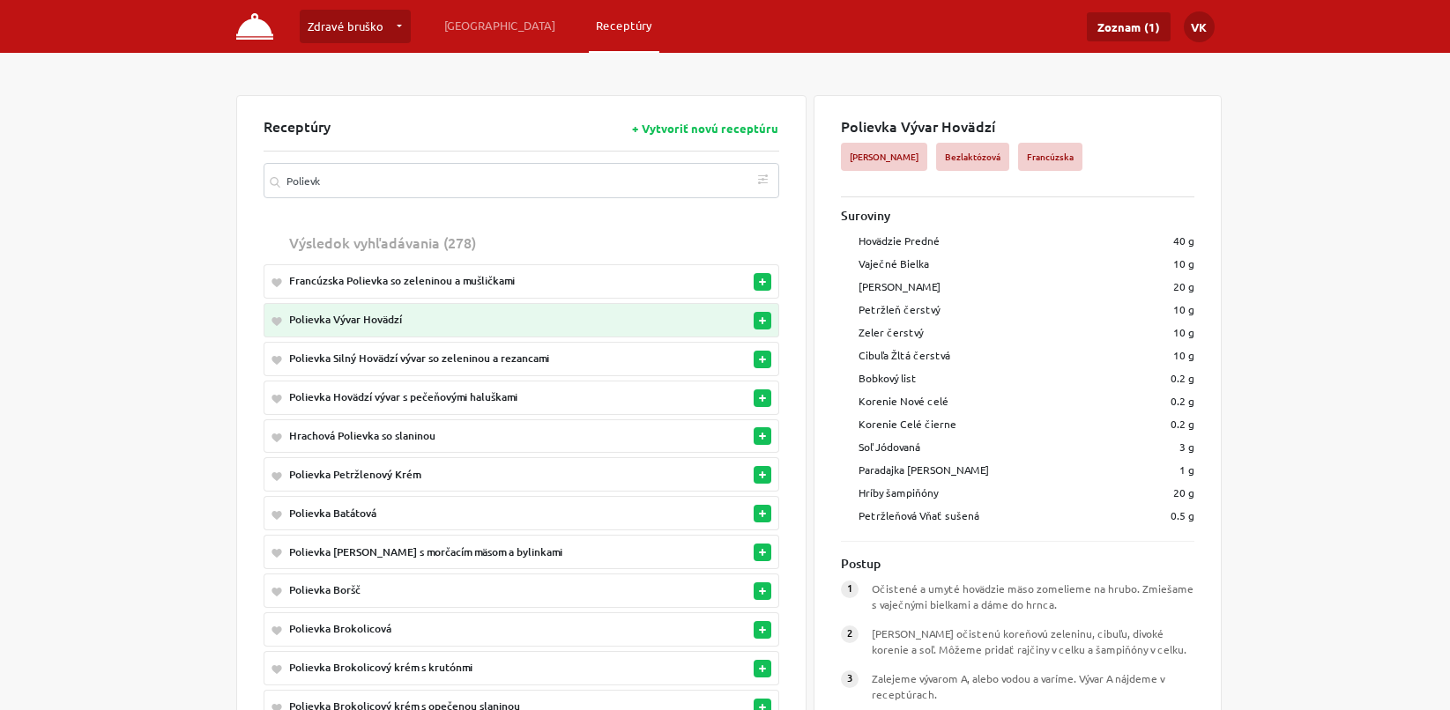
click at [714, 324] on td at bounding box center [723, 320] width 59 height 34
click at [760, 317] on icon "button" at bounding box center [762, 320] width 7 height 7
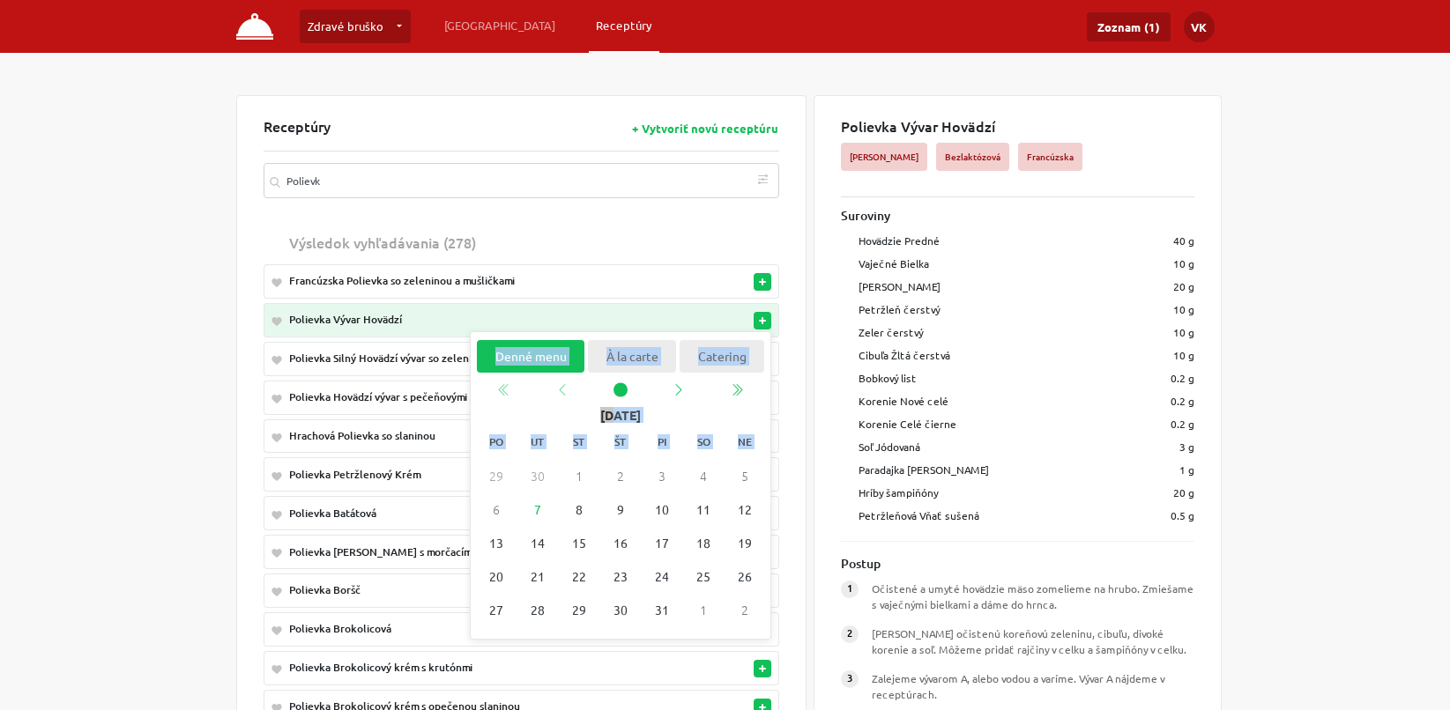
click at [304, 317] on div "Polievka Vývar Hovädzí" at bounding box center [488, 320] width 398 height 16
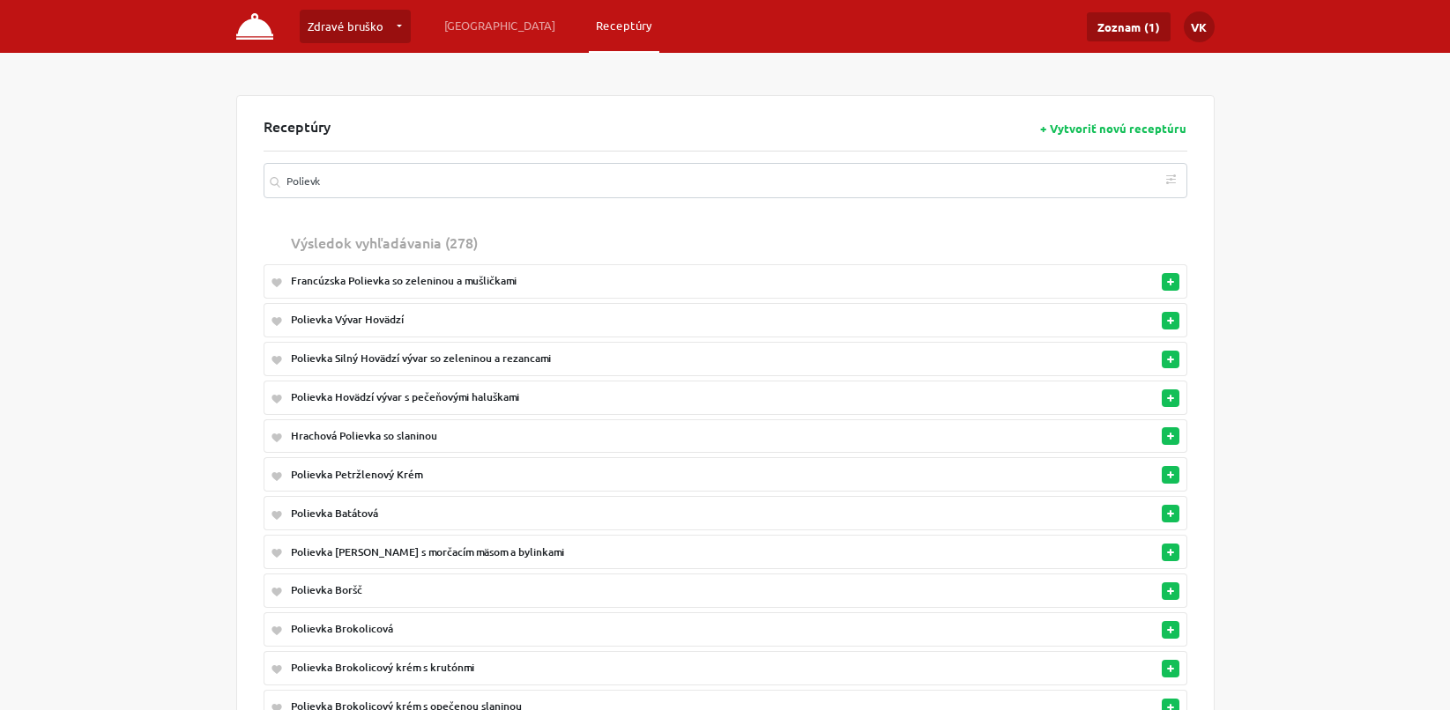
click at [304, 317] on div "Polievka Vývar Hovädzí" at bounding box center [653, 320] width 724 height 16
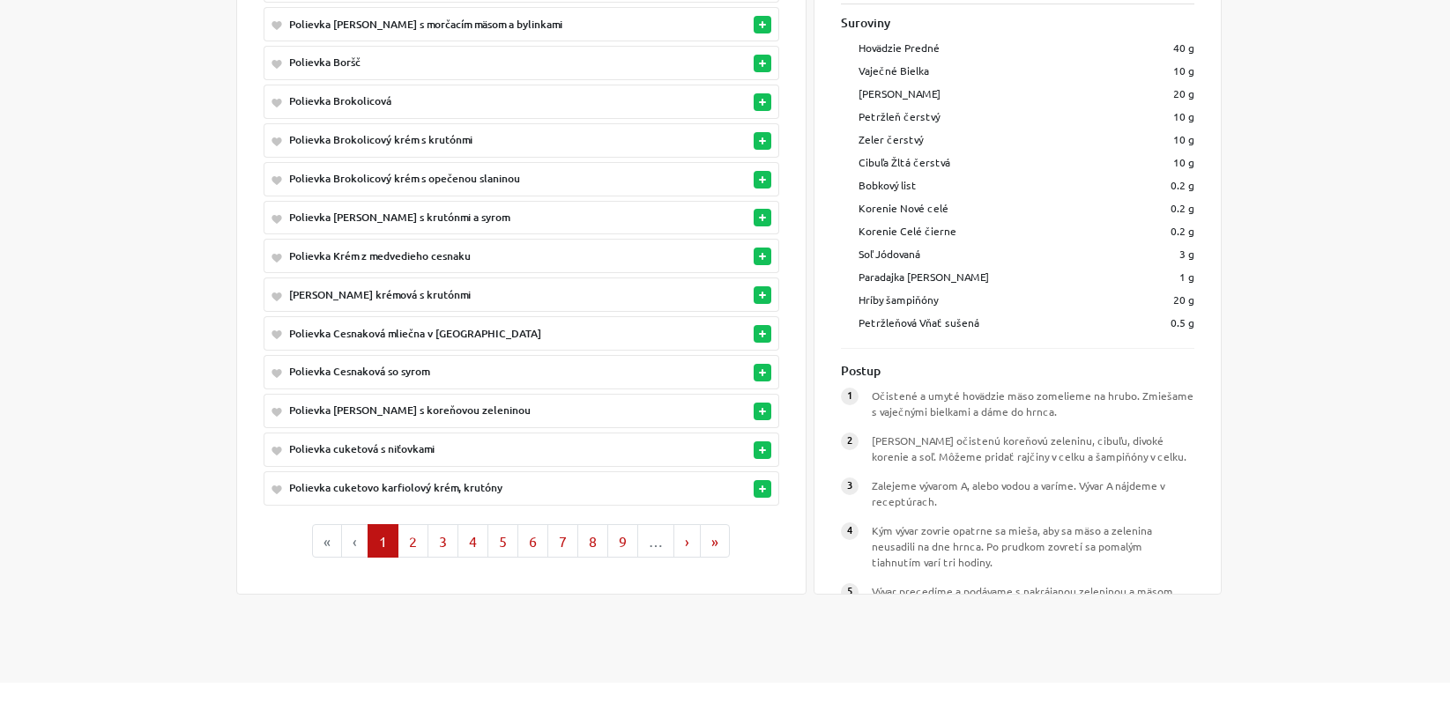
scroll to position [100, 0]
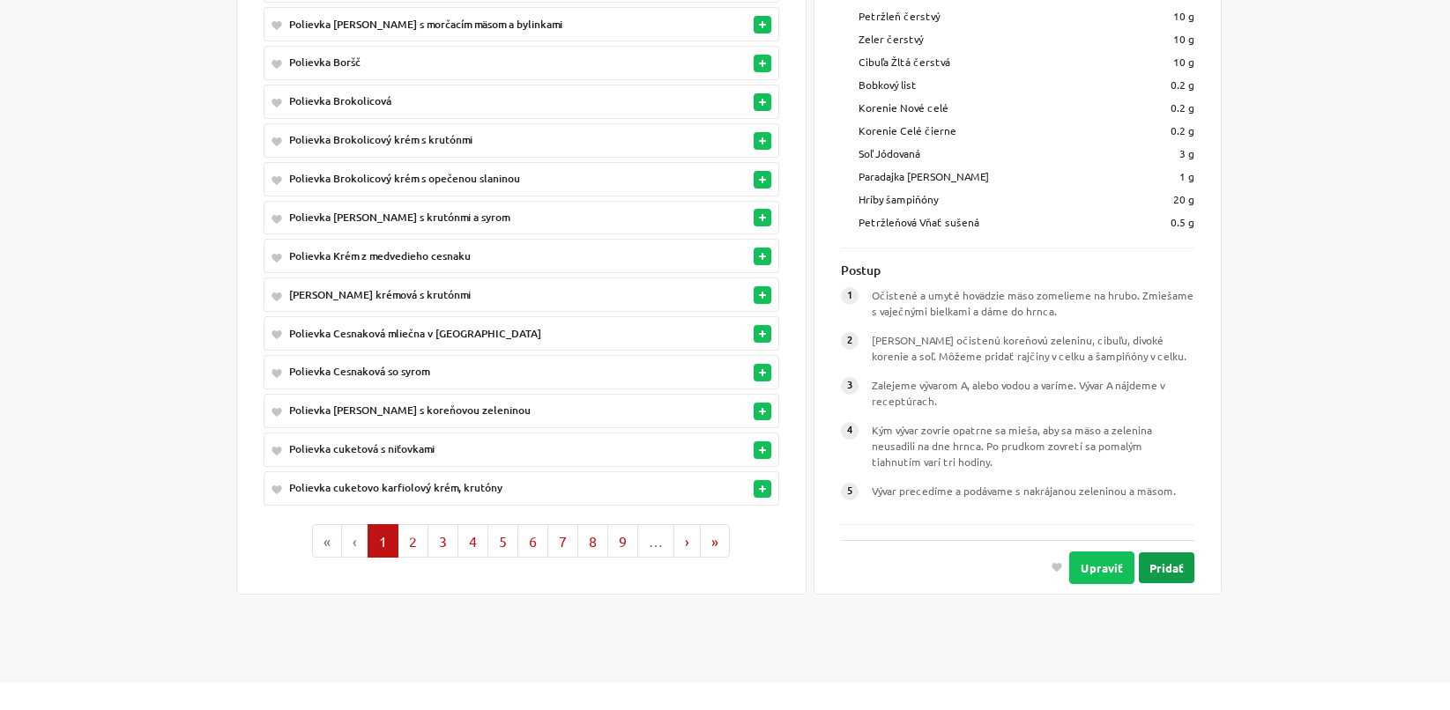
click at [1153, 552] on button "Pridať" at bounding box center [1167, 567] width 56 height 31
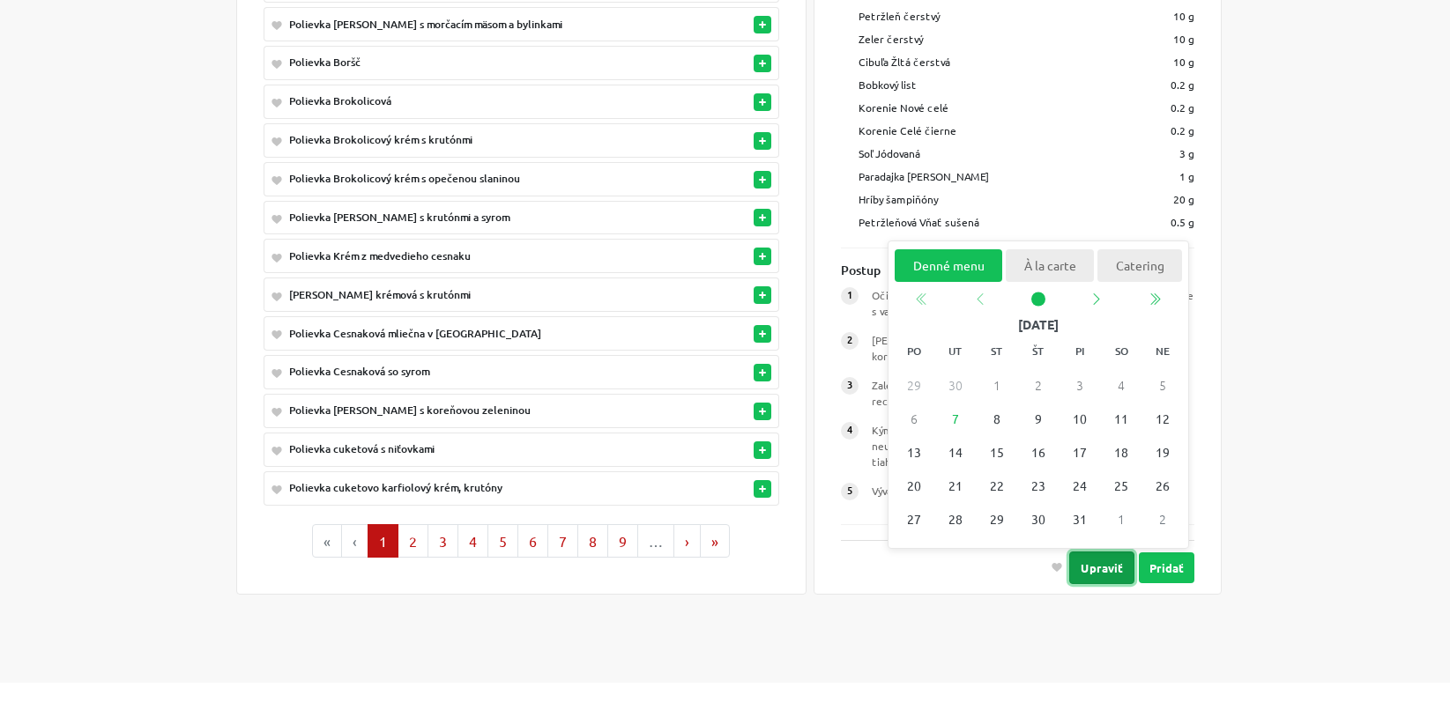
click at [1095, 551] on button "Upraviť" at bounding box center [1101, 567] width 65 height 33
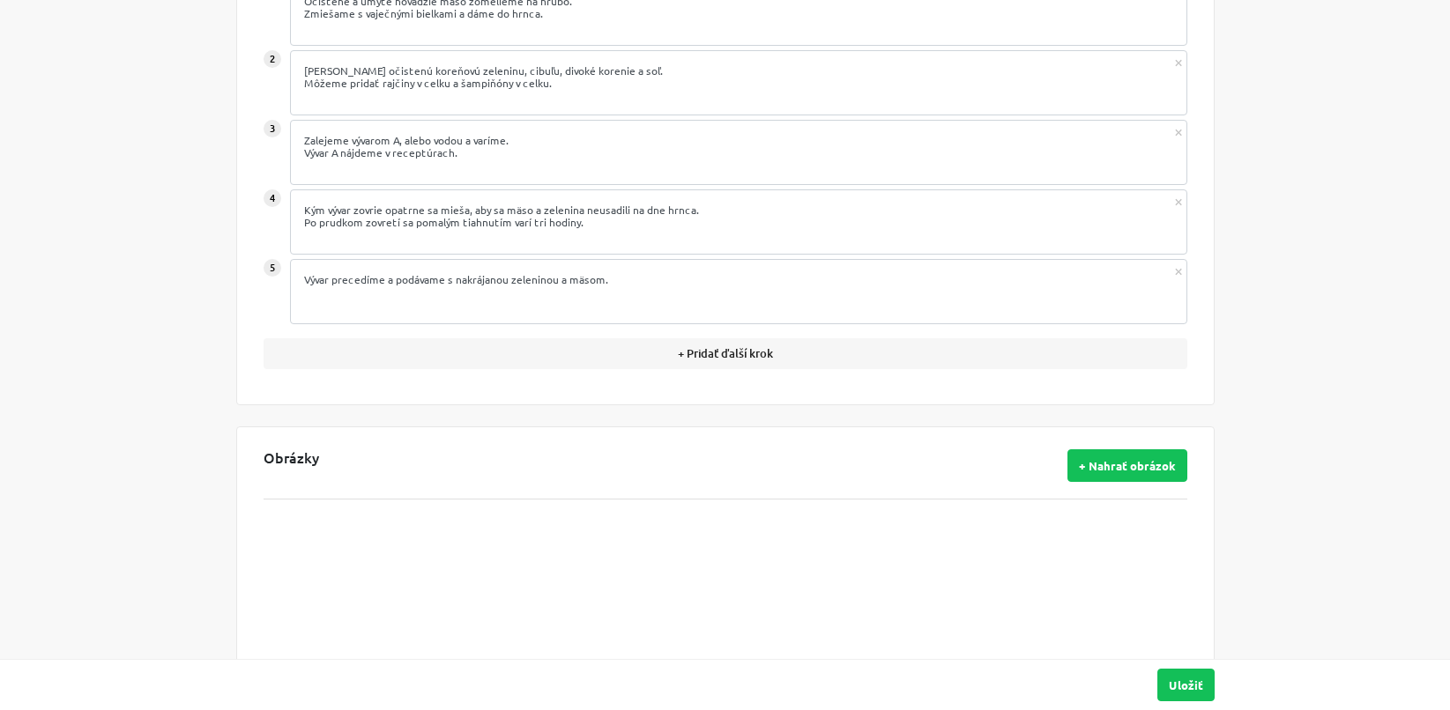
scroll to position [1150, 0]
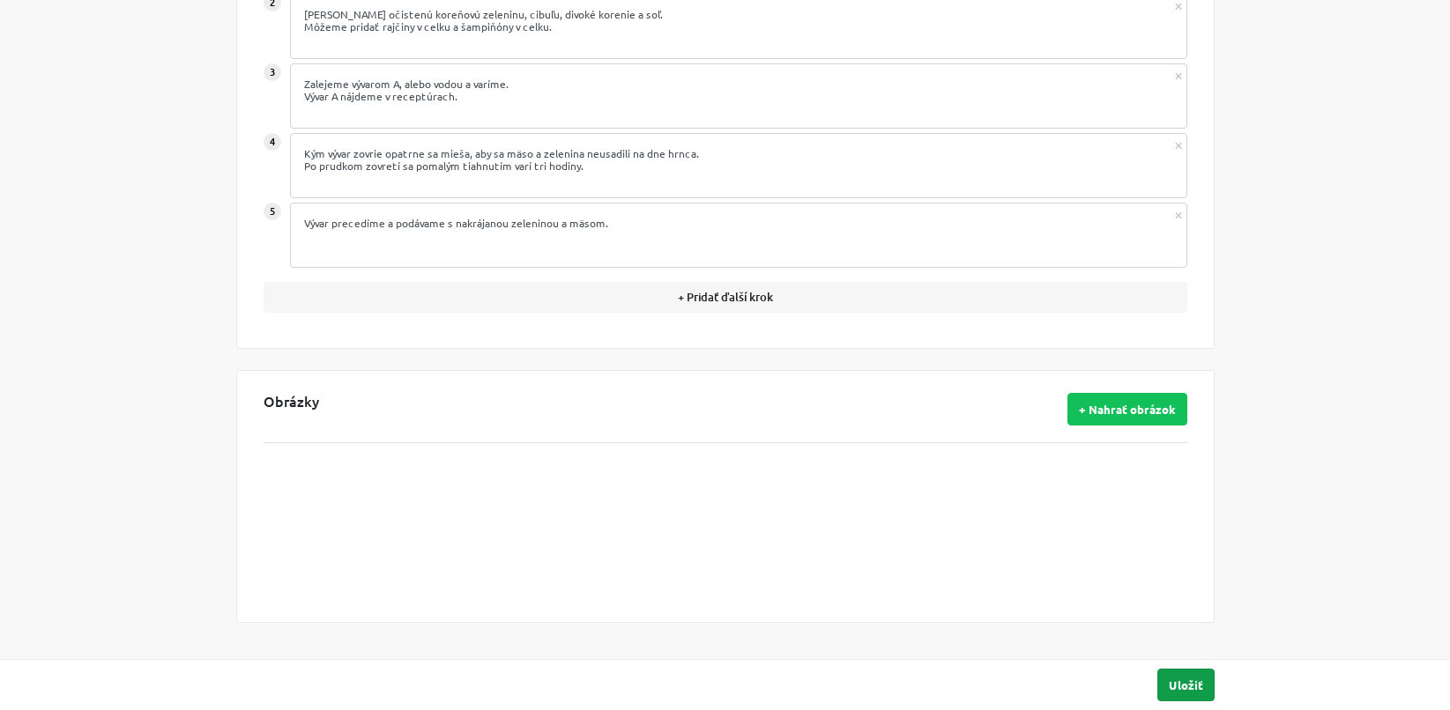
click at [1193, 683] on button "Uložiť" at bounding box center [1185, 685] width 57 height 33
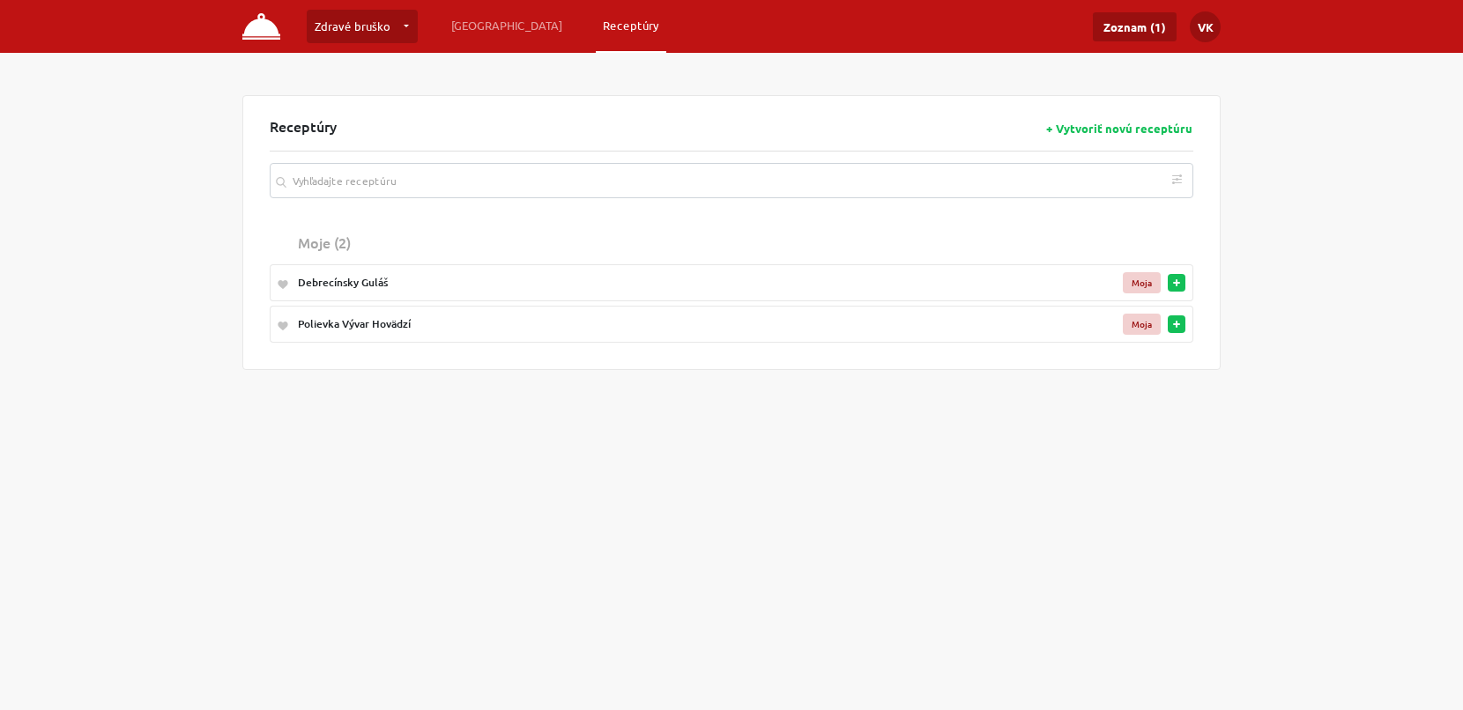
click at [470, 319] on div "Polievka Vývar Hovädzí" at bounding box center [660, 324] width 724 height 16
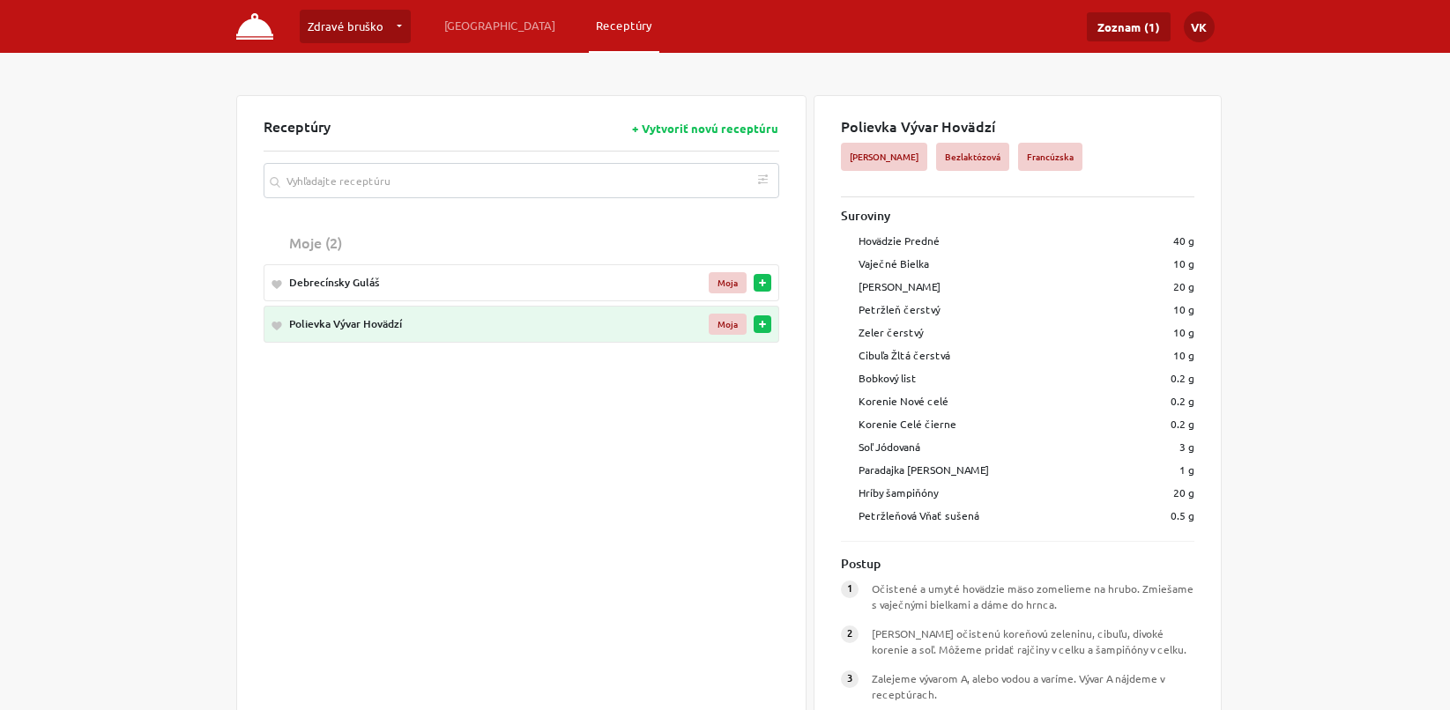
click at [470, 319] on div "Polievka Vývar Hovädzí" at bounding box center [488, 324] width 398 height 16
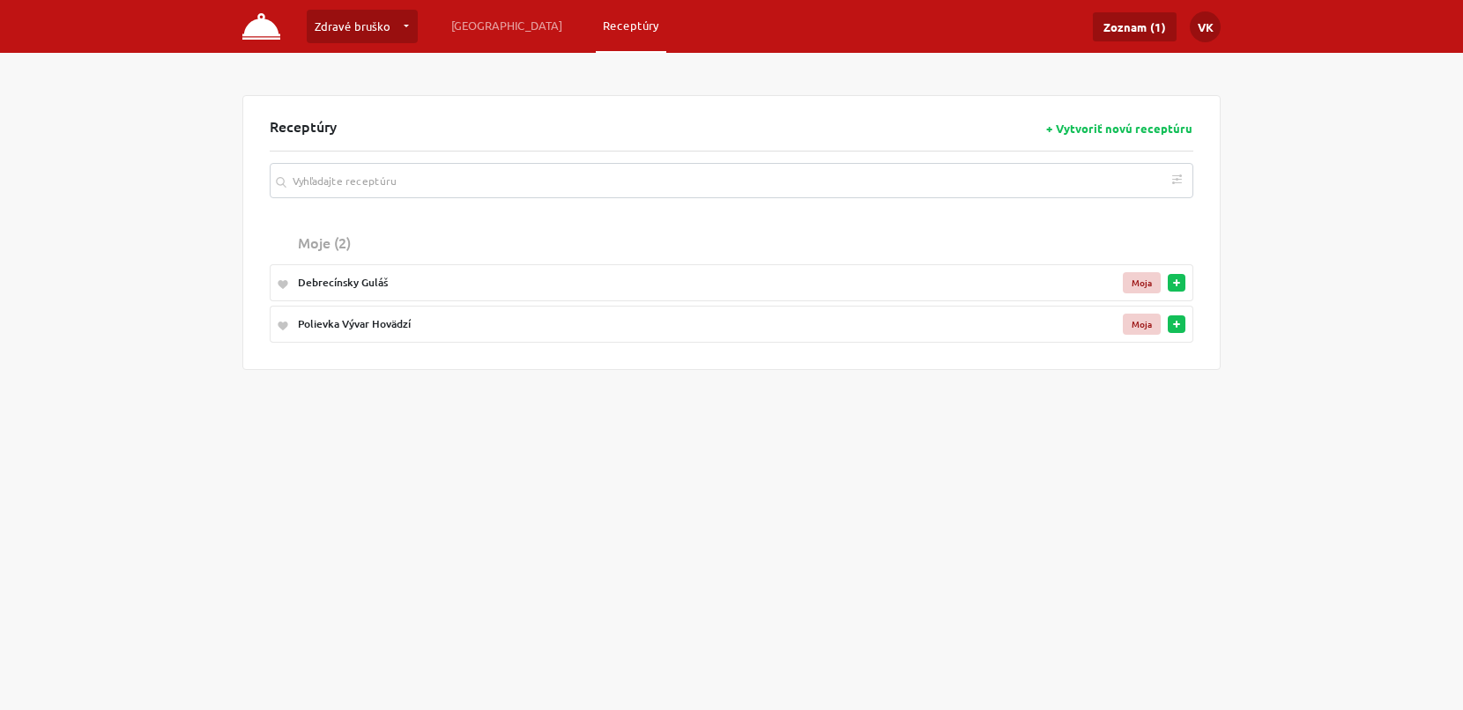
click at [516, 336] on td "Polievka Vývar Hovädzí" at bounding box center [660, 324] width 739 height 37
click at [418, 314] on td "Polievka Vývar Hovädzí" at bounding box center [660, 324] width 739 height 37
click at [386, 325] on div "Polievka Vývar Hovädzí" at bounding box center [660, 324] width 724 height 16
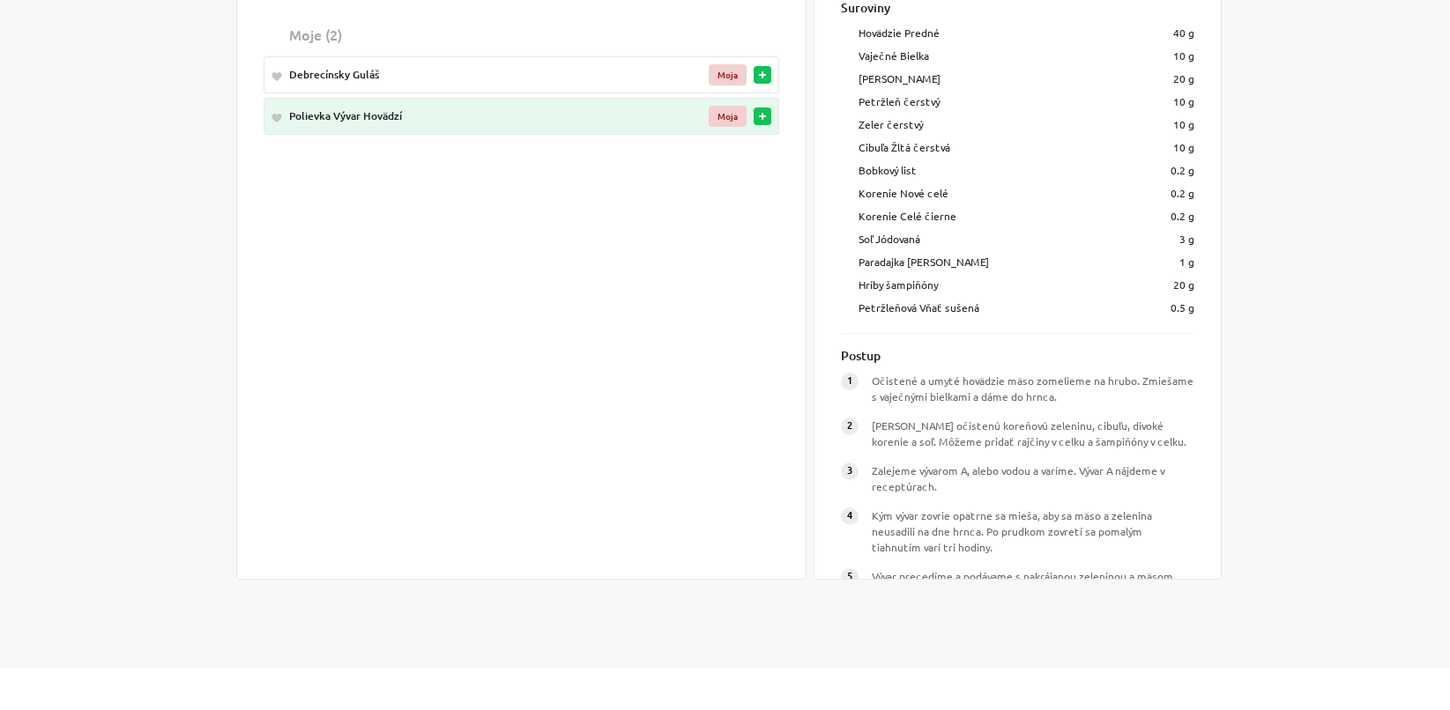
scroll to position [100, 0]
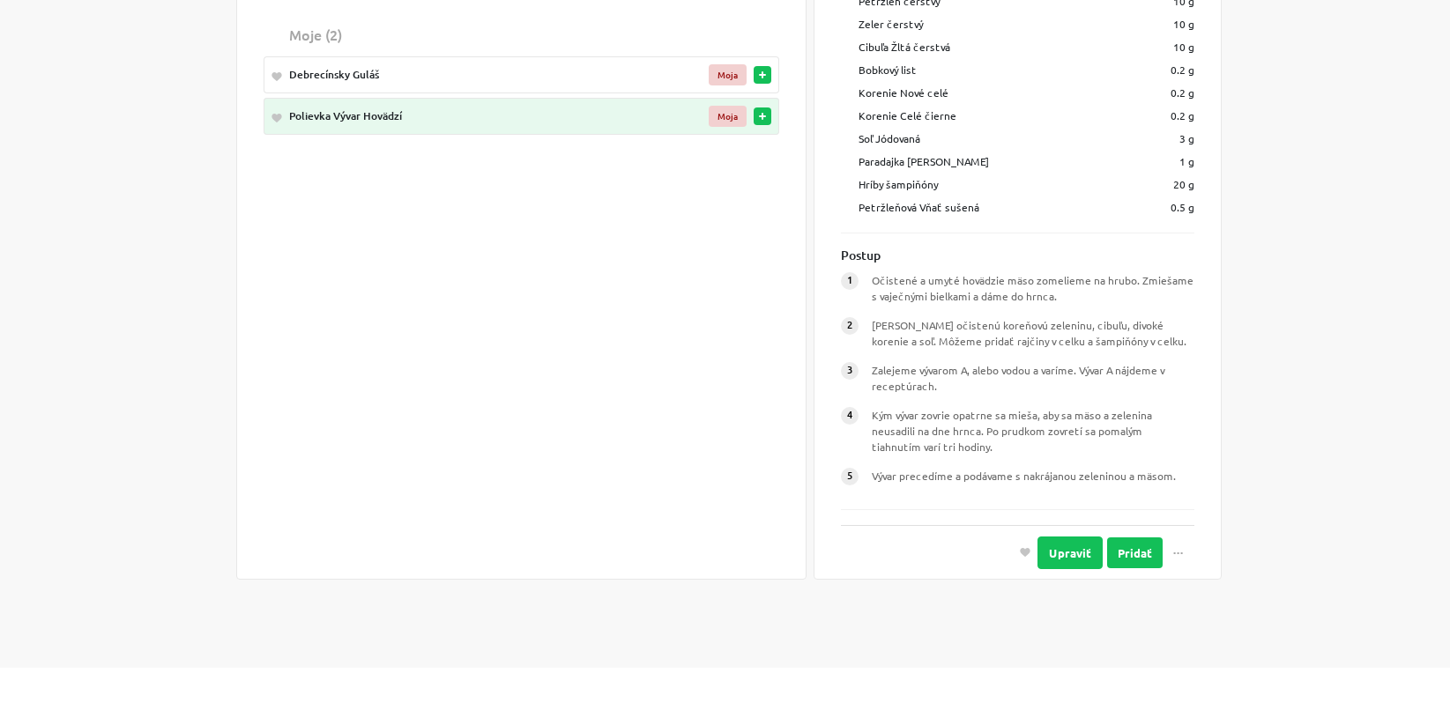
click at [1173, 555] on span "..." at bounding box center [1178, 549] width 11 height 13
click at [1262, 442] on div "Zdravé bruško Zdravé bruško … Vytvoriť novú prevádzku Plánovanie Receptúry Zozn…" at bounding box center [725, 230] width 1450 height 876
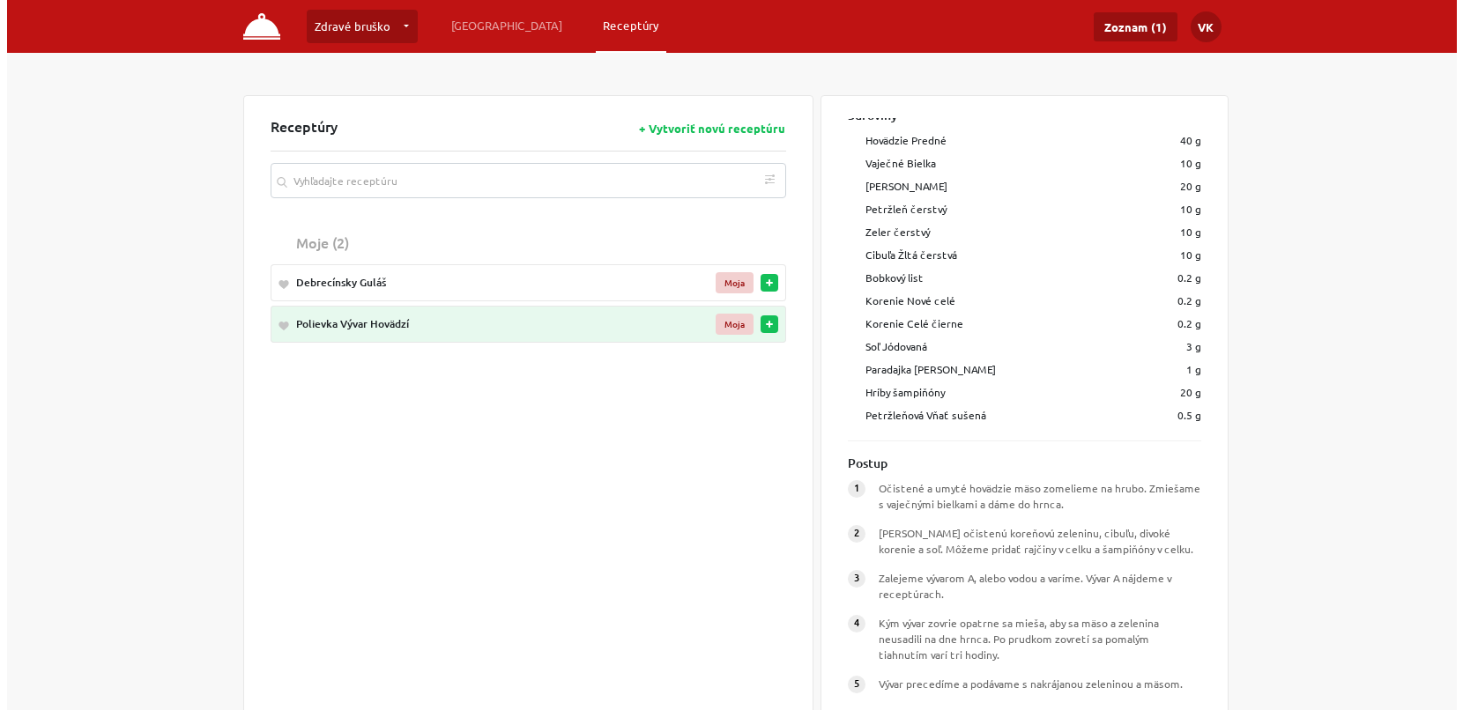
scroll to position [0, 0]
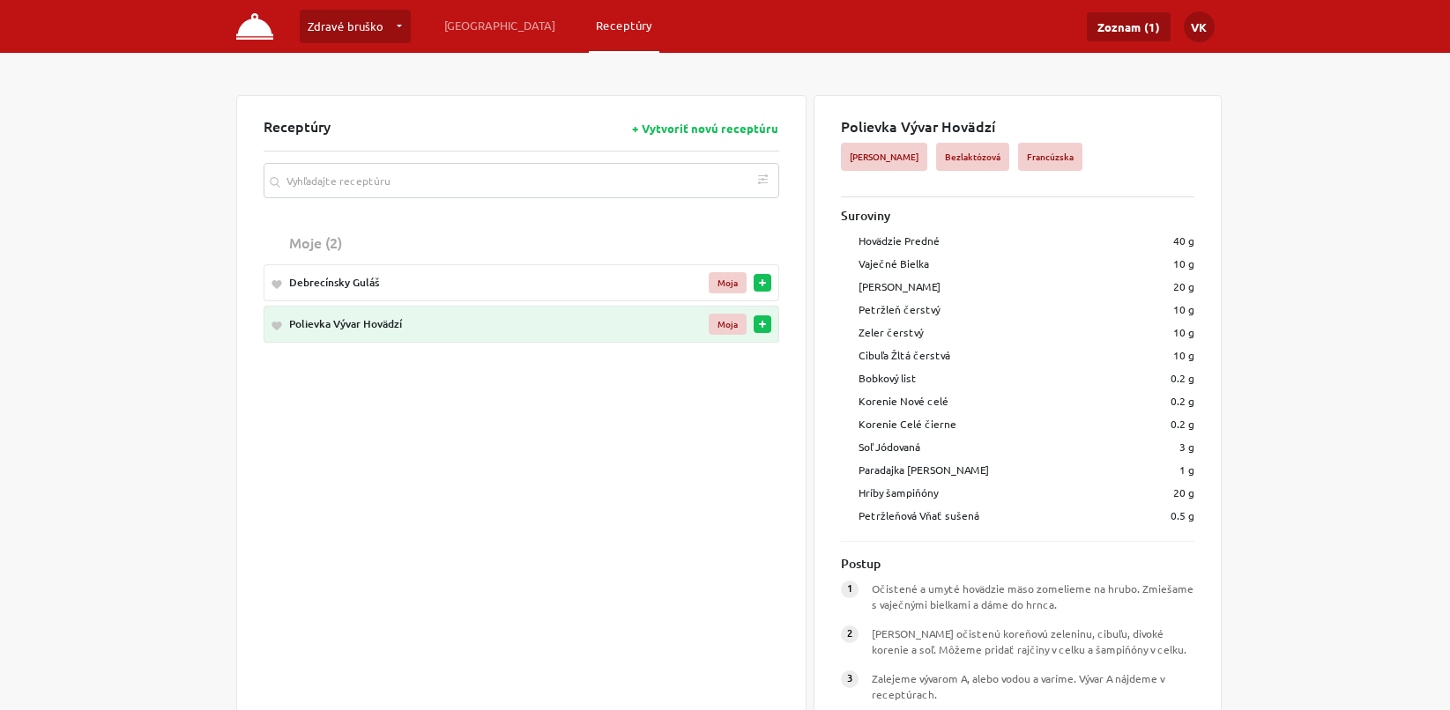
click at [391, 24] on link "Zdravé bruško" at bounding box center [355, 26] width 111 height 33
click at [430, 24] on ul "Zdravé bruško Zdravé bruško … Vytvoriť novú prevádzku Plánovanie Receptúry" at bounding box center [493, 26] width 386 height 33
click at [461, 26] on link "[GEOGRAPHIC_DATA]" at bounding box center [499, 26] width 125 height 32
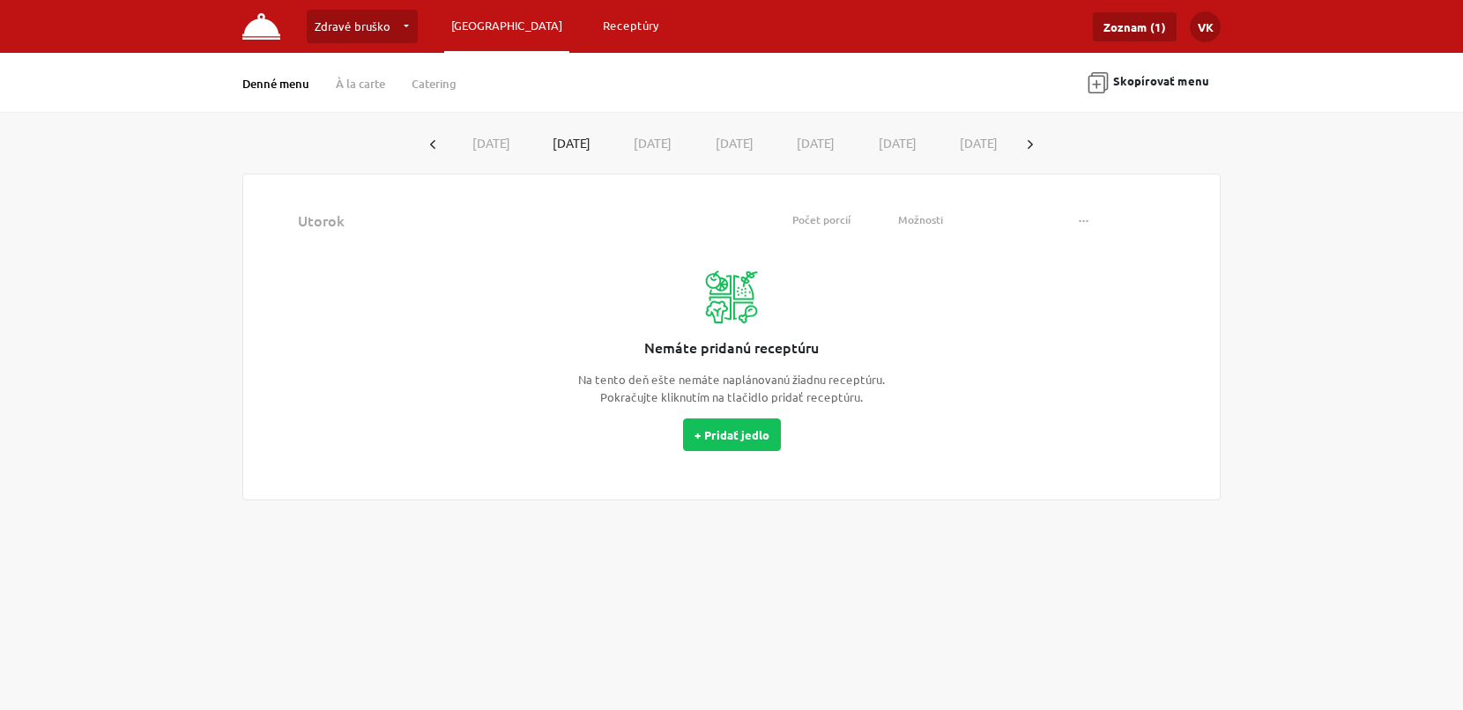
click at [596, 21] on link "Receptúry" at bounding box center [631, 26] width 71 height 32
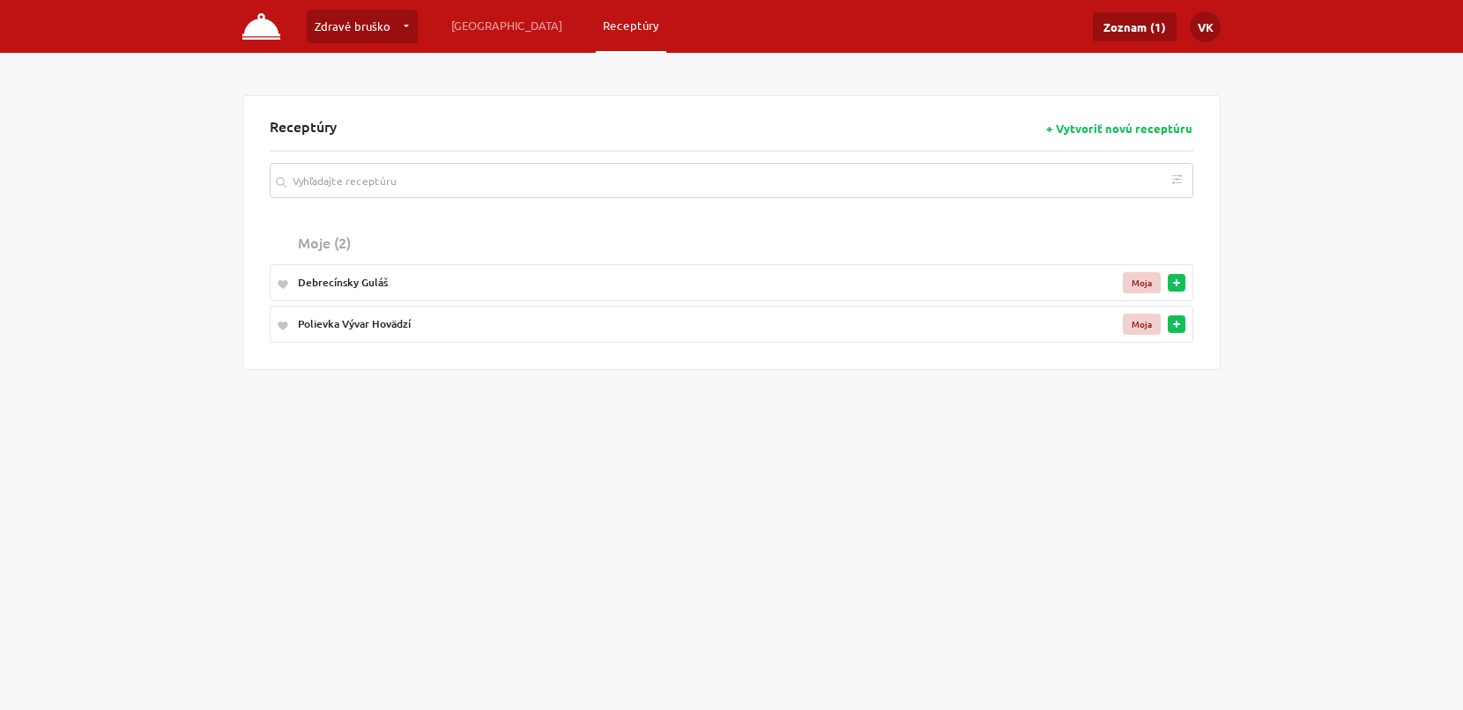
click at [267, 19] on img at bounding box center [261, 26] width 38 height 26
